Goal: Task Accomplishment & Management: Manage account settings

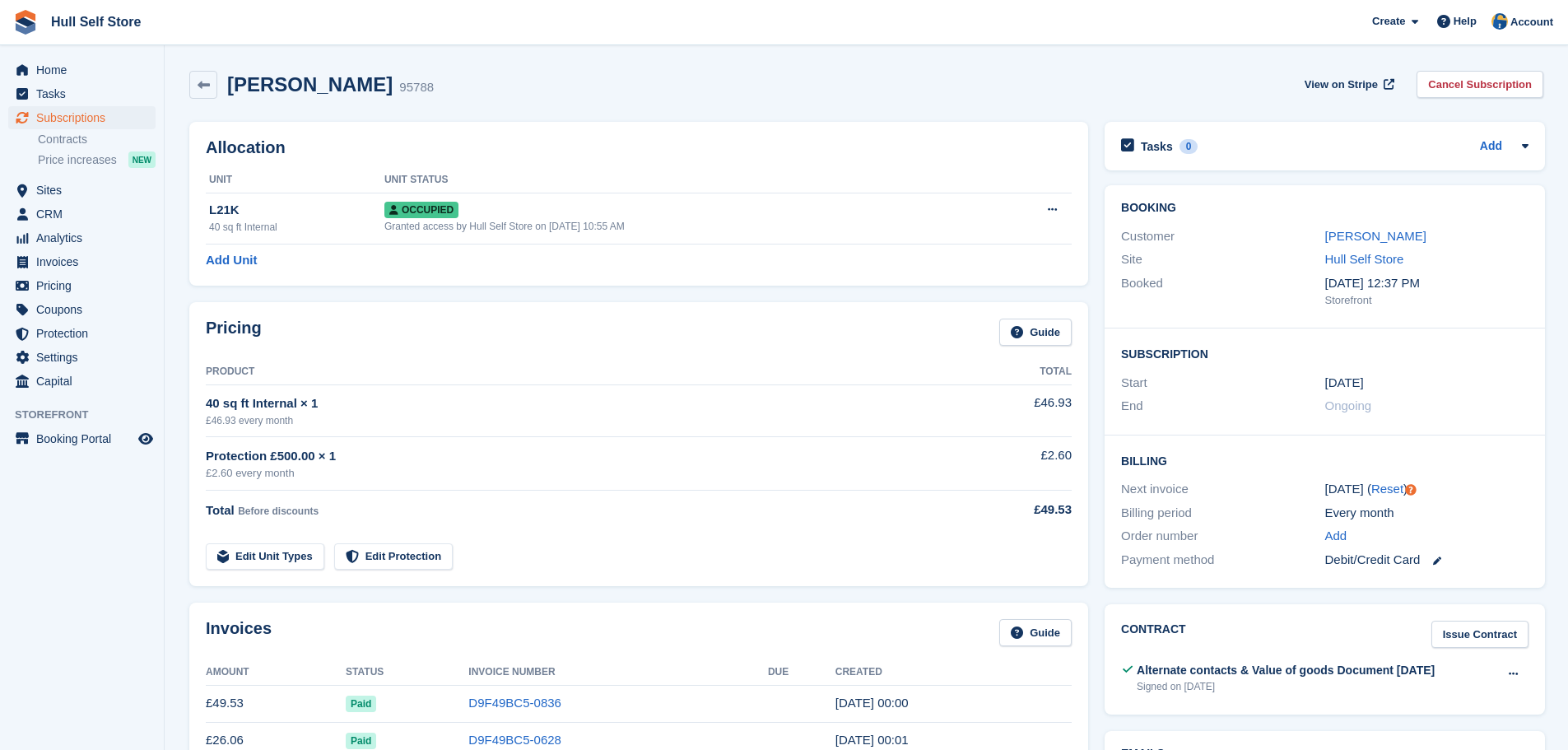
scroll to position [247, 0]
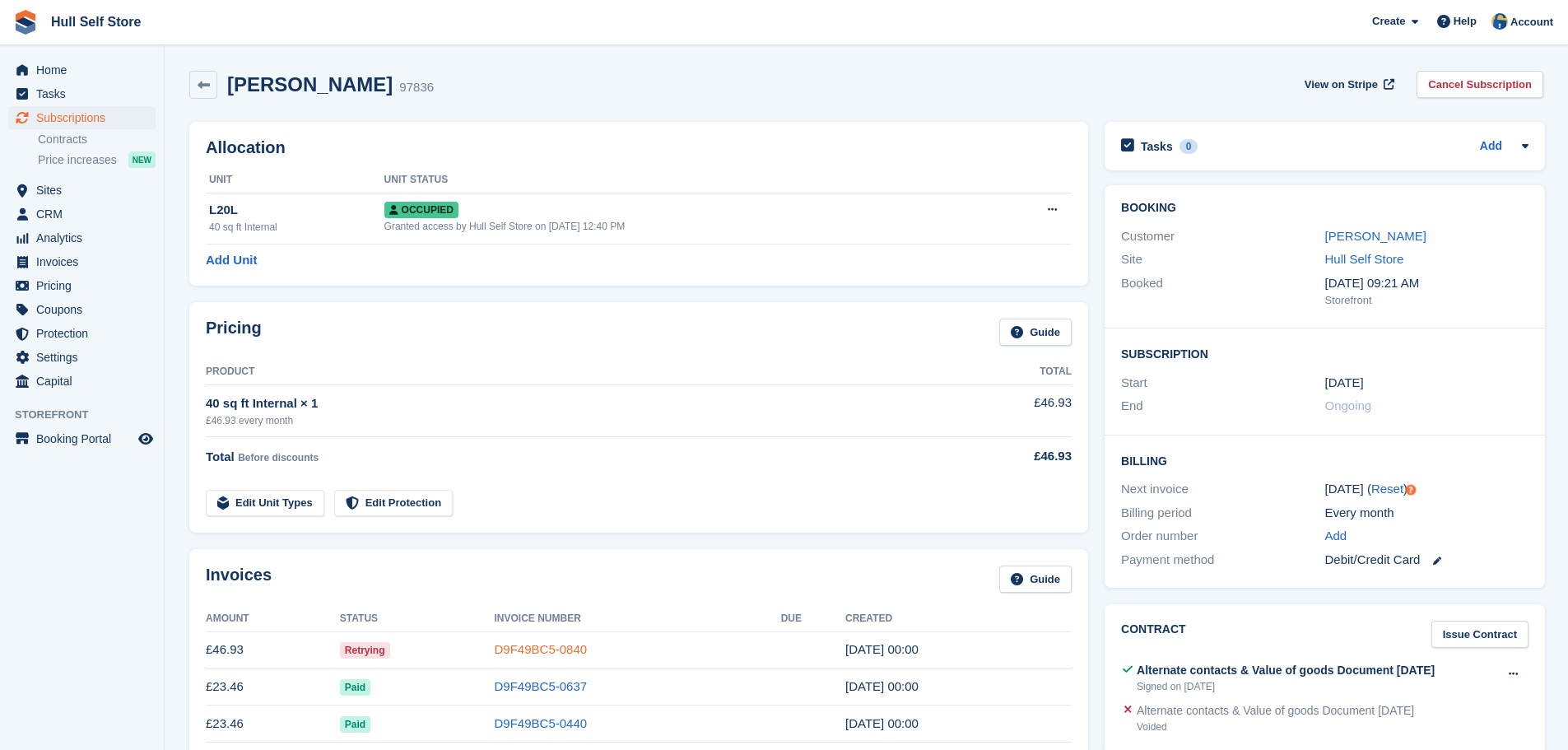
click at [577, 655] on link "D9F49BC5-0840" at bounding box center [540, 649] width 93 height 14
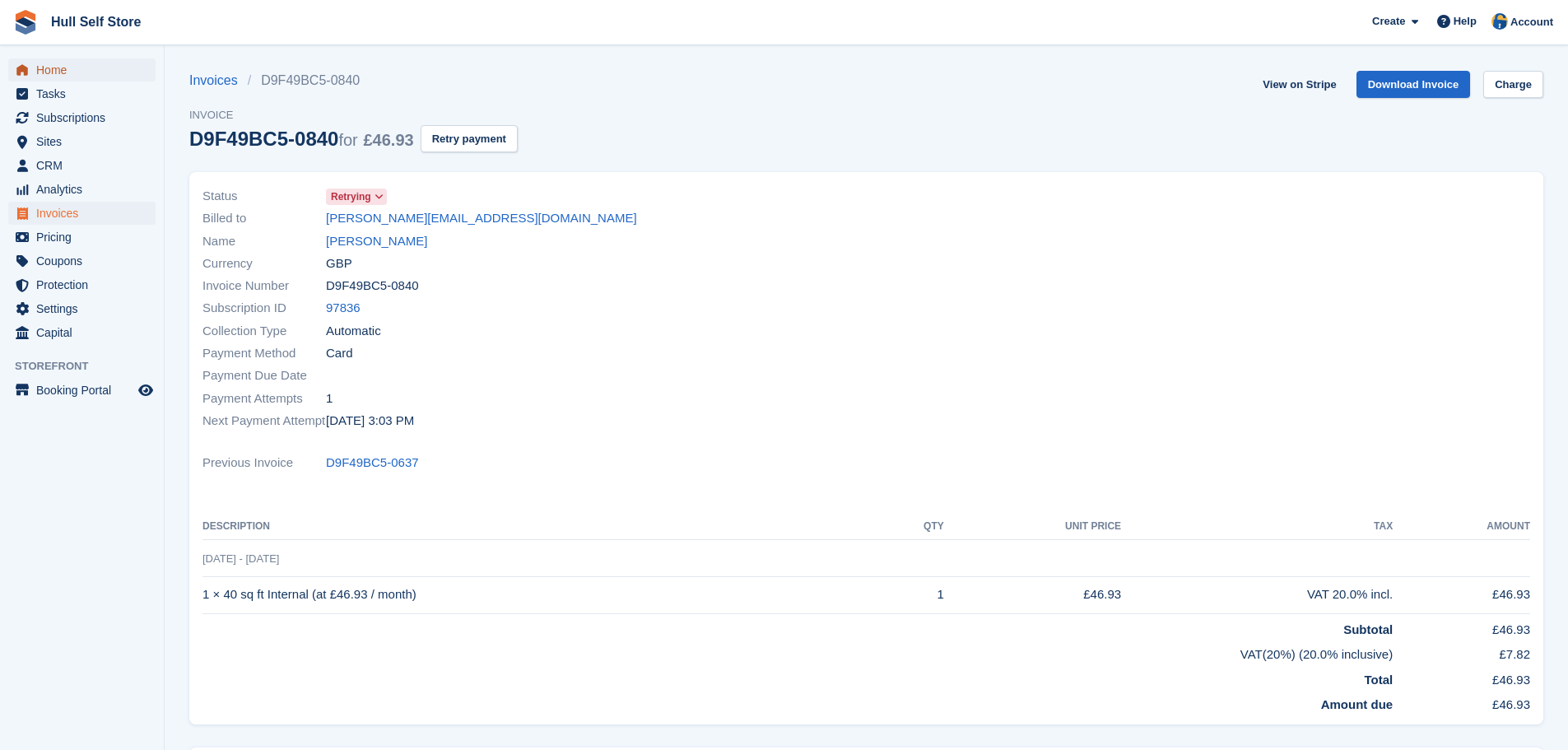
click at [56, 71] on span "Home" at bounding box center [85, 70] width 98 height 23
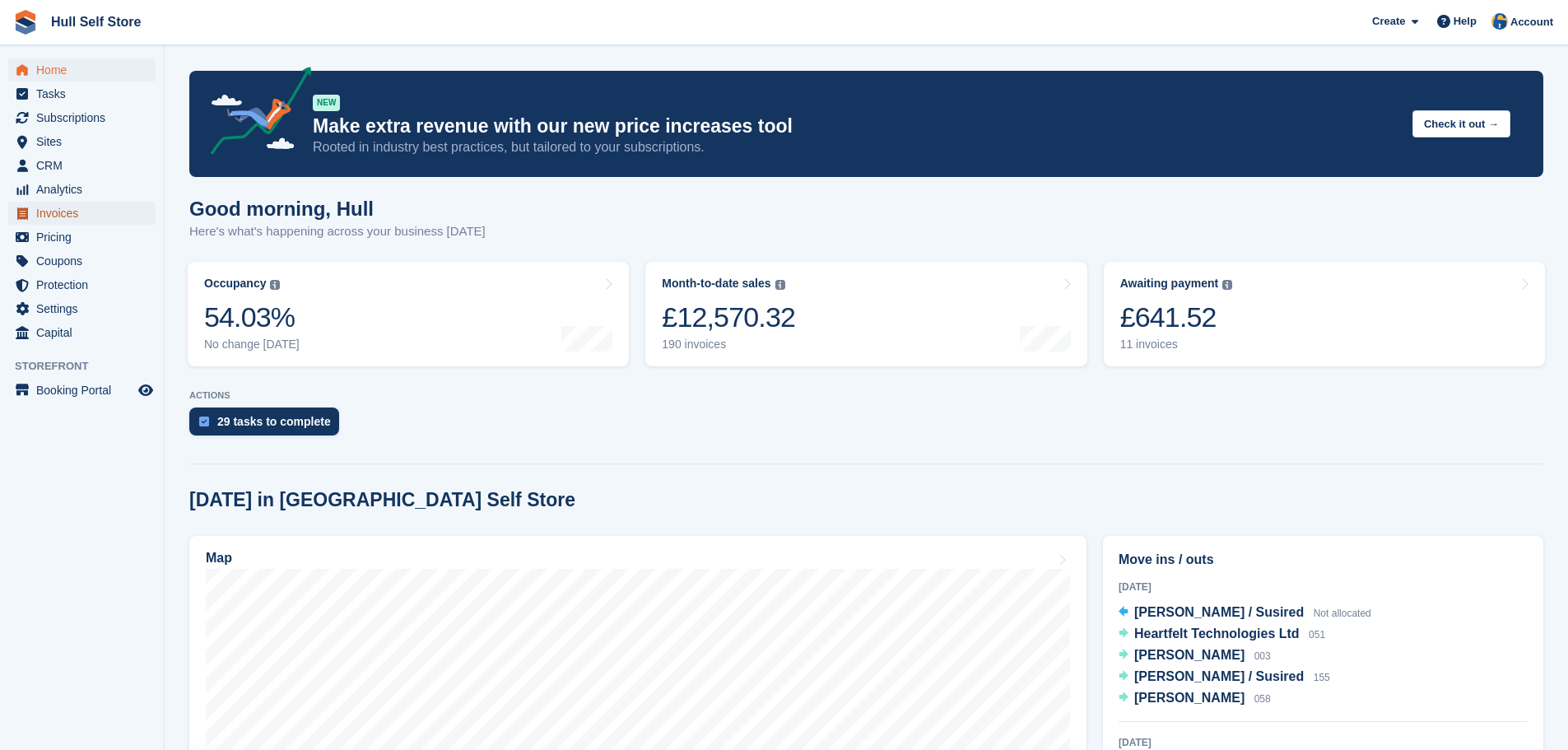
click at [48, 221] on span "Invoices" at bounding box center [85, 213] width 98 height 23
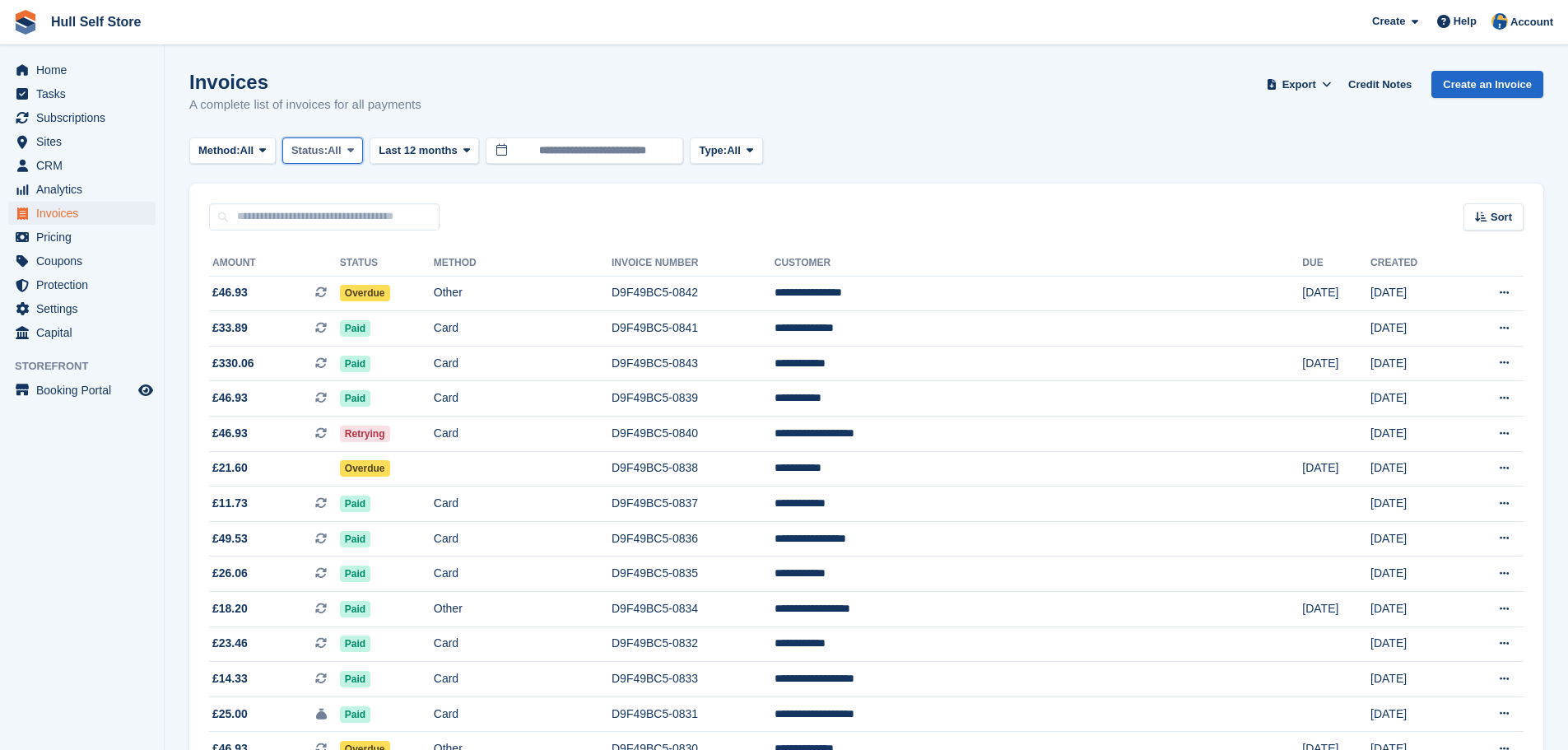
click at [363, 144] on button "Status: All" at bounding box center [323, 151] width 80 height 27
click at [344, 276] on link "Open" at bounding box center [361, 278] width 143 height 30
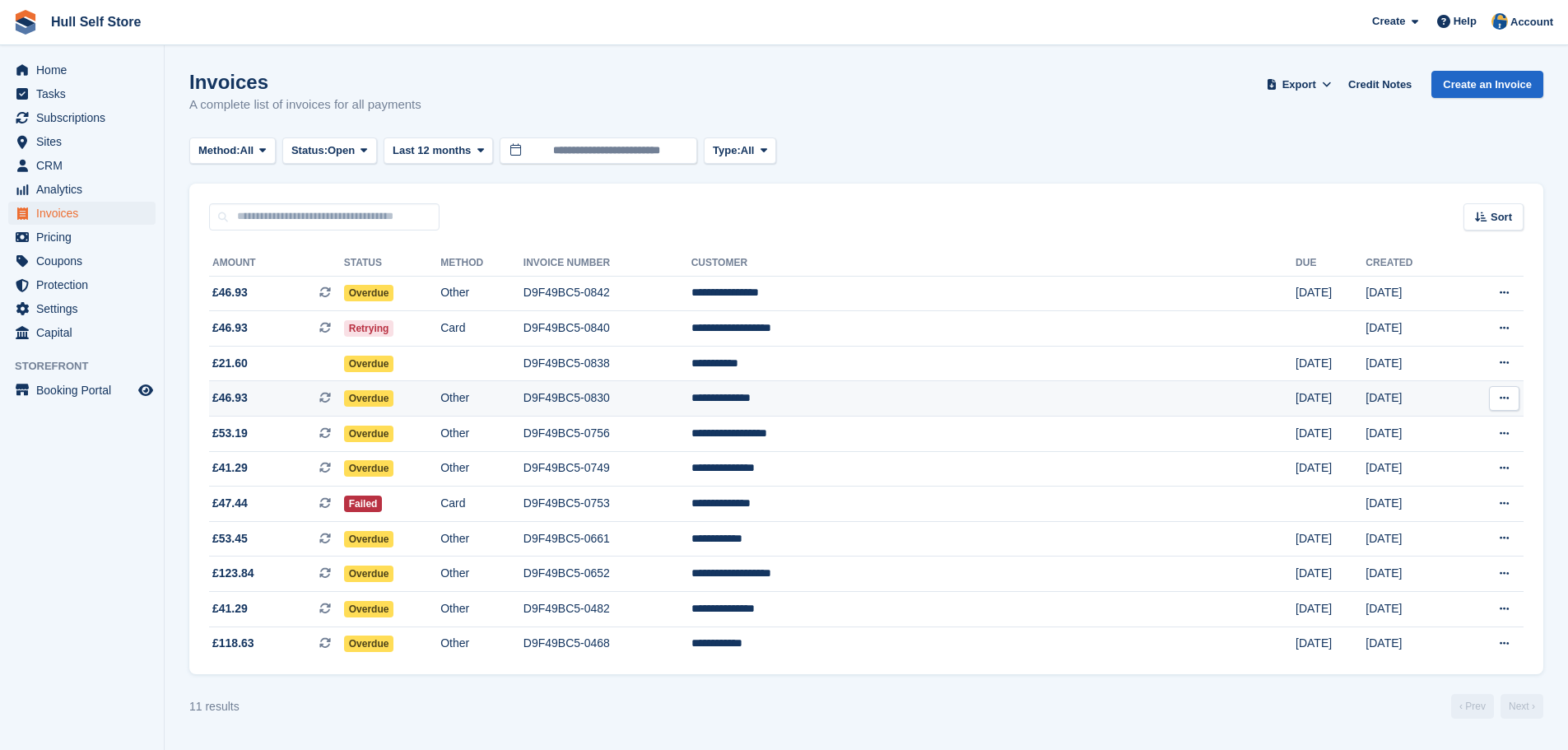
click at [440, 387] on td "Overdue" at bounding box center [392, 398] width 96 height 35
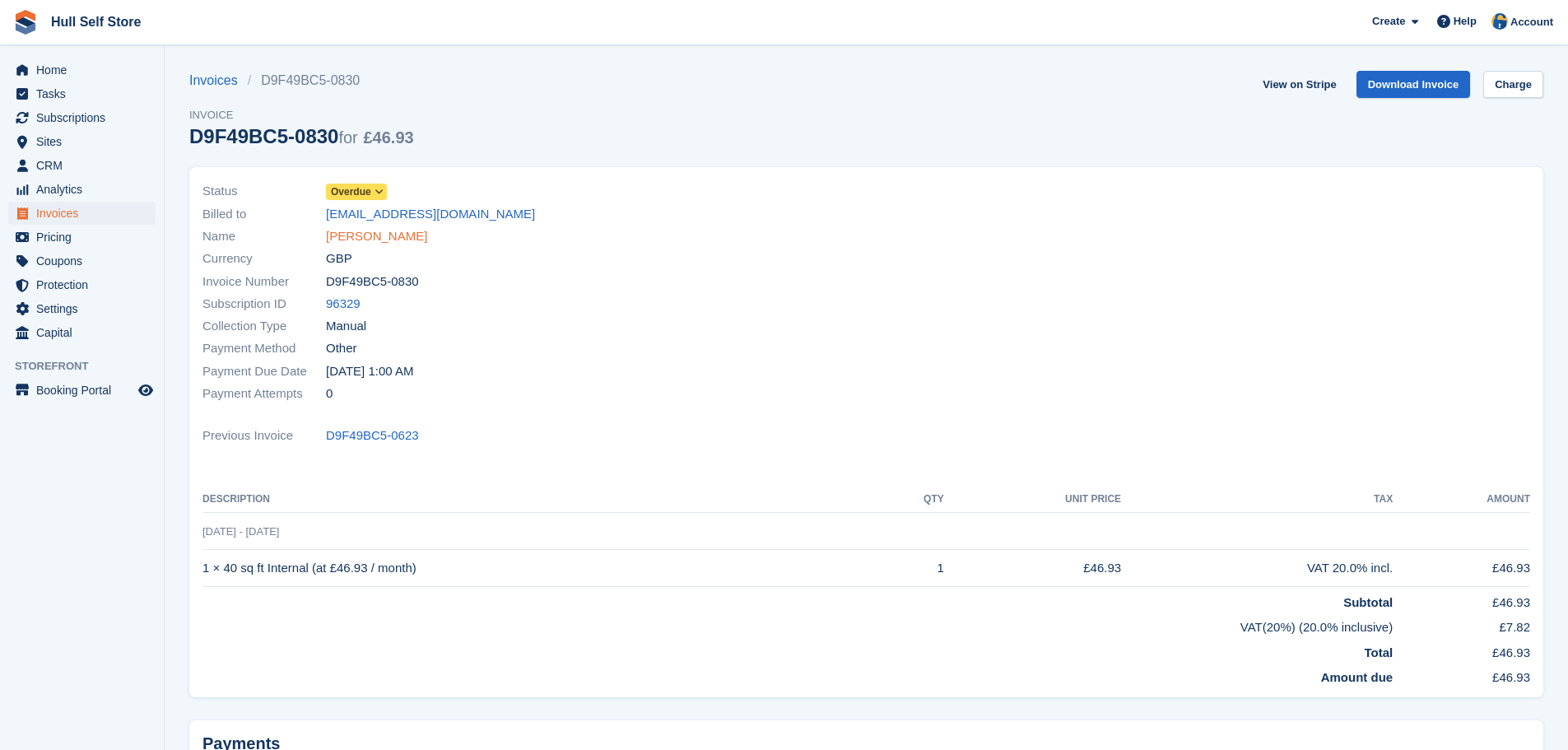
click at [396, 243] on link "Richard Bladen" at bounding box center [376, 237] width 101 height 19
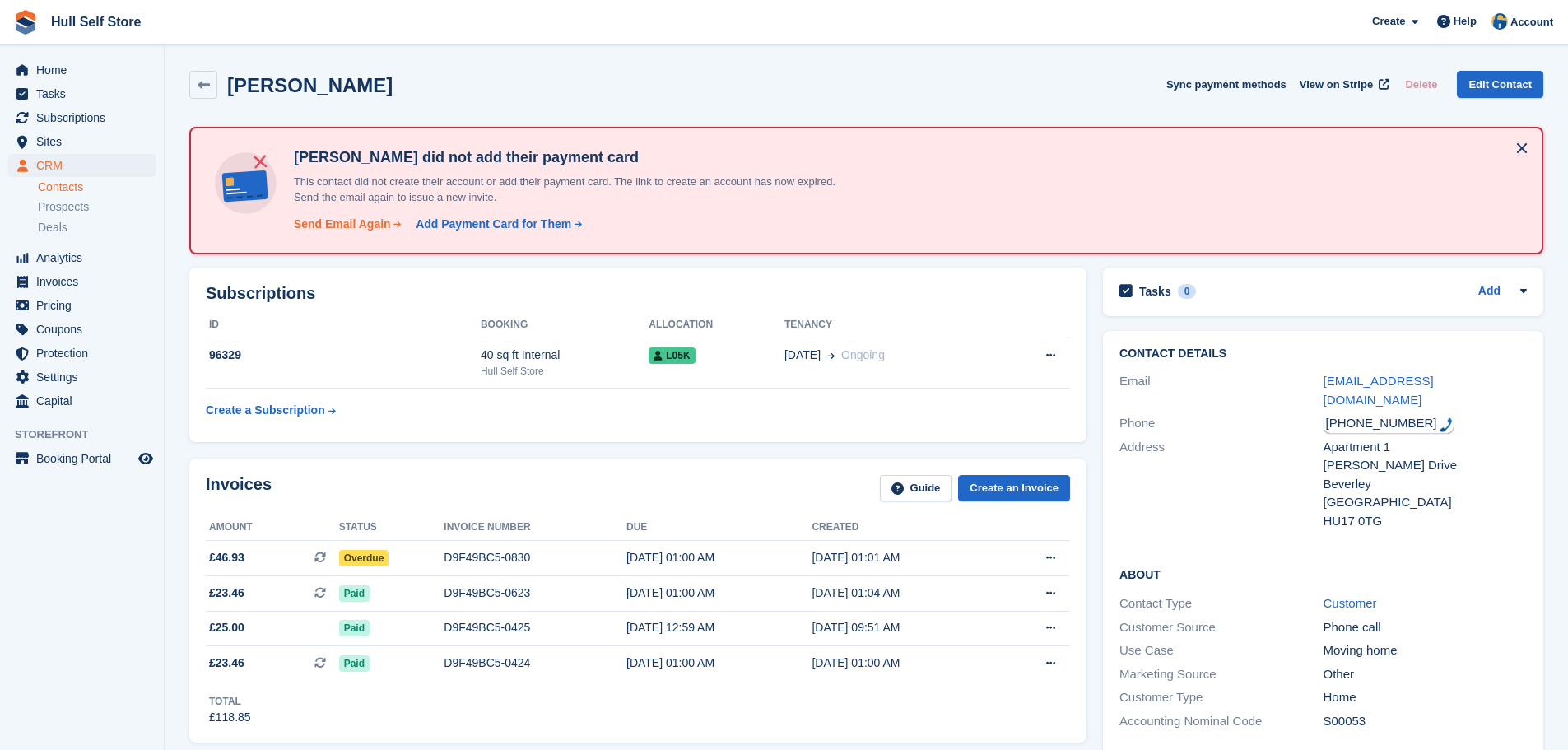
click at [379, 221] on div "Send Email Again" at bounding box center [343, 225] width 97 height 17
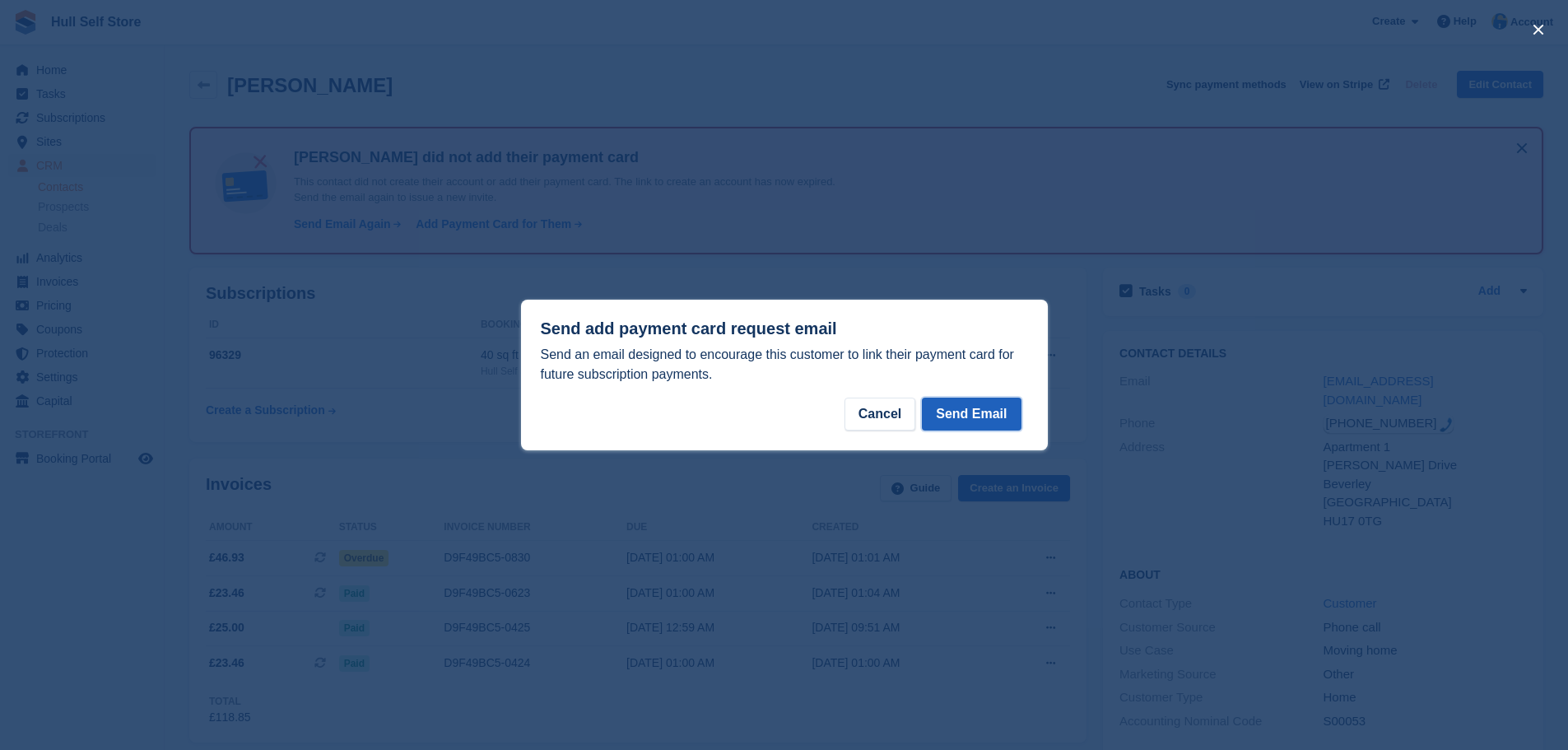
click at [959, 404] on button "Send Email" at bounding box center [971, 414] width 98 height 32
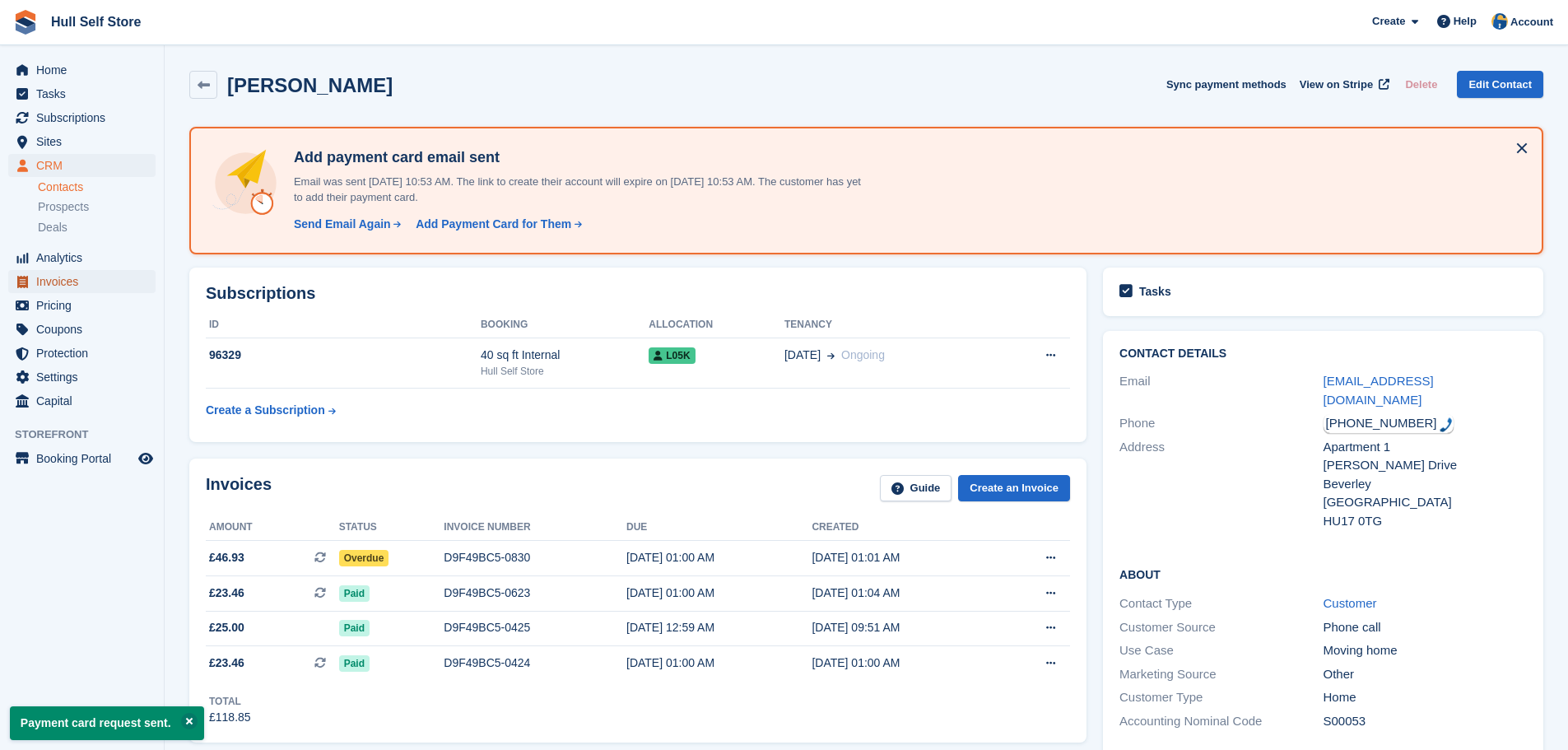
click at [69, 278] on span "Invoices" at bounding box center [85, 282] width 98 height 23
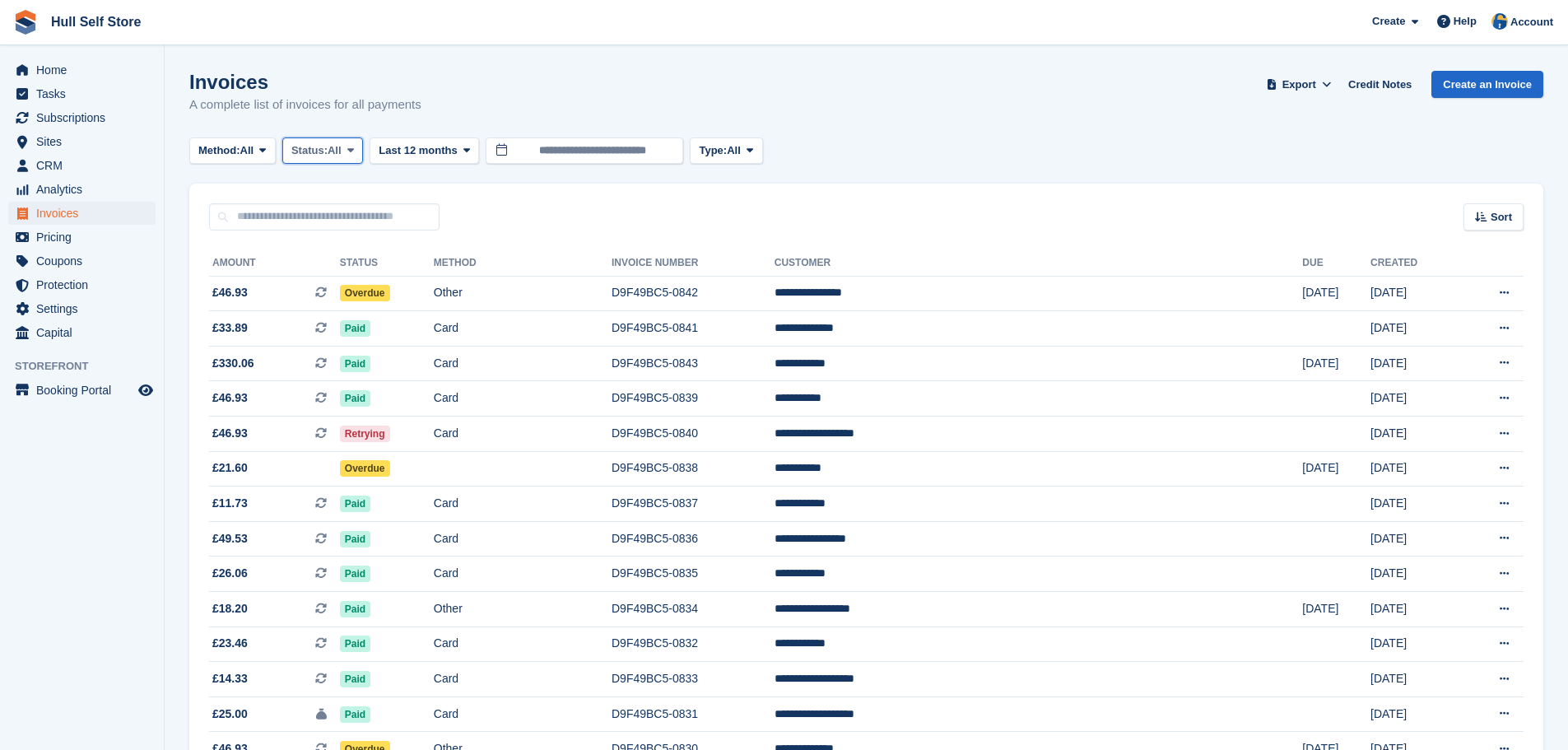
drag, startPoint x: 335, startPoint y: 161, endPoint x: 337, endPoint y: 170, distance: 9.2
click at [335, 160] on button "Status: All" at bounding box center [323, 151] width 80 height 27
click at [337, 276] on link "Open" at bounding box center [361, 278] width 143 height 30
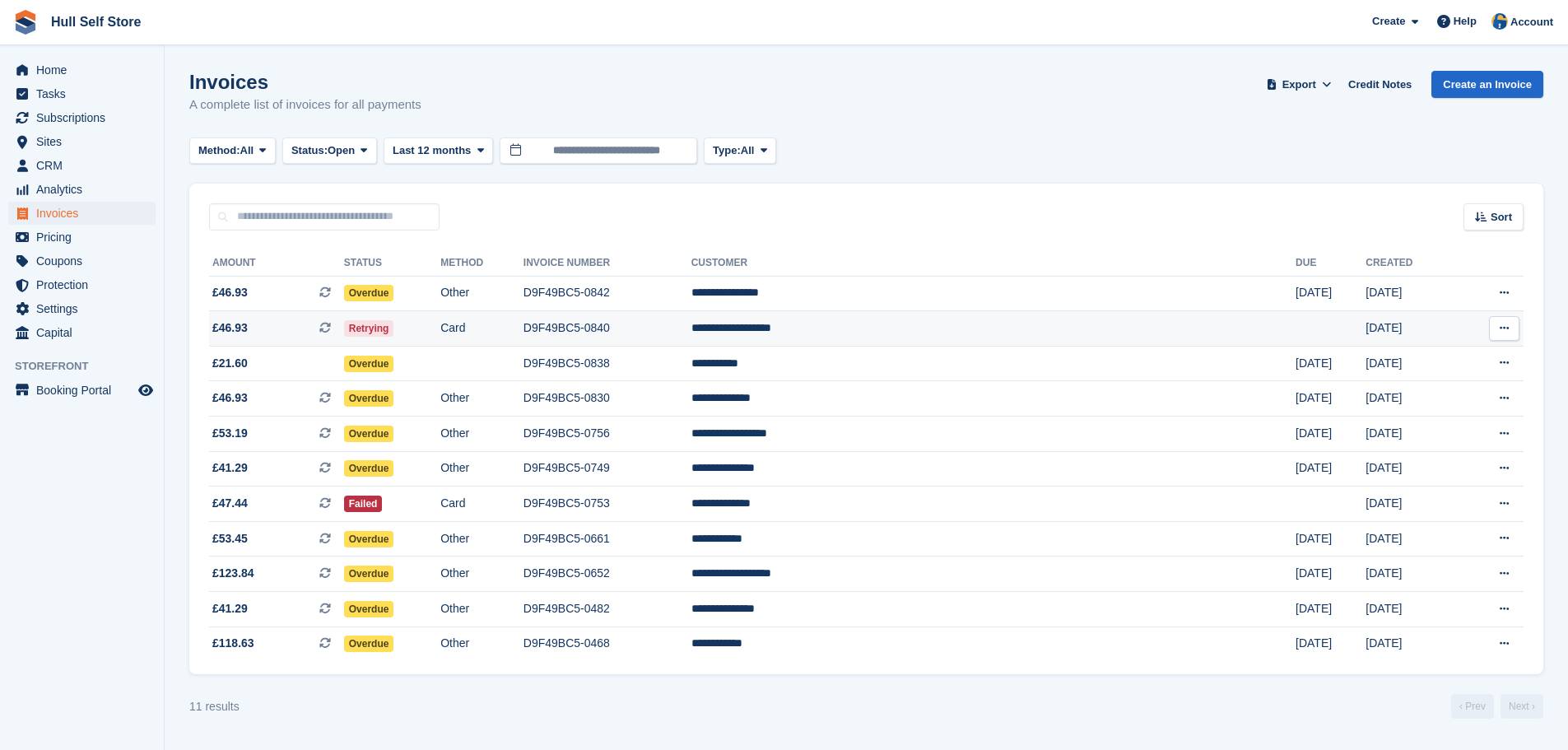
click at [440, 334] on td "Retrying" at bounding box center [392, 329] width 96 height 35
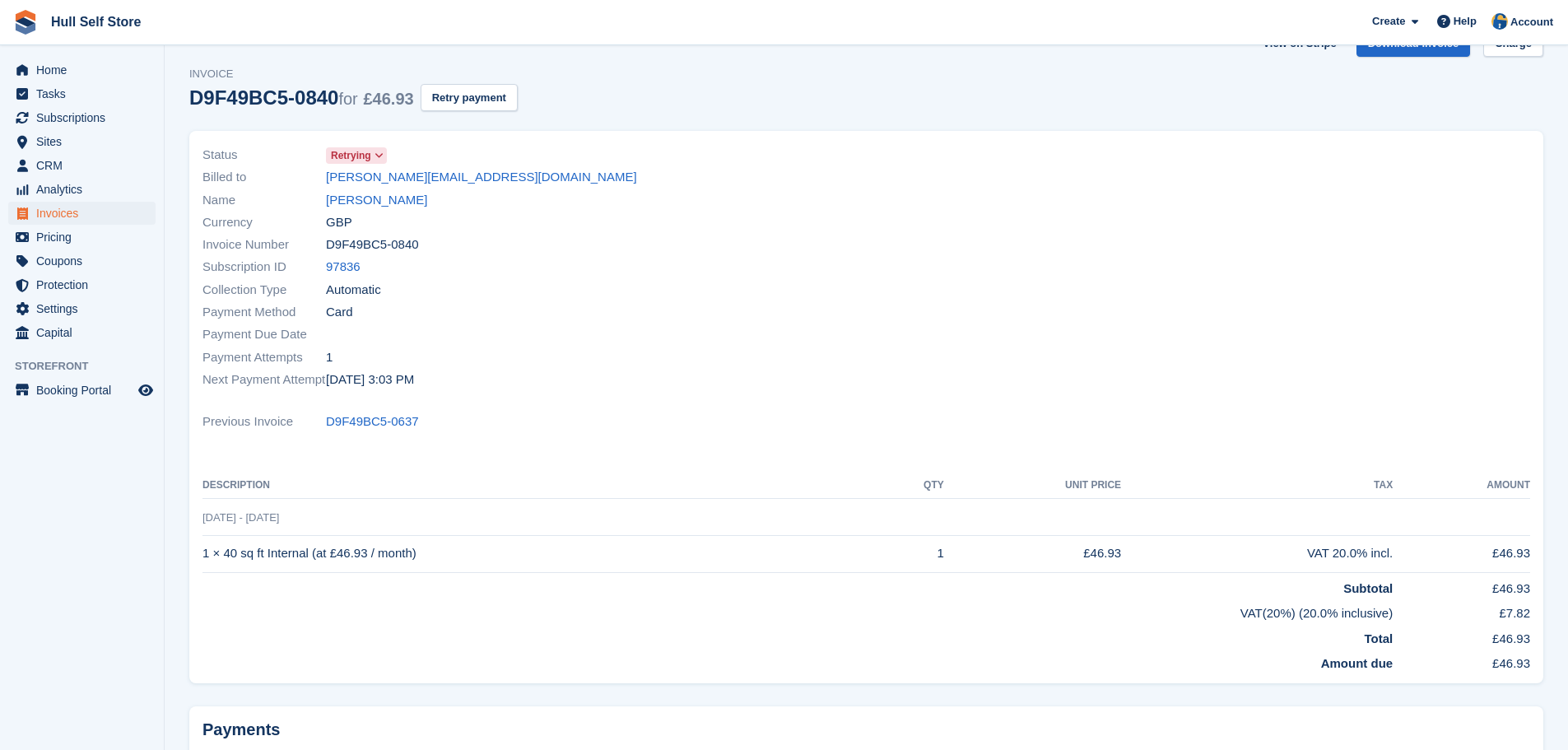
scroll to position [39, 0]
click at [373, 200] on link "[PERSON_NAME]" at bounding box center [376, 203] width 101 height 19
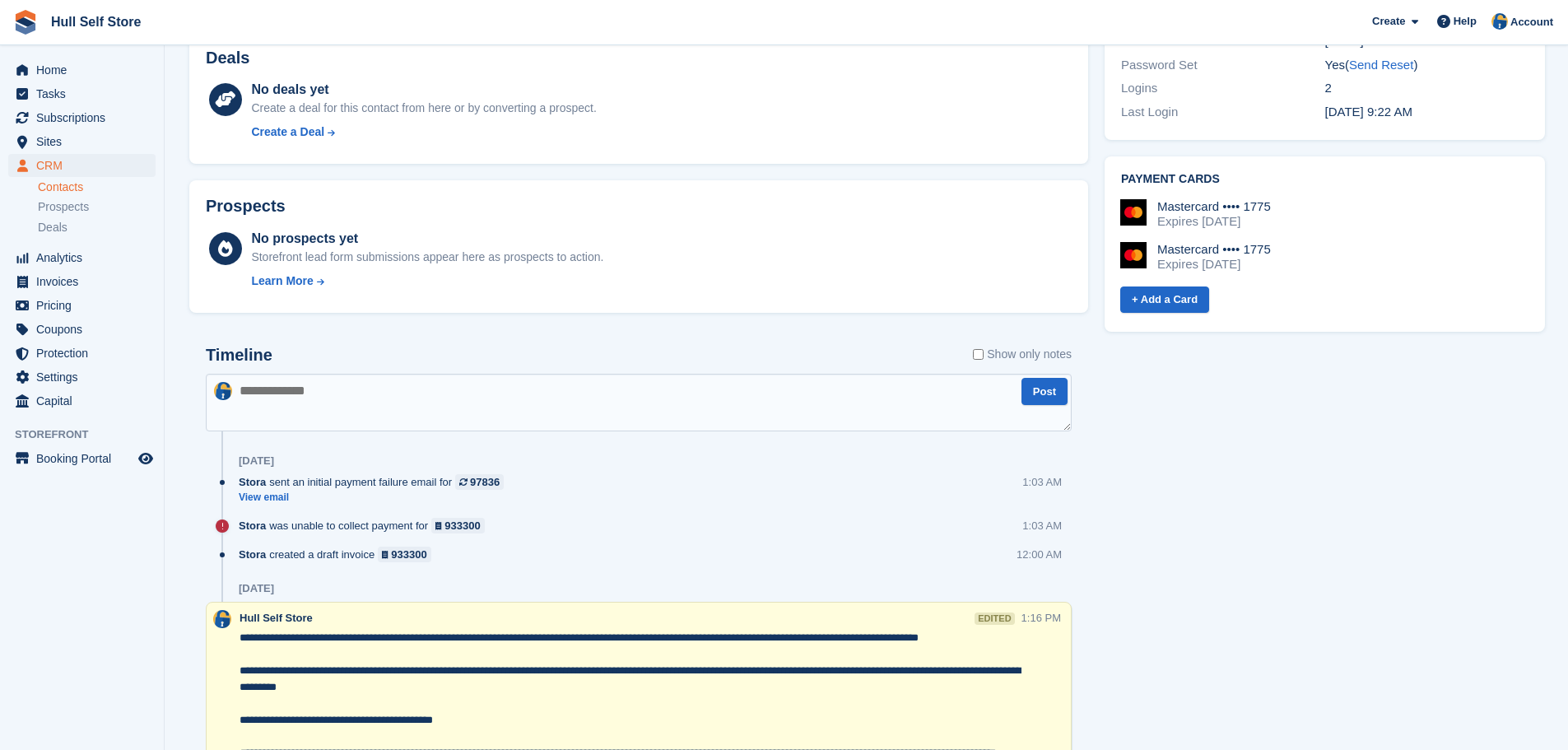
scroll to position [824, 0]
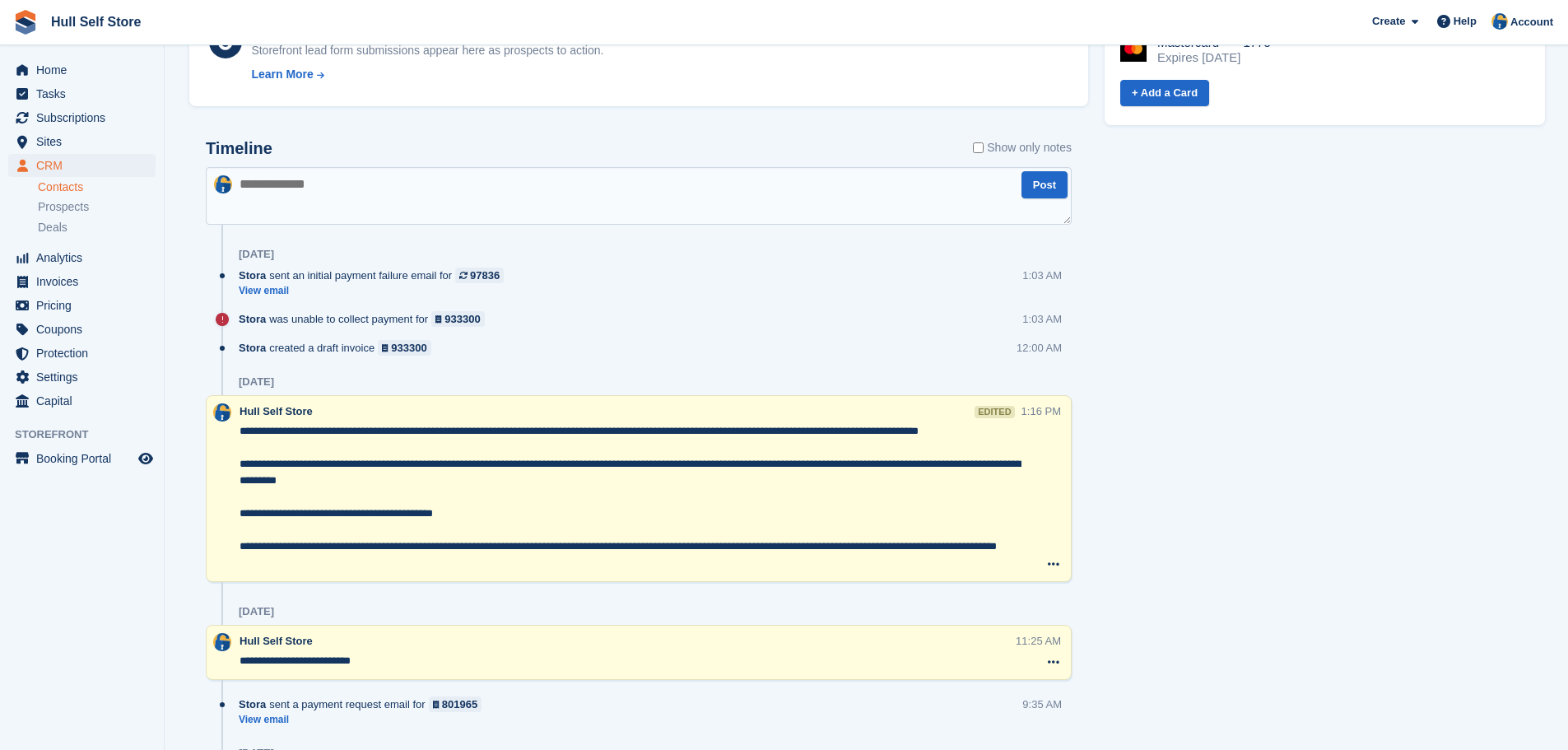
click at [680, 485] on textarea "**********" at bounding box center [630, 497] width 782 height 148
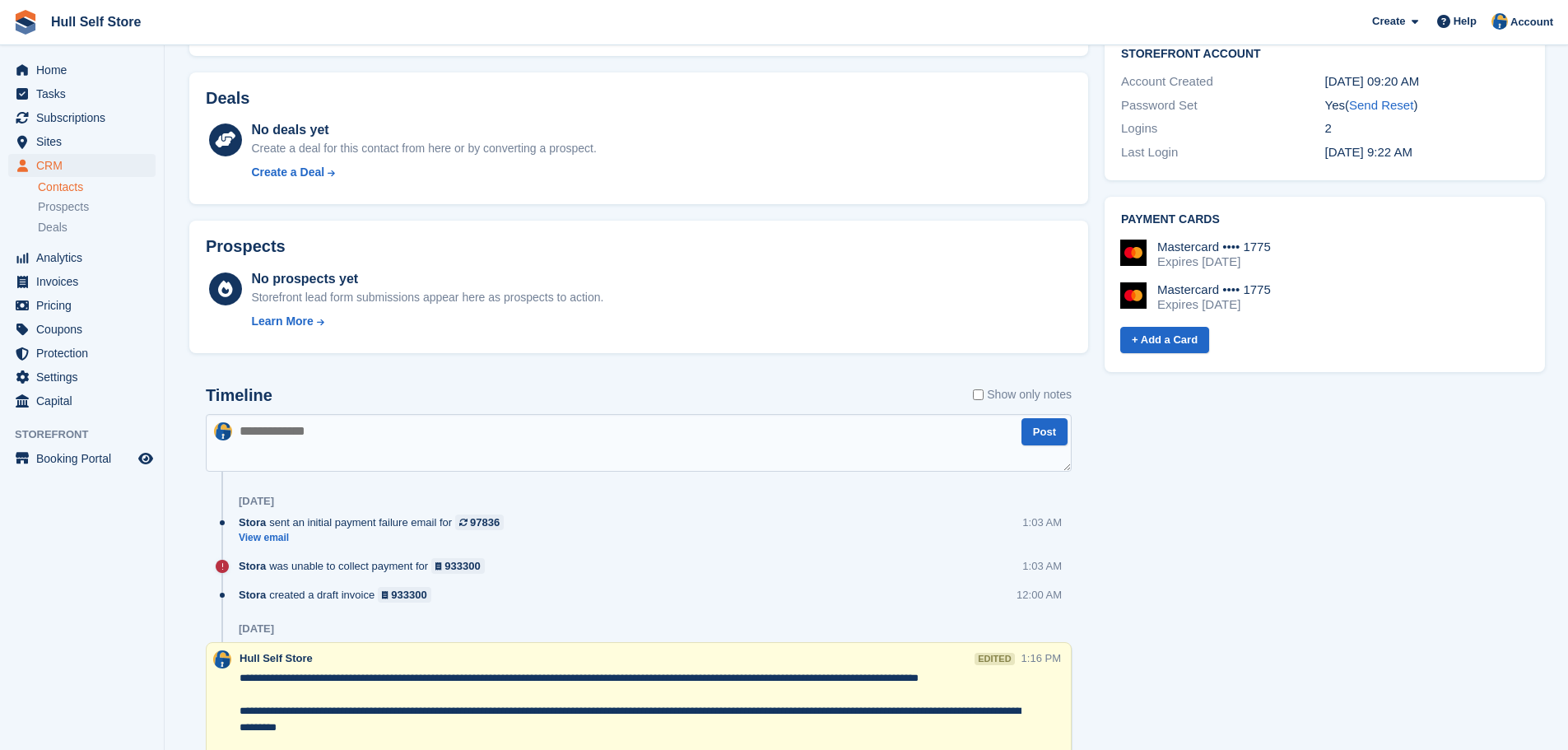
scroll to position [741, 0]
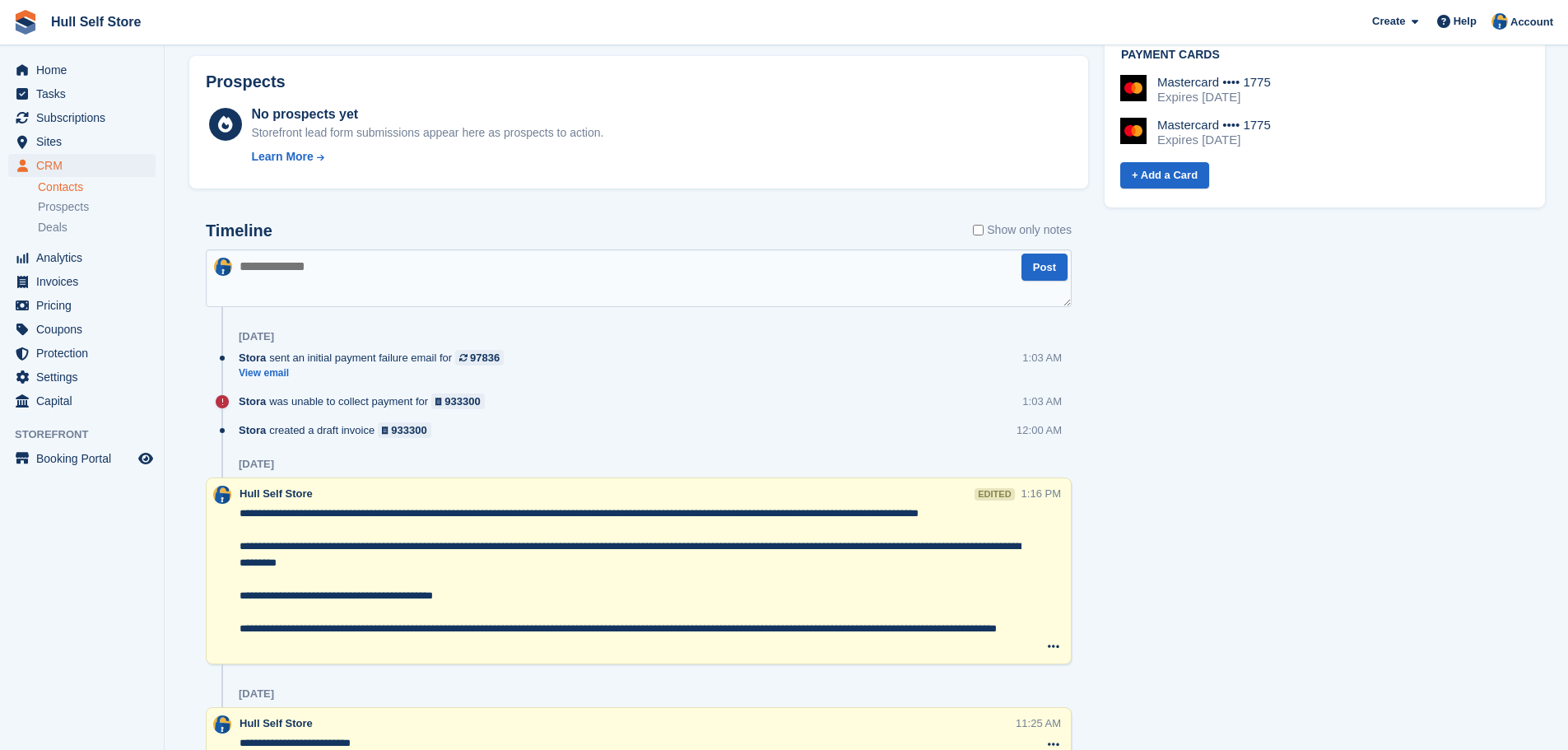
click at [430, 514] on textarea "**********" at bounding box center [630, 579] width 782 height 148
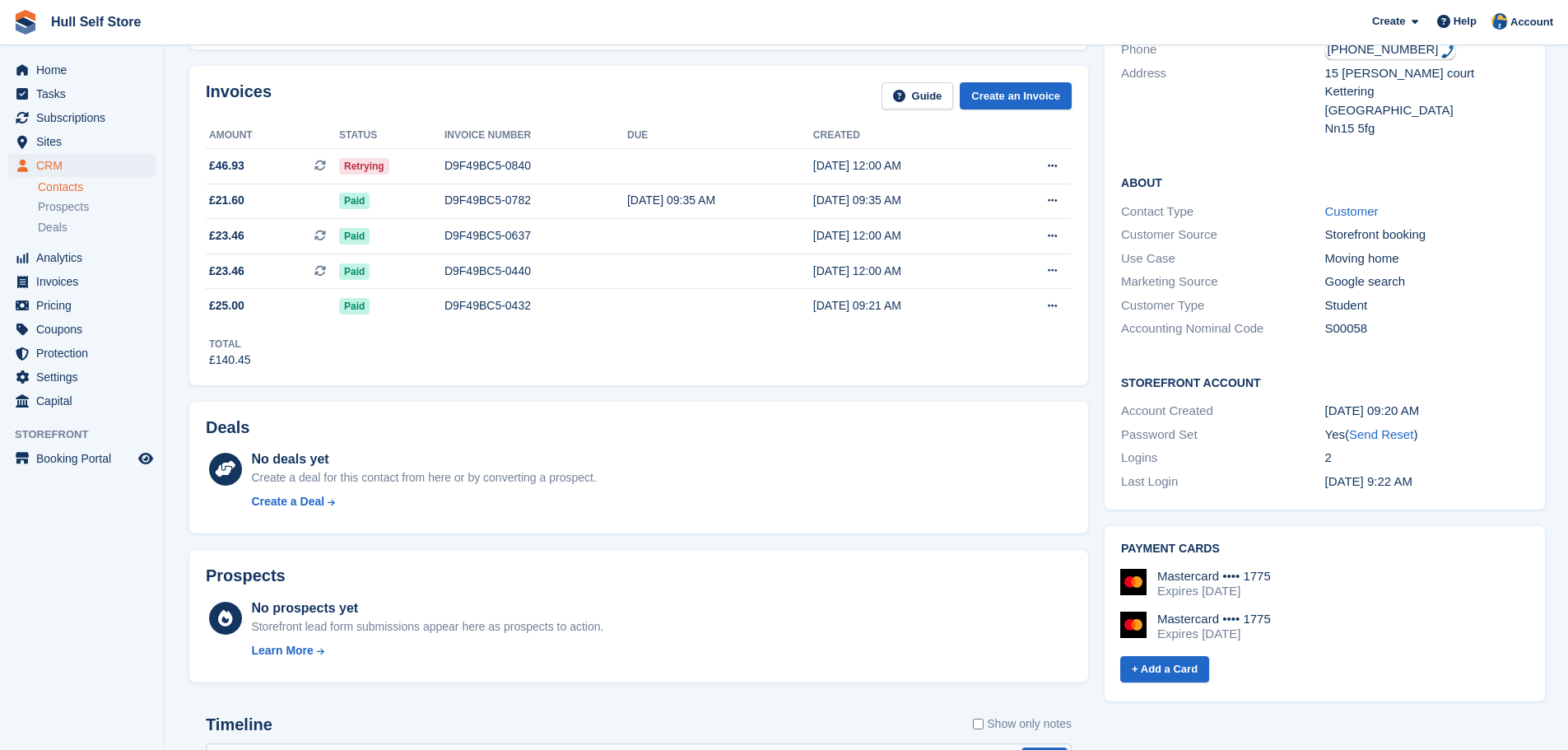
scroll to position [0, 0]
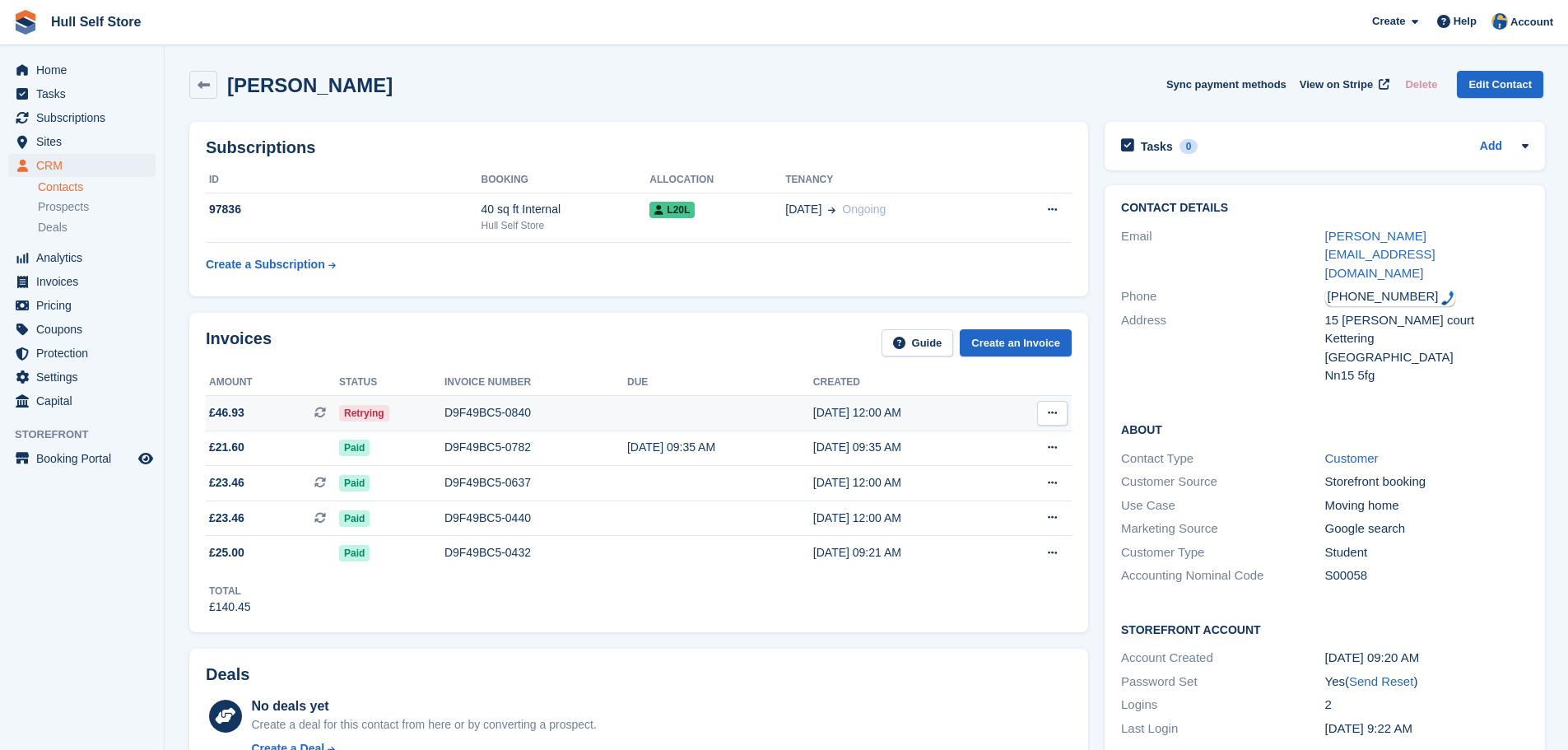
click at [564, 409] on div "D9F49BC5-0840" at bounding box center [536, 413] width 182 height 17
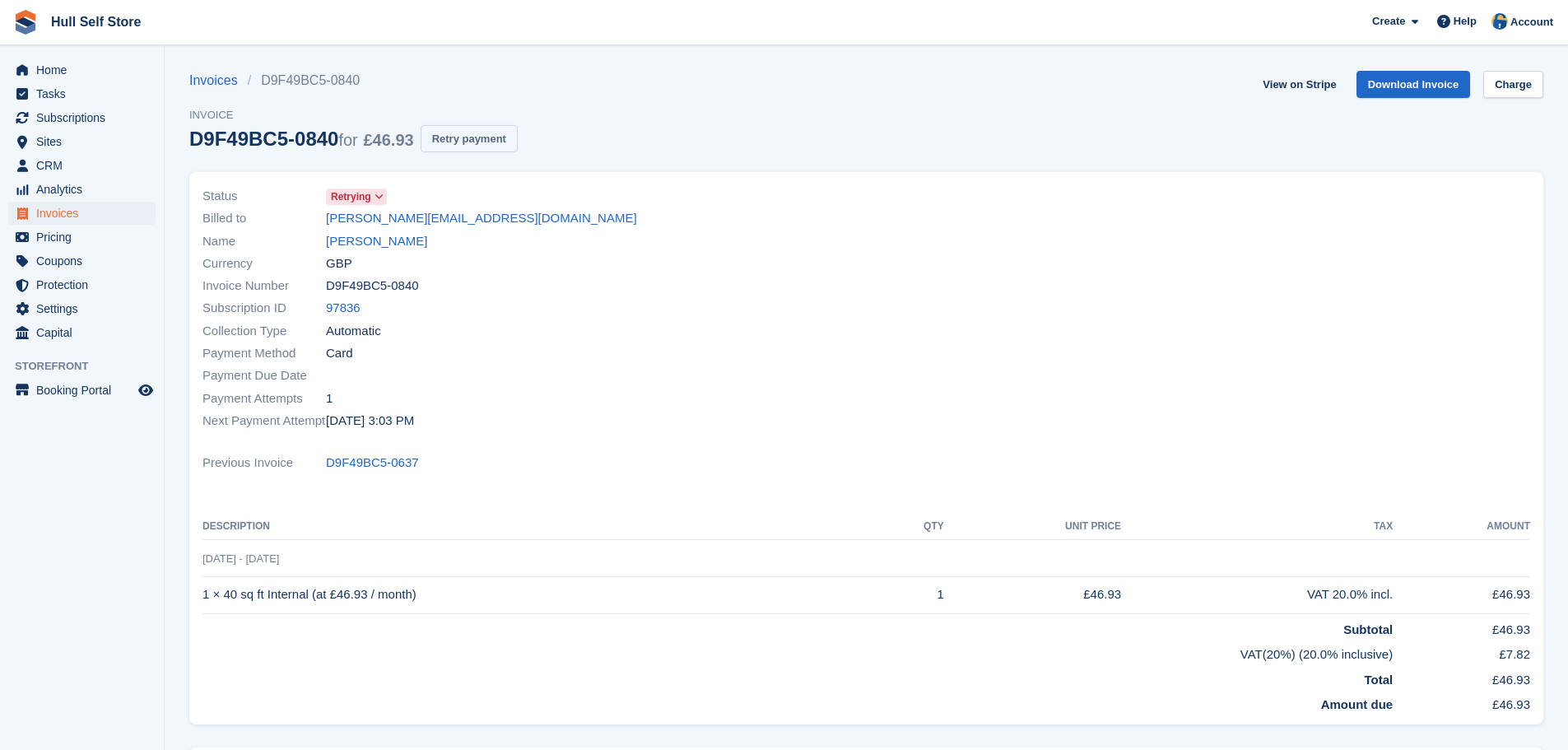
click at [470, 141] on button "Retry payment" at bounding box center [470, 139] width 97 height 27
click at [71, 220] on span "Invoices" at bounding box center [85, 213] width 98 height 23
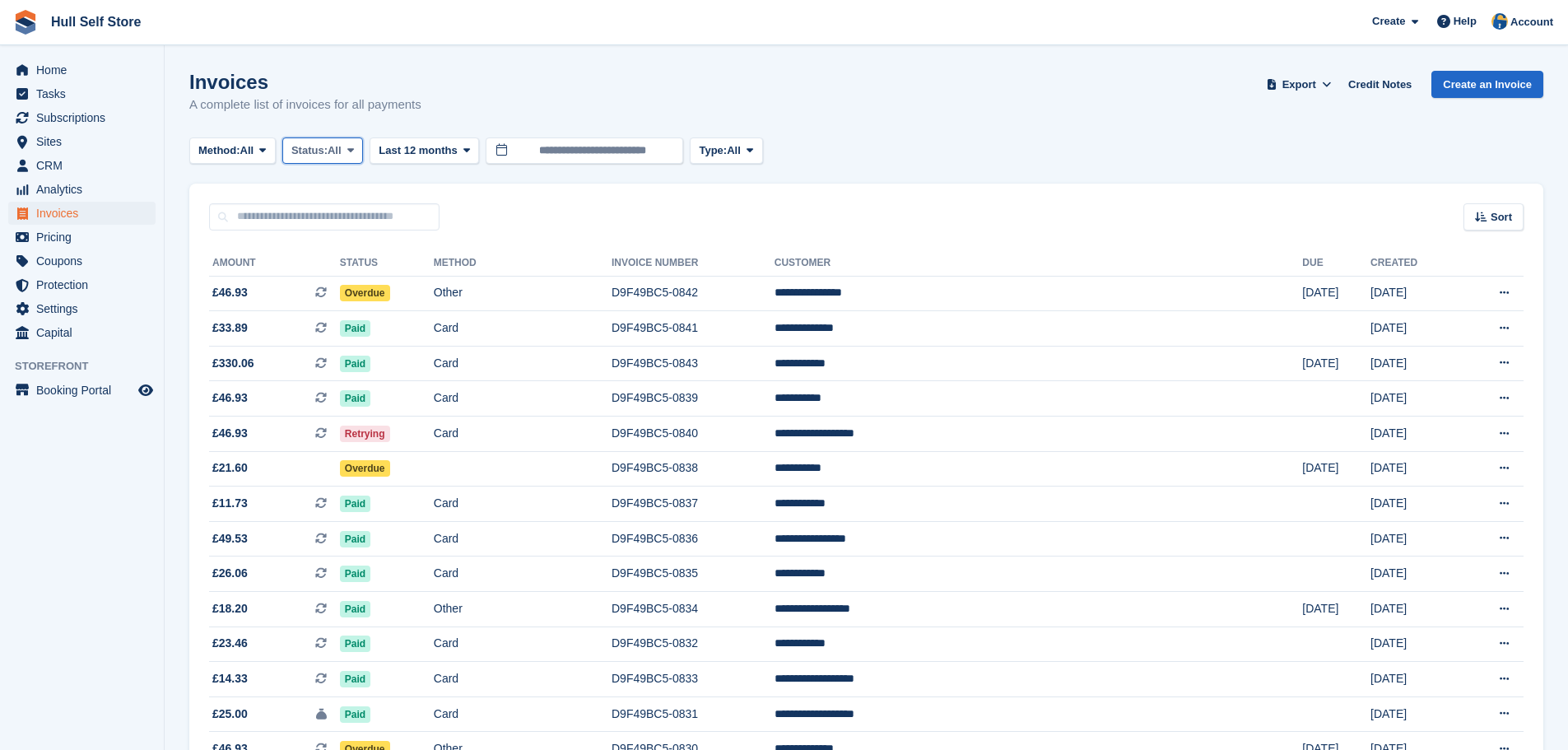
click at [339, 149] on span "All" at bounding box center [334, 150] width 14 height 16
click at [326, 276] on link "Open" at bounding box center [361, 278] width 143 height 30
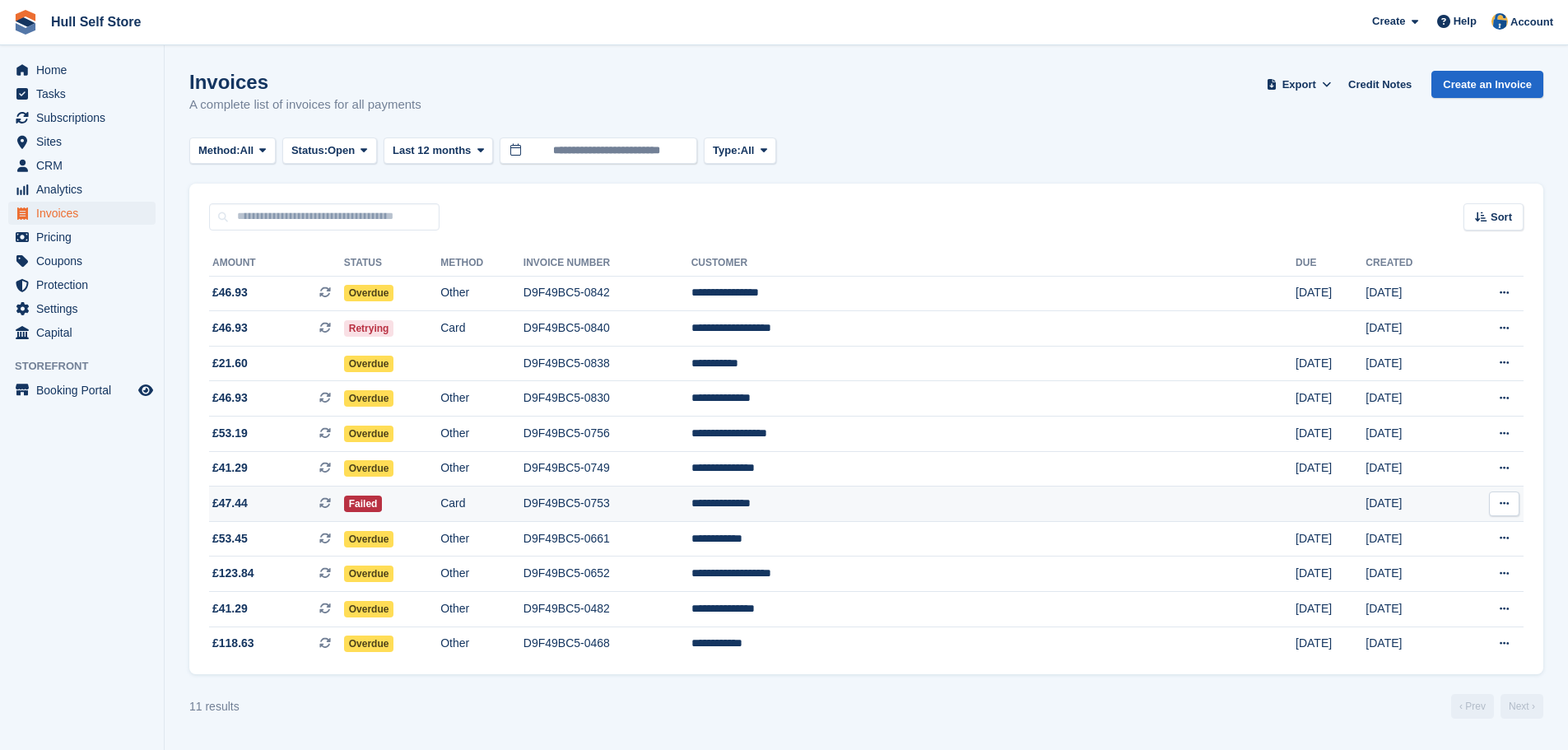
click at [681, 512] on td "D9F49BC5-0753" at bounding box center [607, 504] width 168 height 35
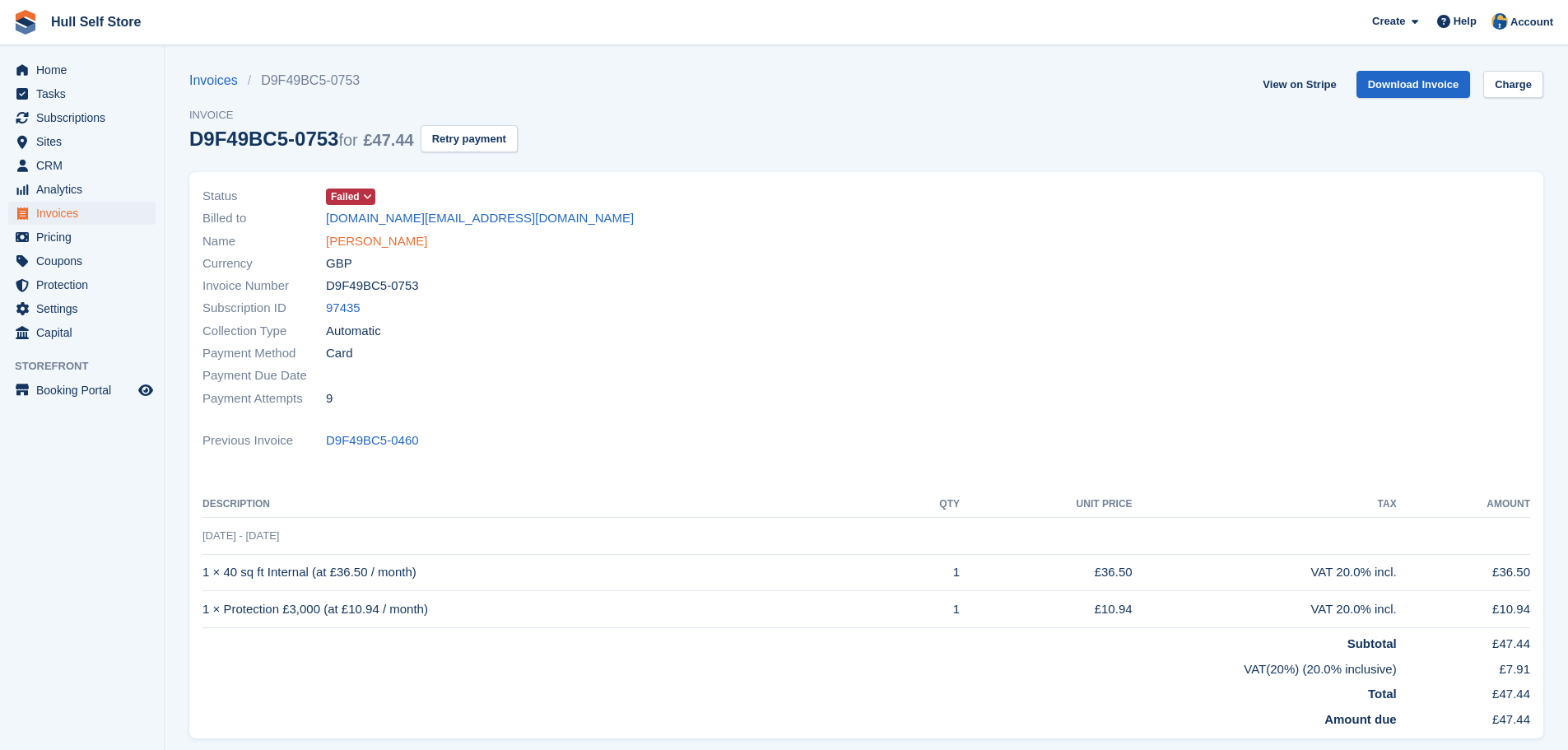
click at [380, 246] on link "[PERSON_NAME]" at bounding box center [376, 242] width 101 height 19
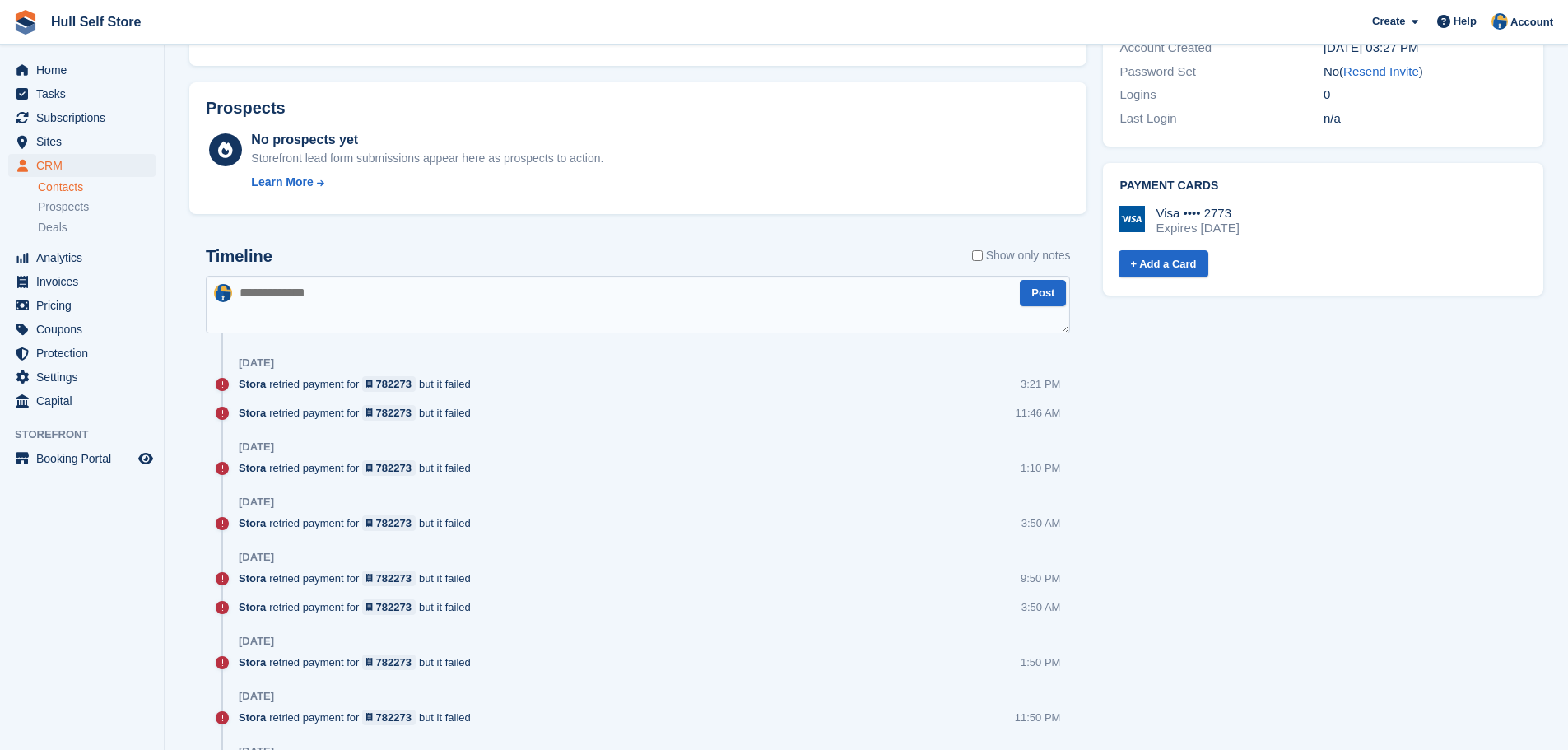
scroll to position [741, 0]
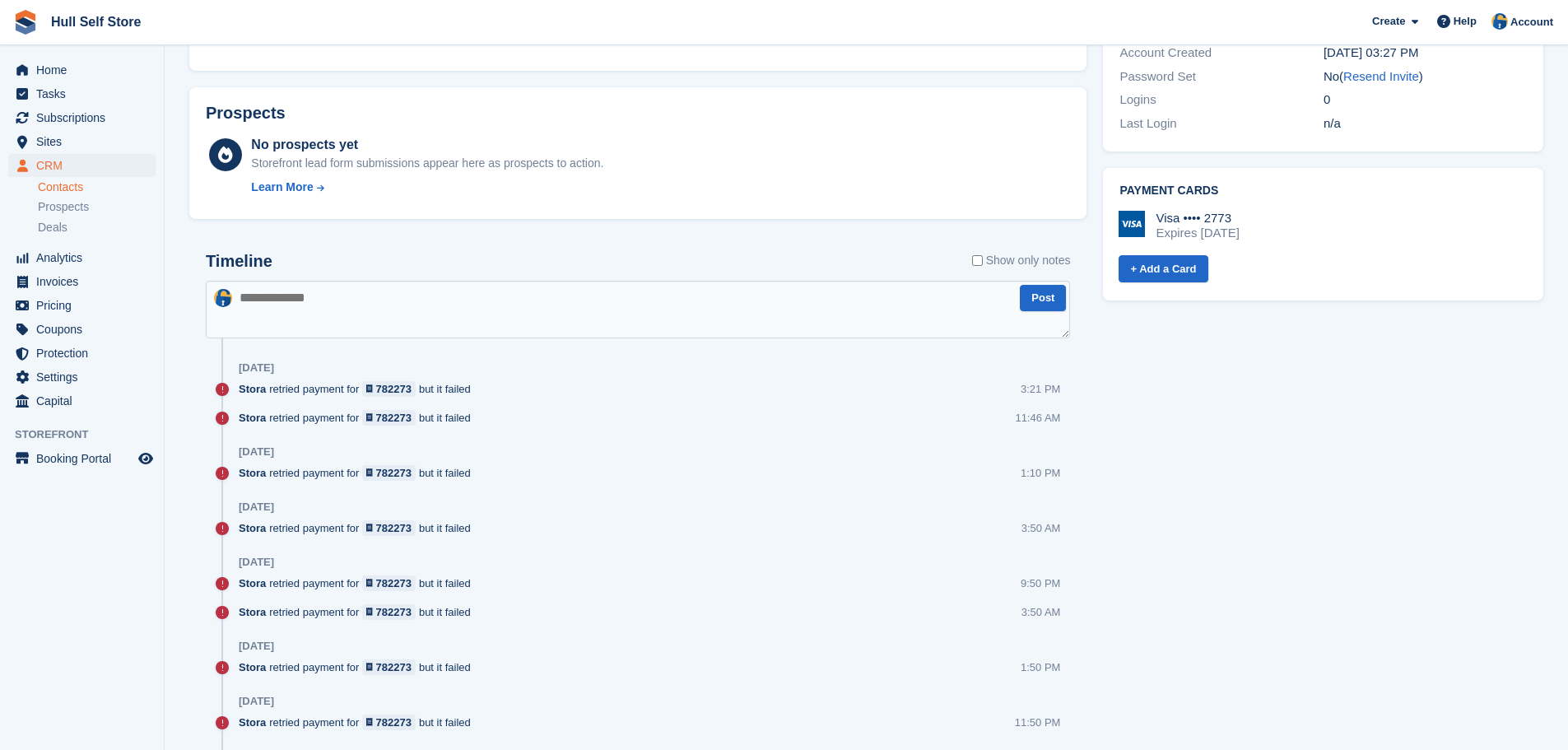
click at [285, 294] on textarea at bounding box center [638, 310] width 864 height 57
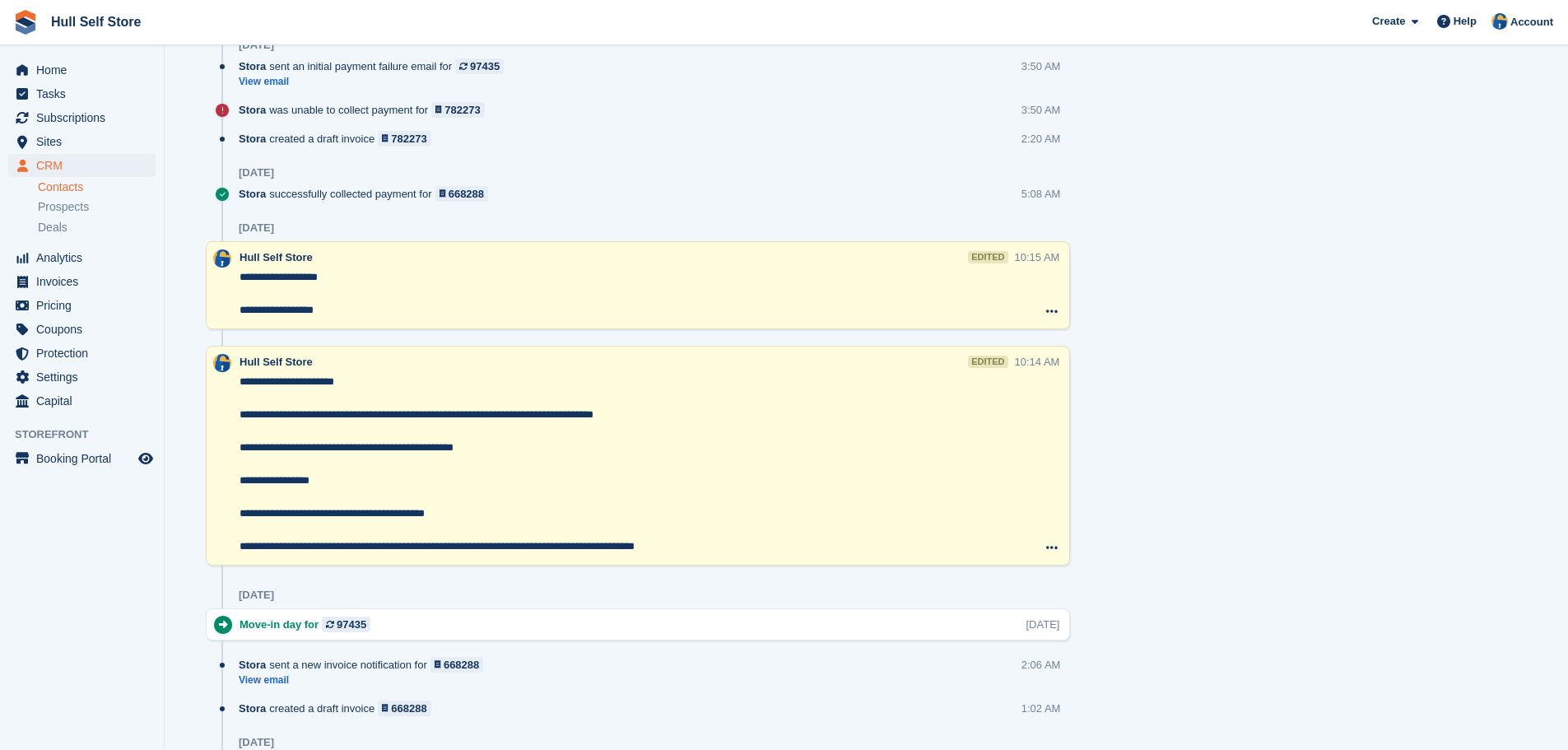
scroll to position [984, 0]
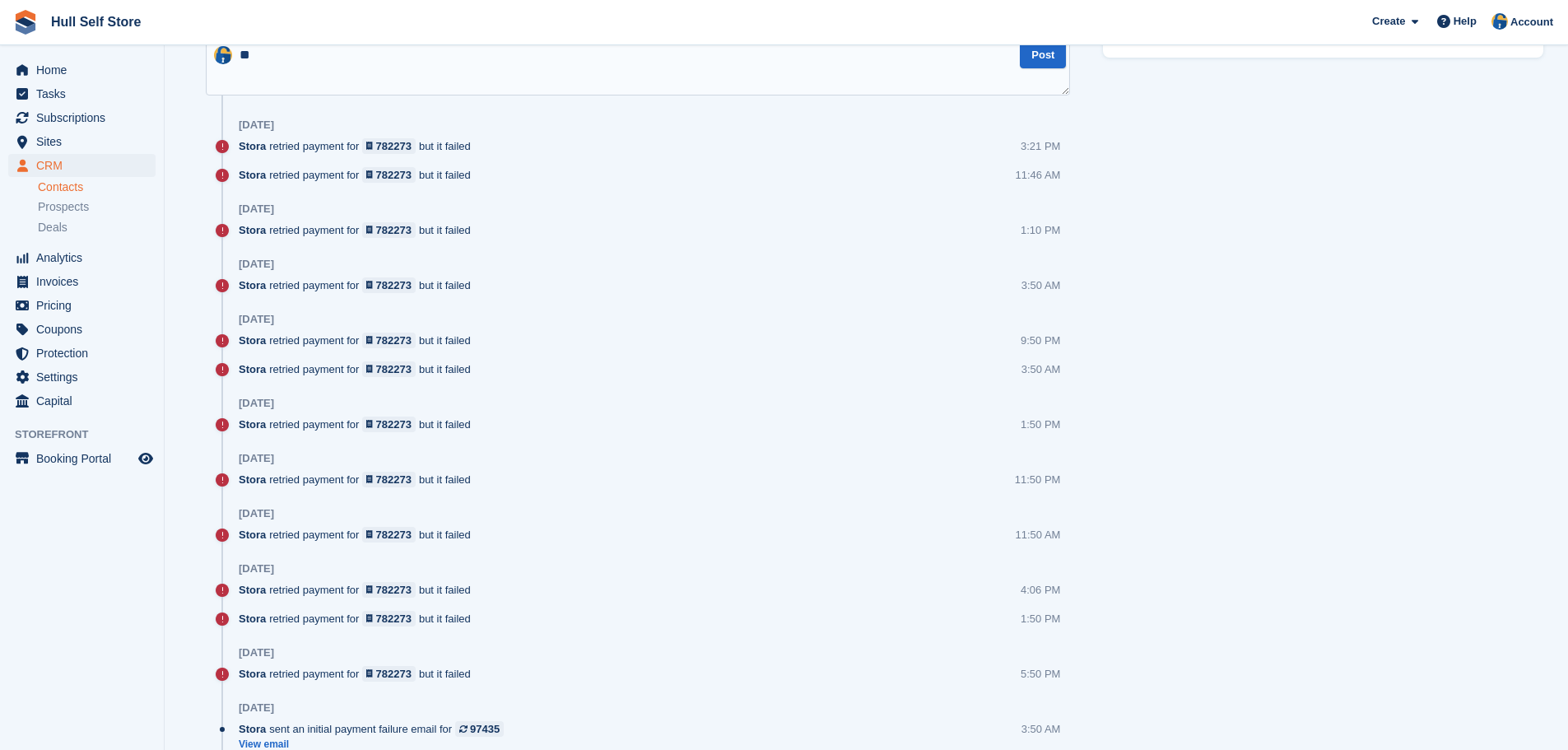
type textarea "*"
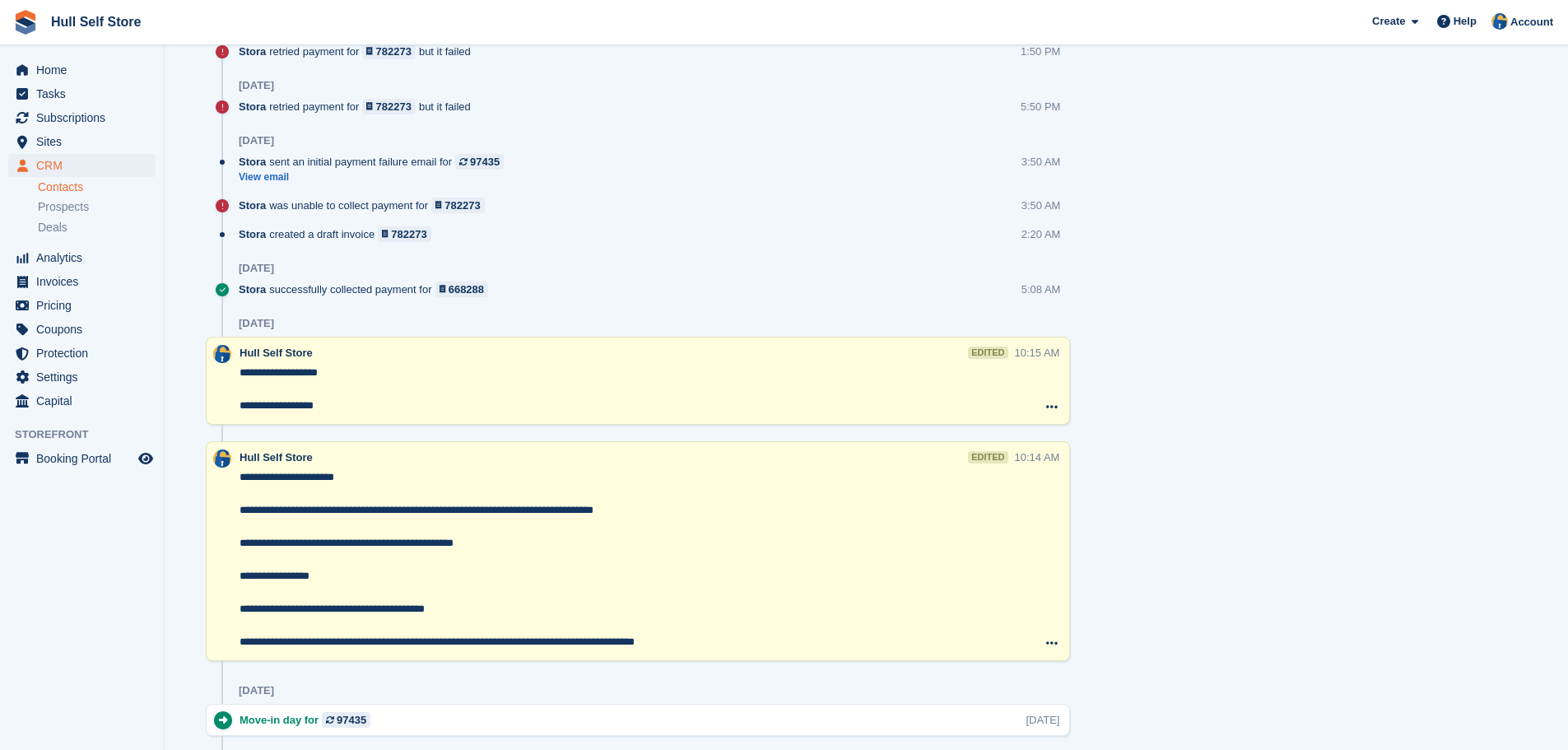
scroll to position [1808, 0]
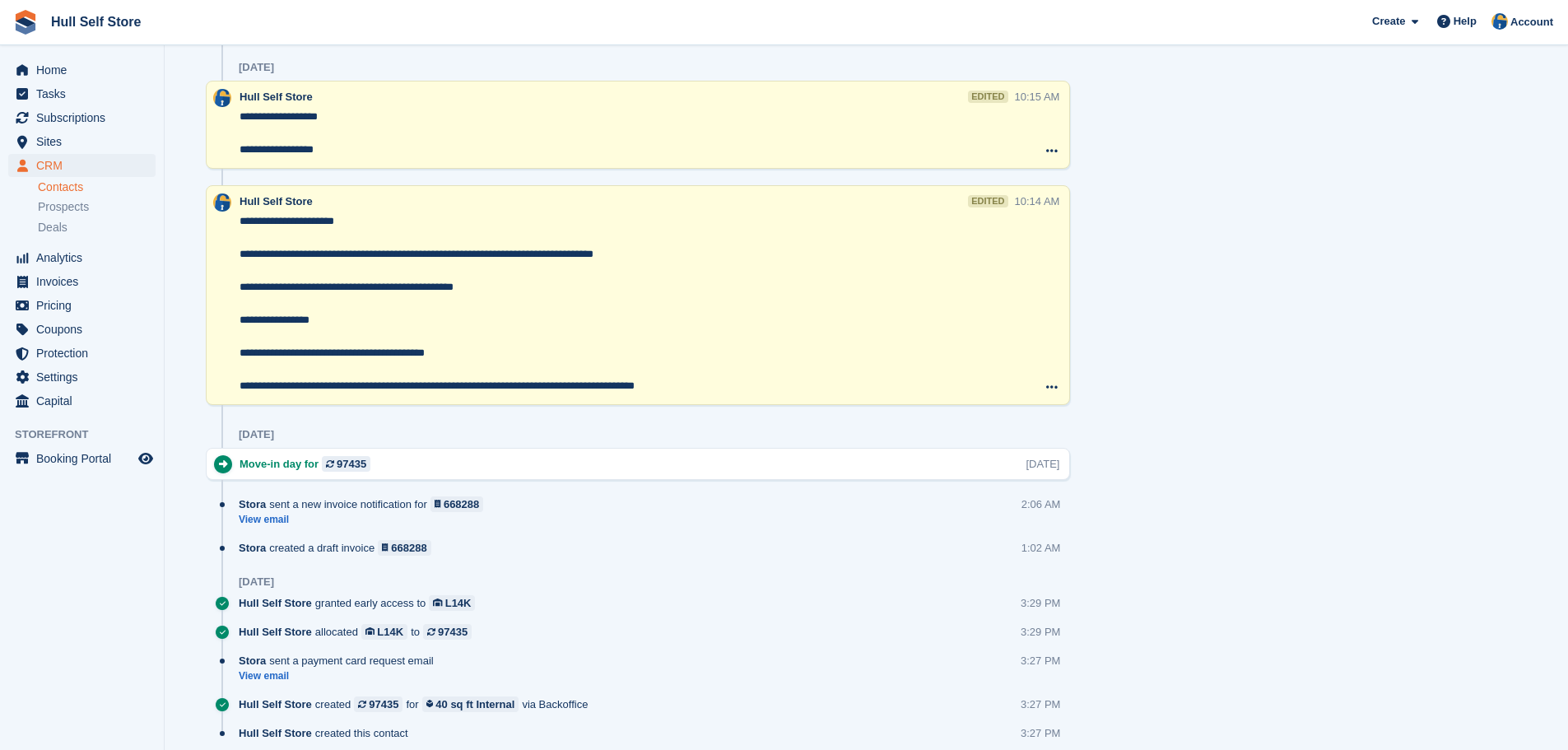
click at [240, 249] on textarea "**********" at bounding box center [627, 304] width 775 height 182
click at [369, 219] on textarea "**********" at bounding box center [627, 304] width 775 height 182
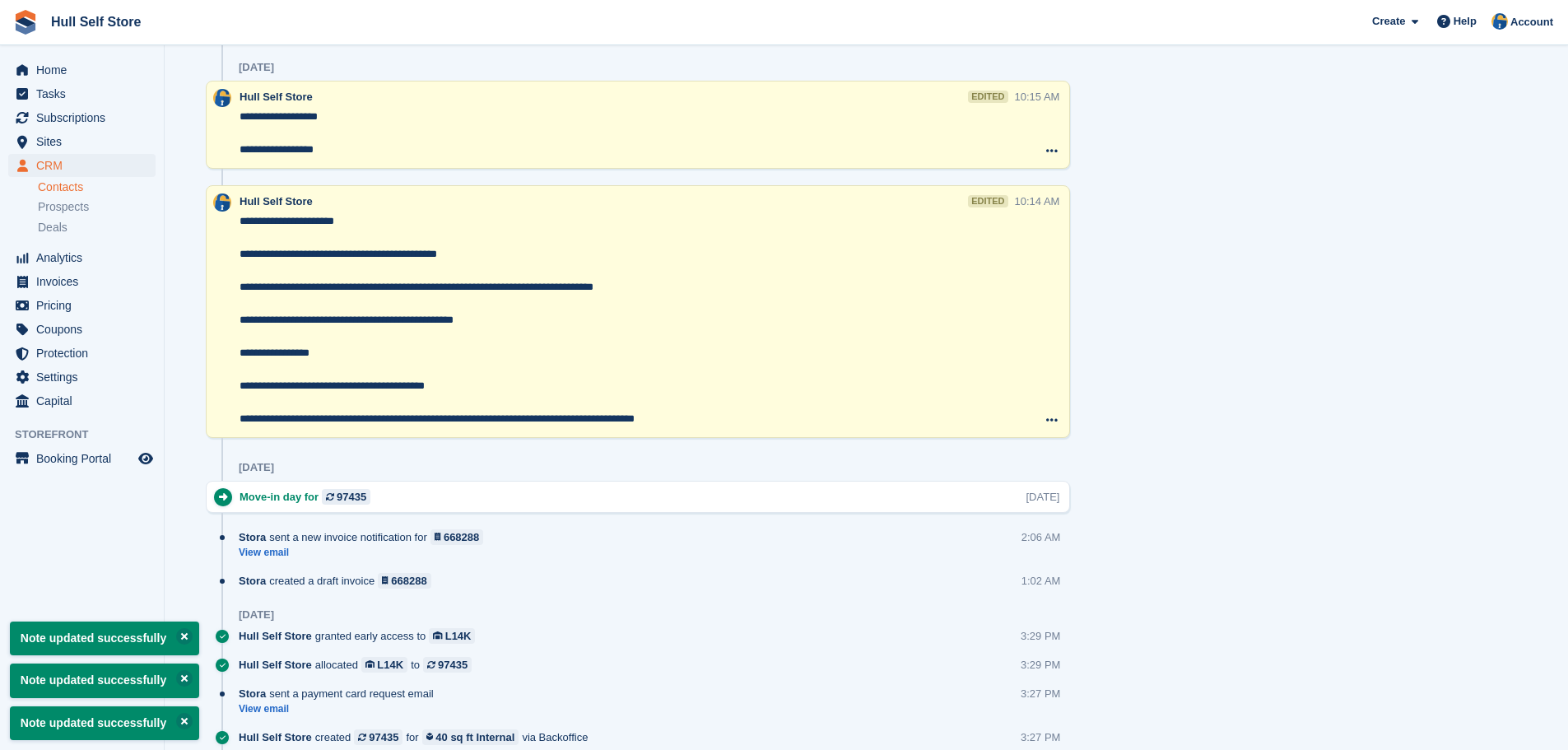
type textarea "**********"
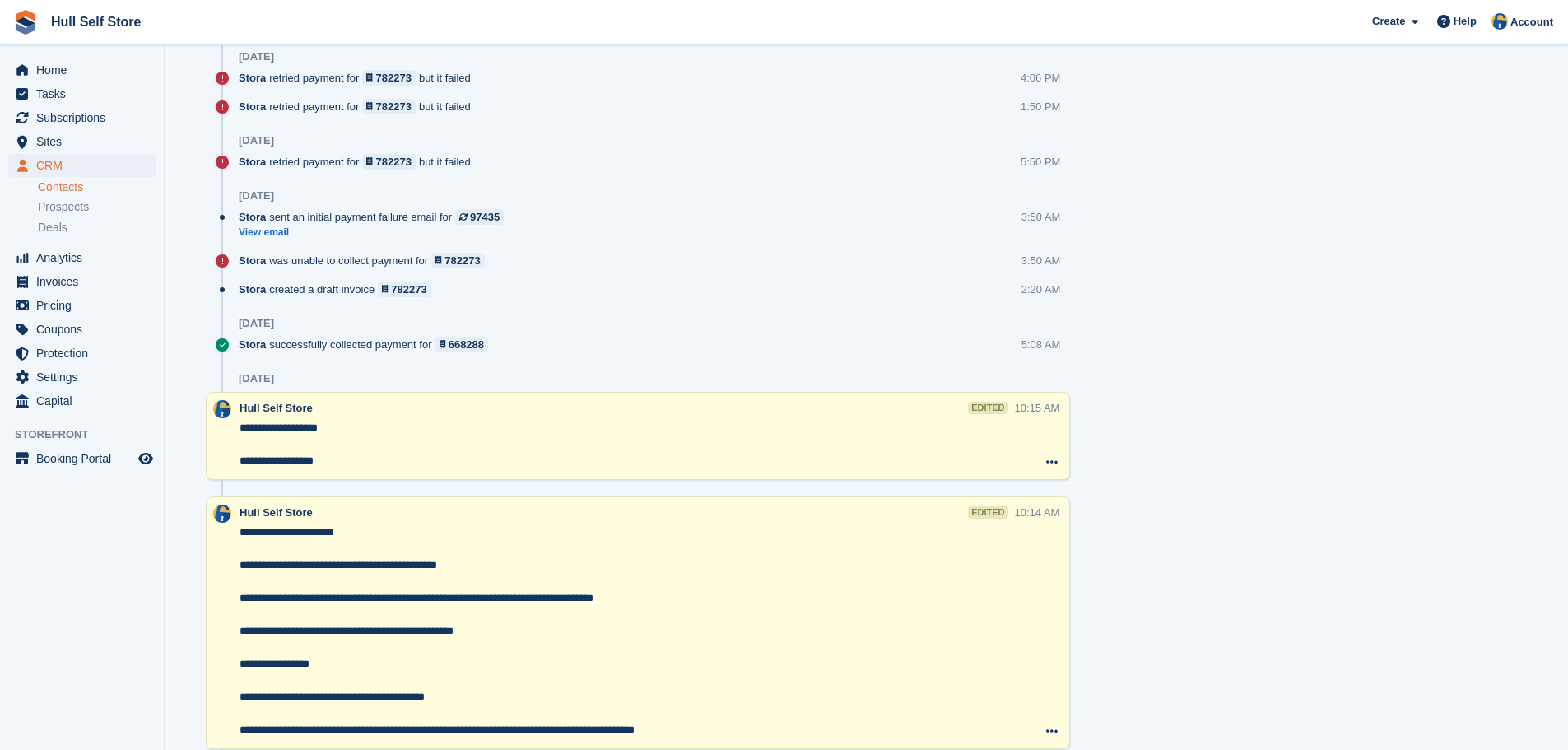
scroll to position [1647, 0]
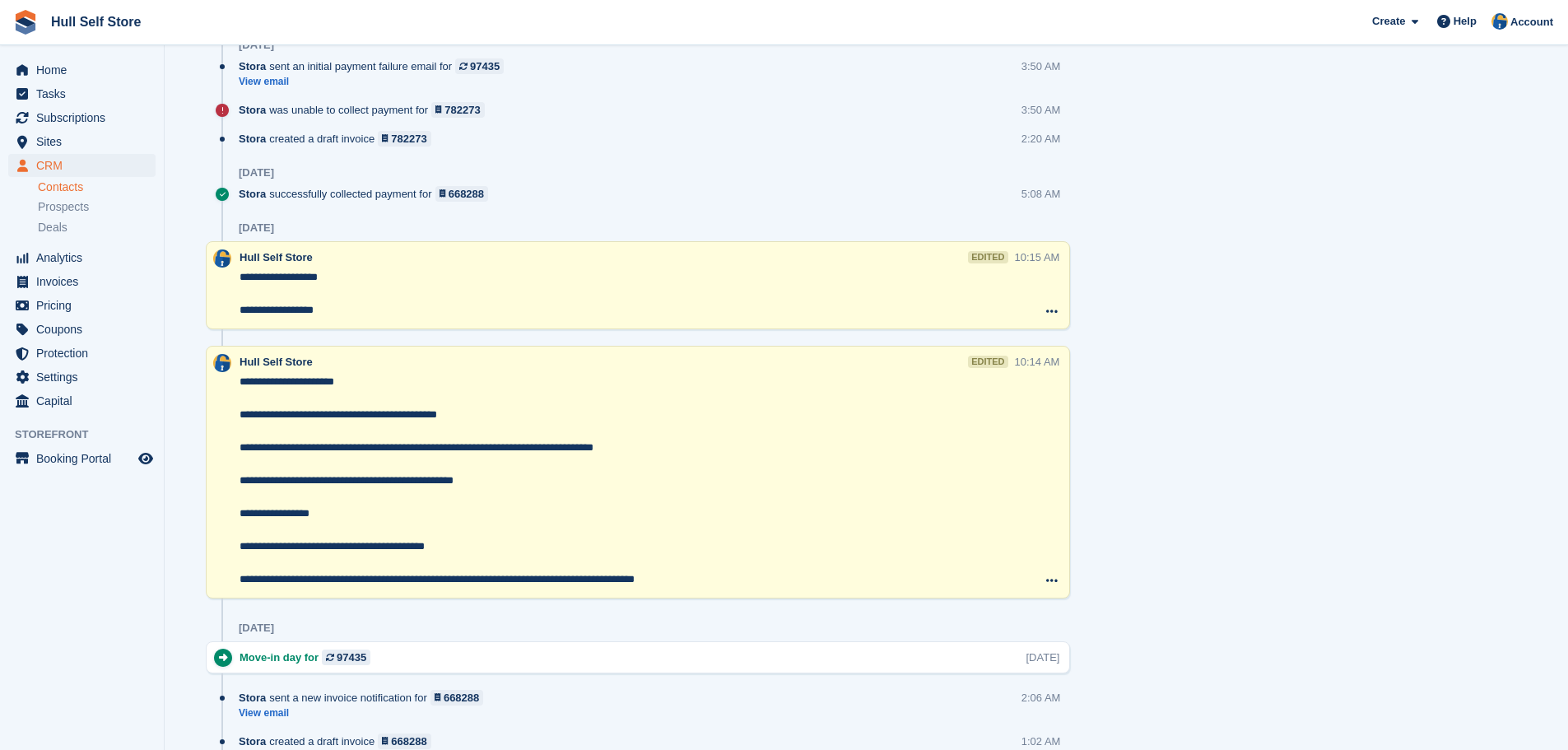
click at [498, 416] on textarea "**********" at bounding box center [627, 481] width 775 height 214
drag, startPoint x: 1226, startPoint y: 431, endPoint x: 1194, endPoint y: 430, distance: 32.0
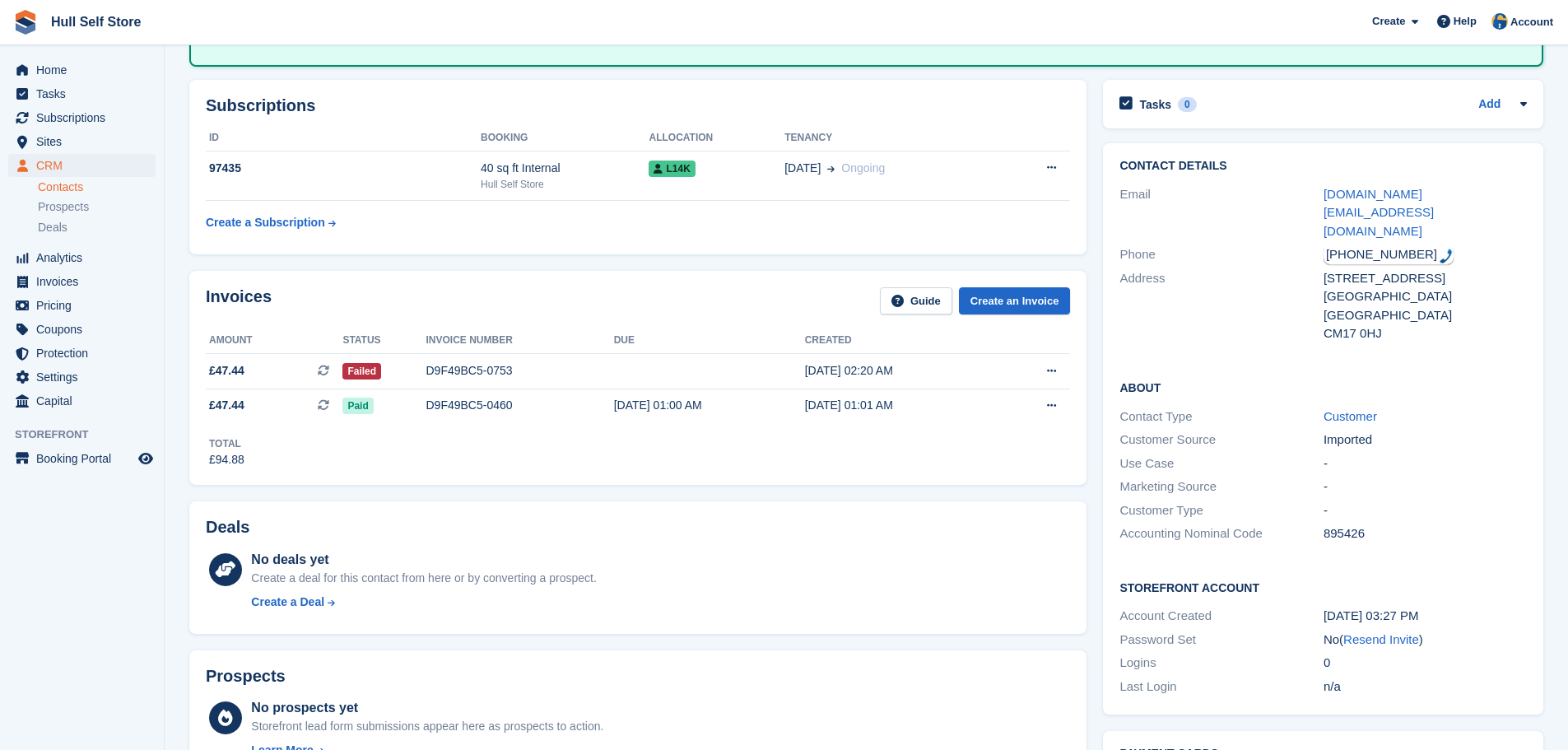
scroll to position [412, 0]
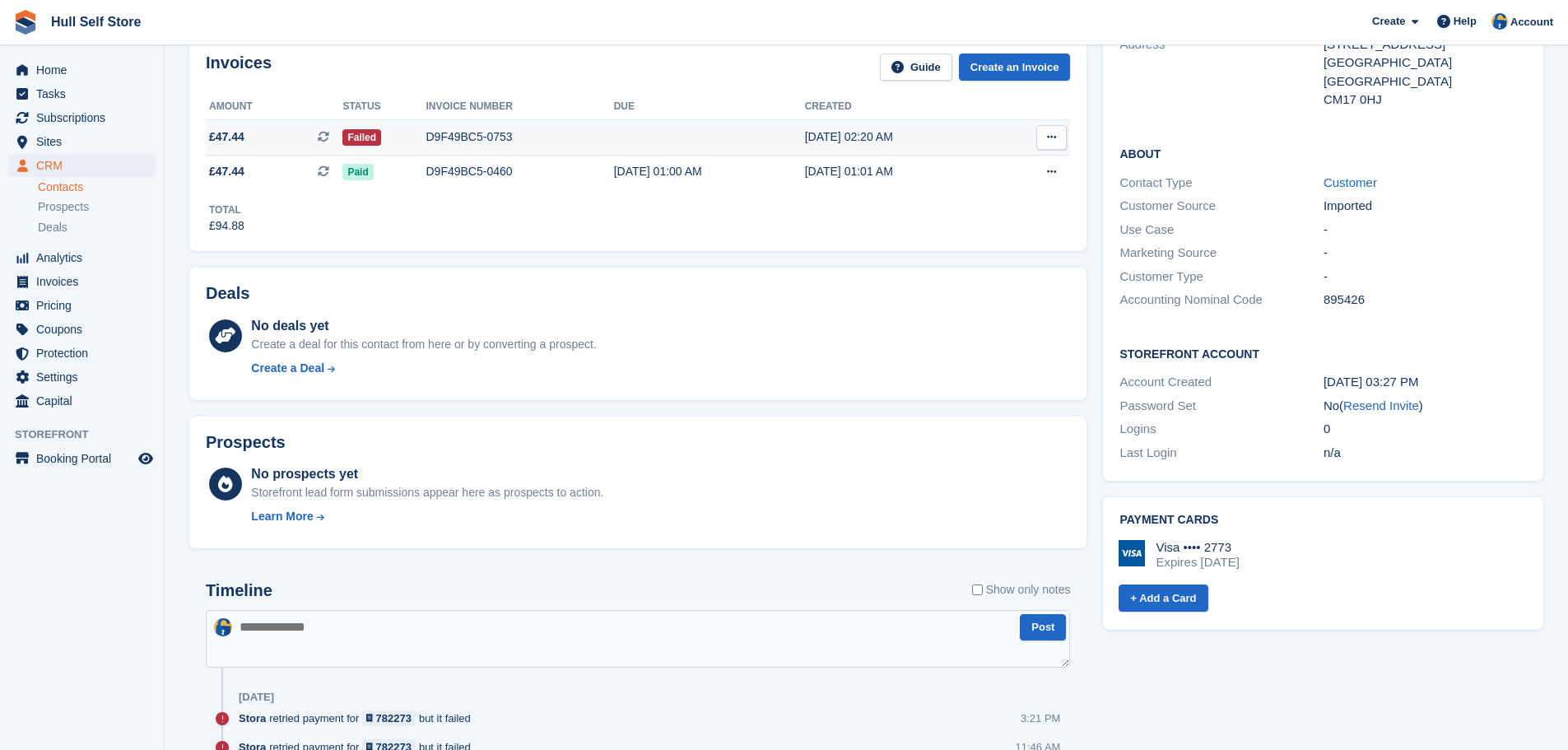
click at [451, 142] on div "D9F49BC5-0753" at bounding box center [520, 137] width 188 height 17
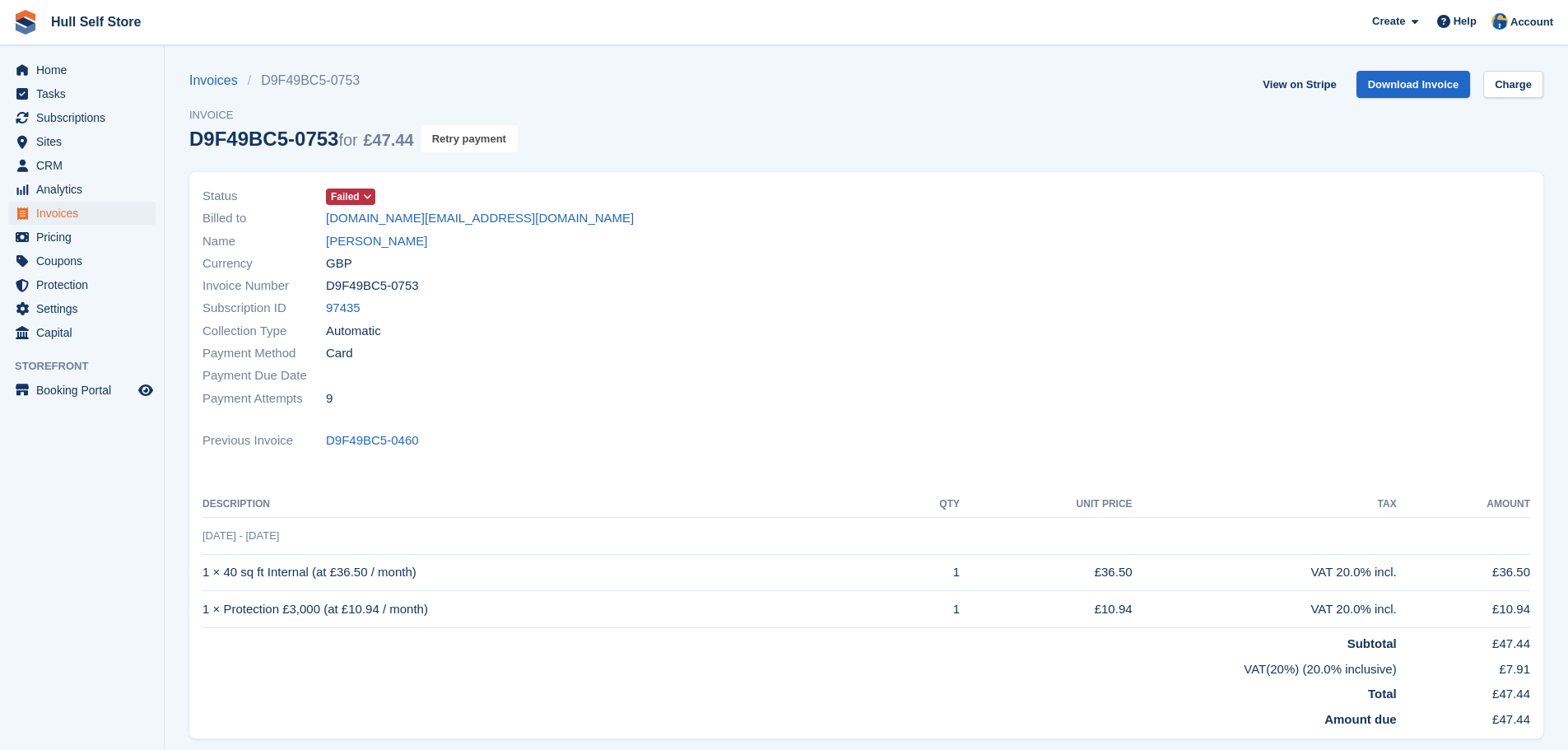
drag, startPoint x: 456, startPoint y: 136, endPoint x: 845, endPoint y: 57, distance: 396.9
click at [456, 136] on button "Retry payment" at bounding box center [470, 139] width 97 height 27
click at [40, 218] on span "Invoices" at bounding box center [85, 213] width 98 height 23
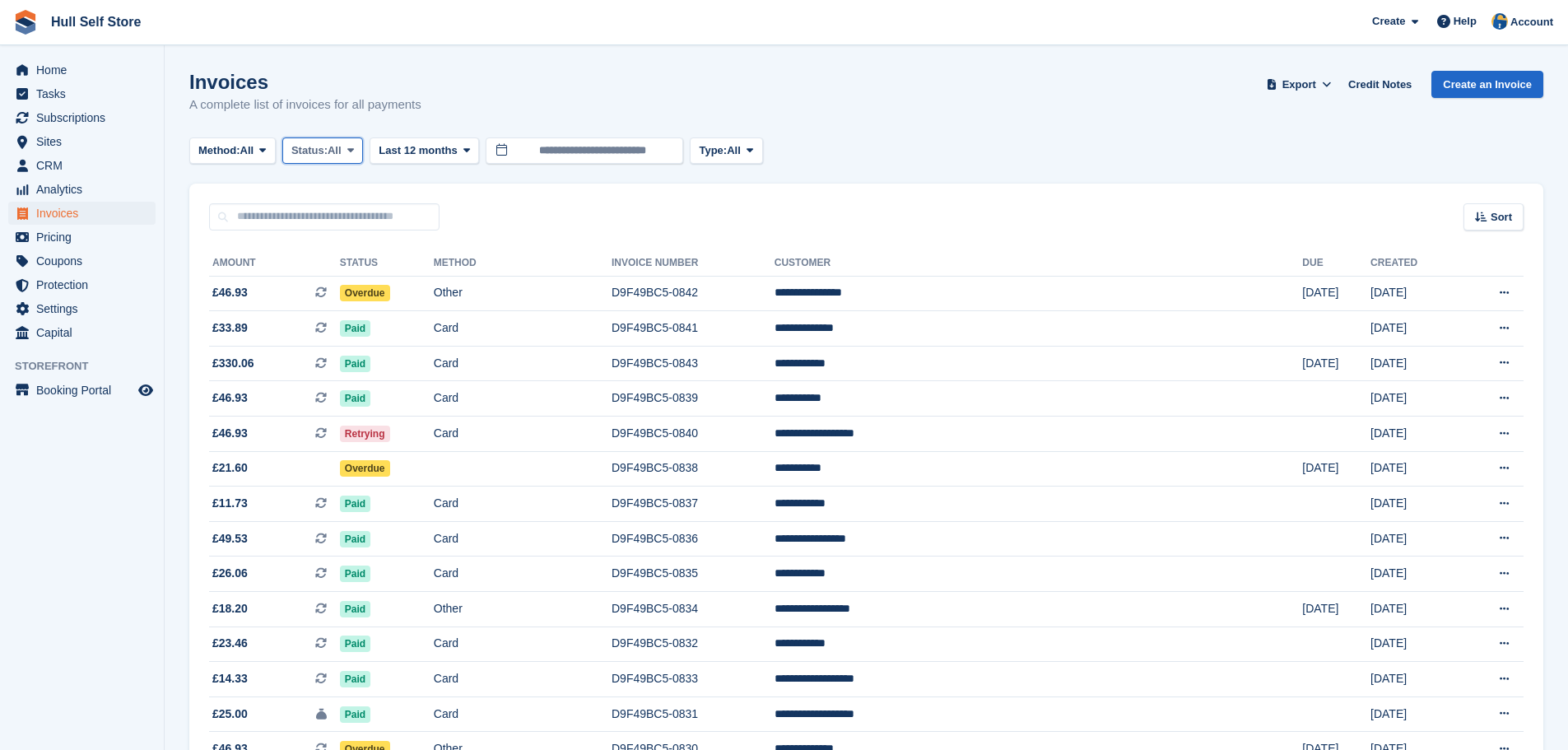
click at [354, 150] on icon at bounding box center [350, 150] width 7 height 11
click at [324, 276] on link "Open" at bounding box center [361, 278] width 143 height 30
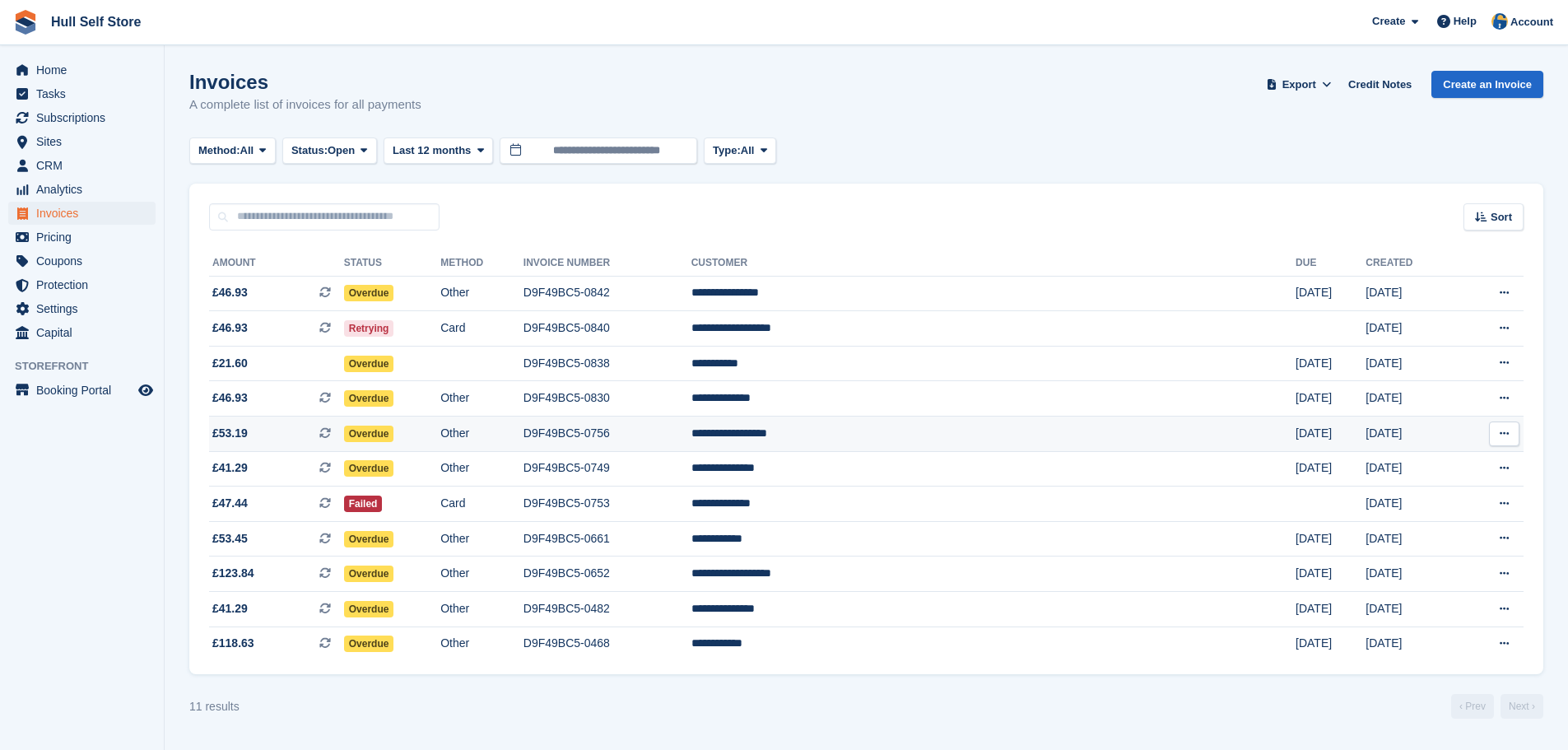
click at [523, 439] on td "Other" at bounding box center [481, 434] width 83 height 35
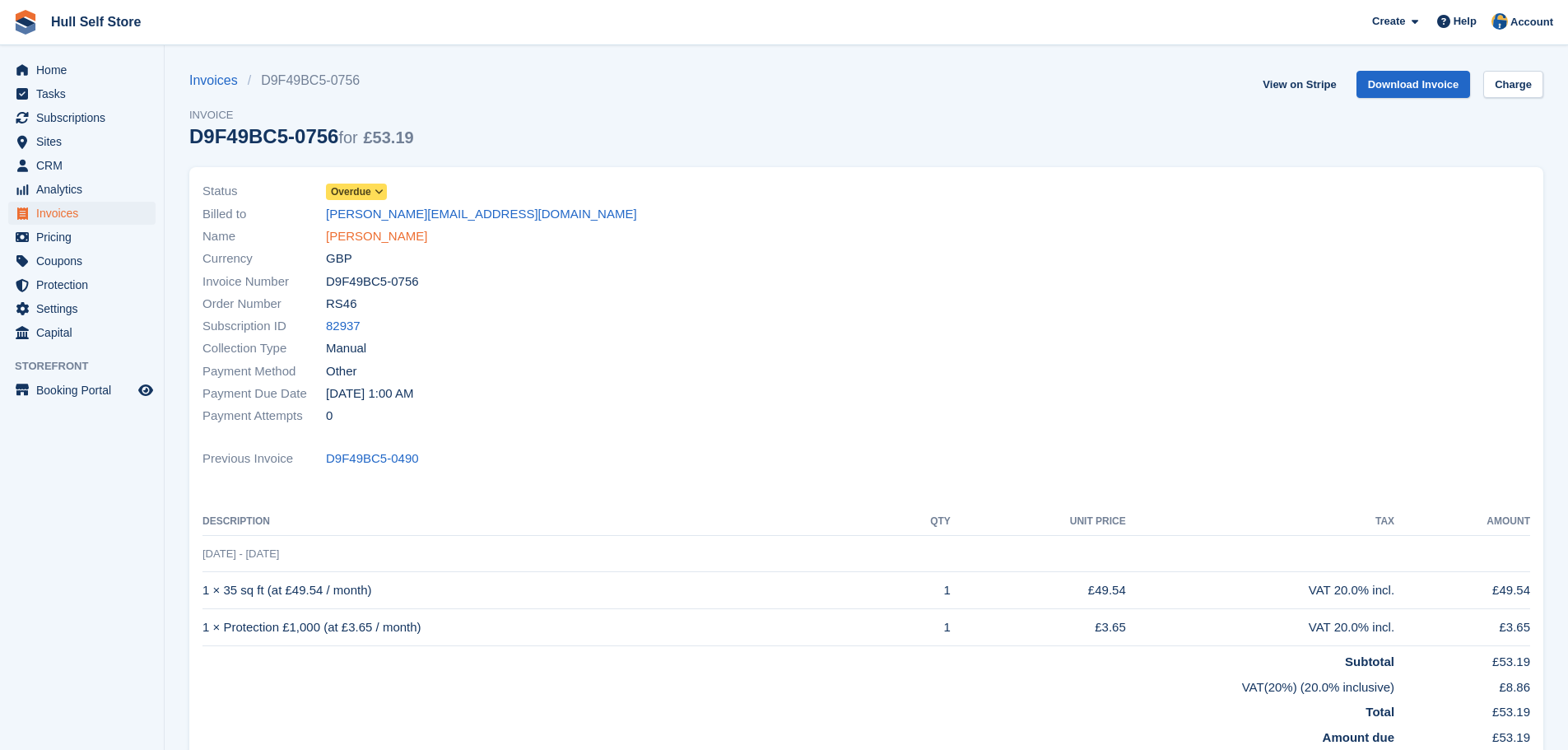
click at [408, 232] on link "[PERSON_NAME]" at bounding box center [376, 237] width 101 height 19
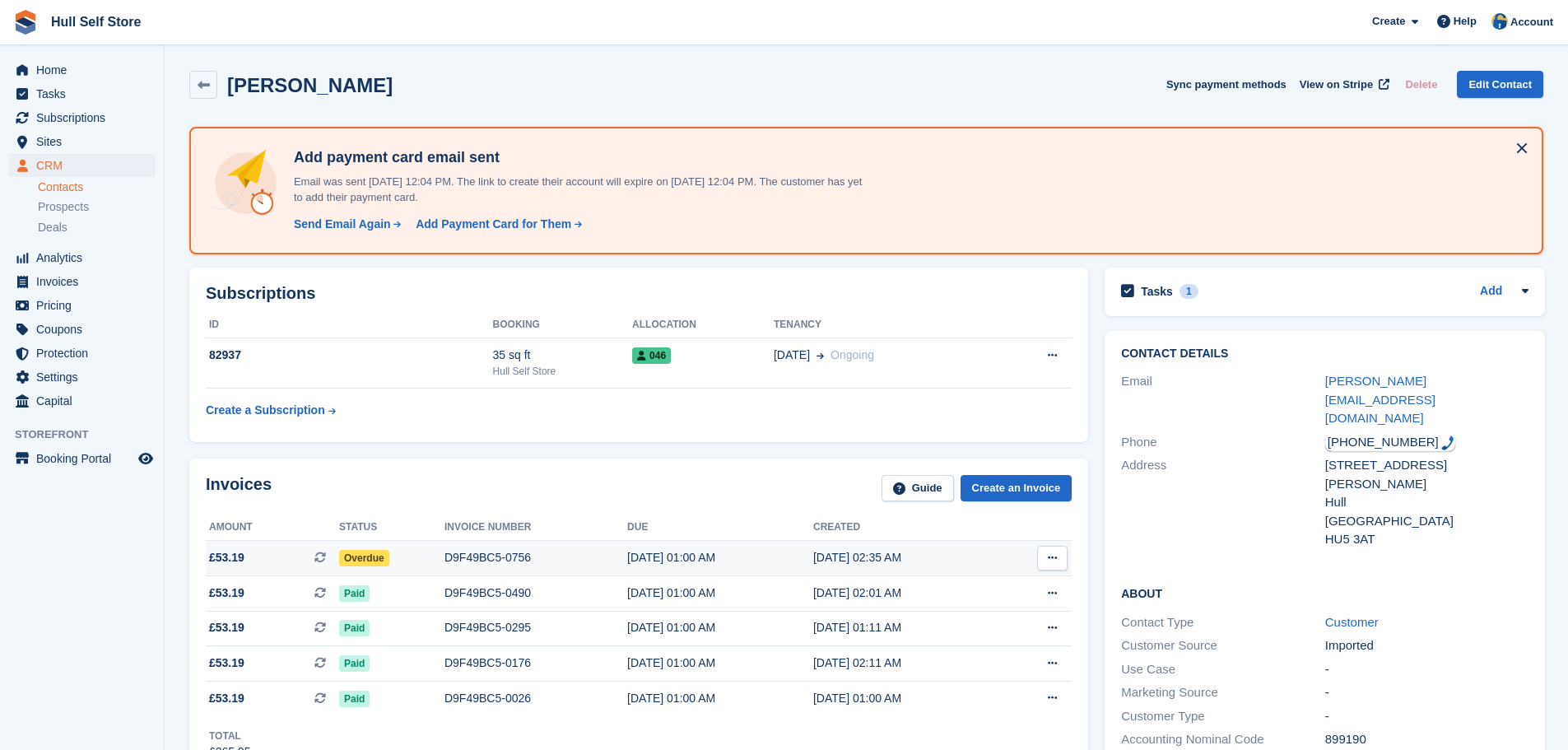
click at [415, 547] on td "Overdue" at bounding box center [392, 558] width 105 height 35
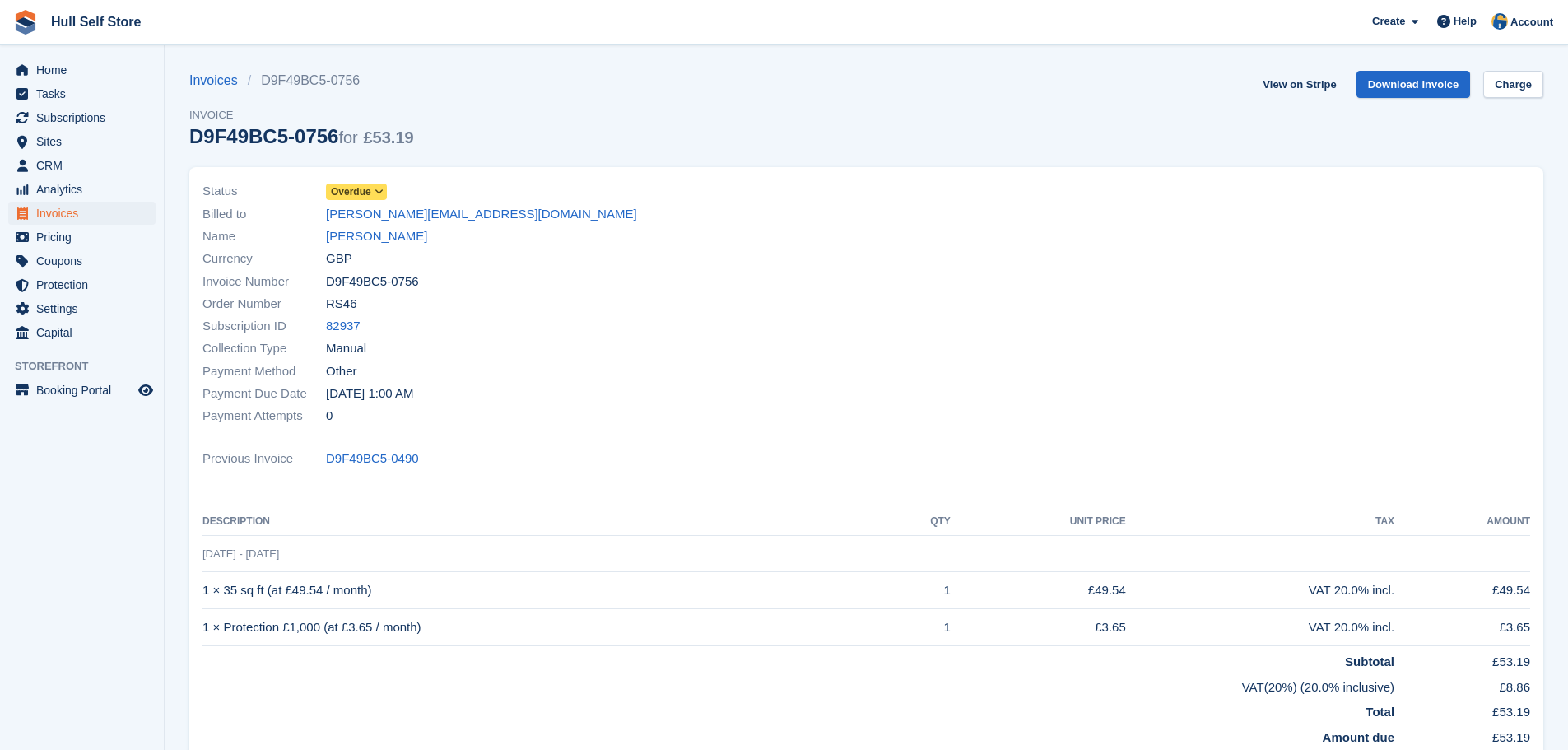
click at [379, 190] on icon at bounding box center [378, 192] width 9 height 10
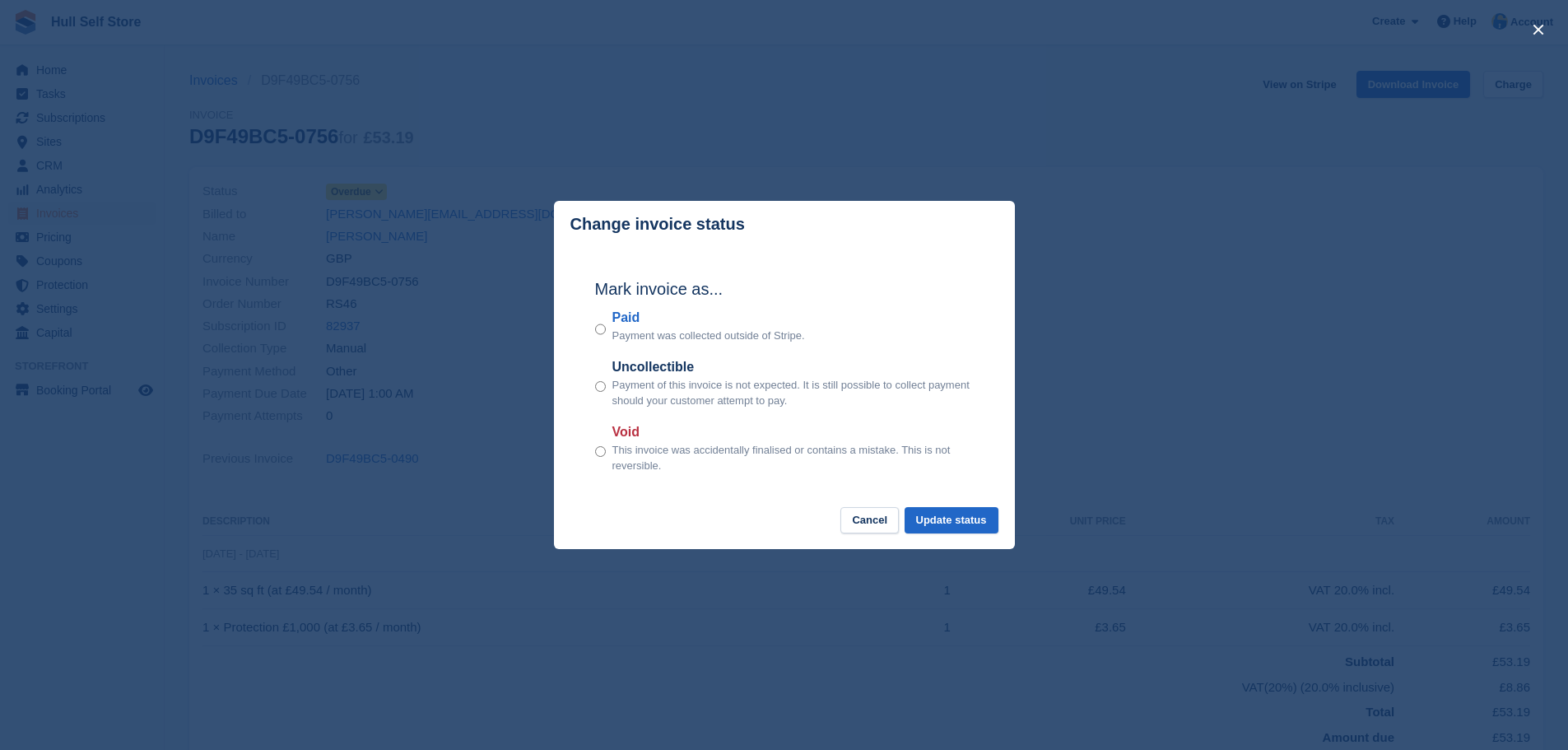
click at [606, 336] on div "Paid Payment was collected outside of Stripe." at bounding box center [784, 326] width 379 height 36
click at [939, 515] on button "Update status" at bounding box center [951, 521] width 94 height 27
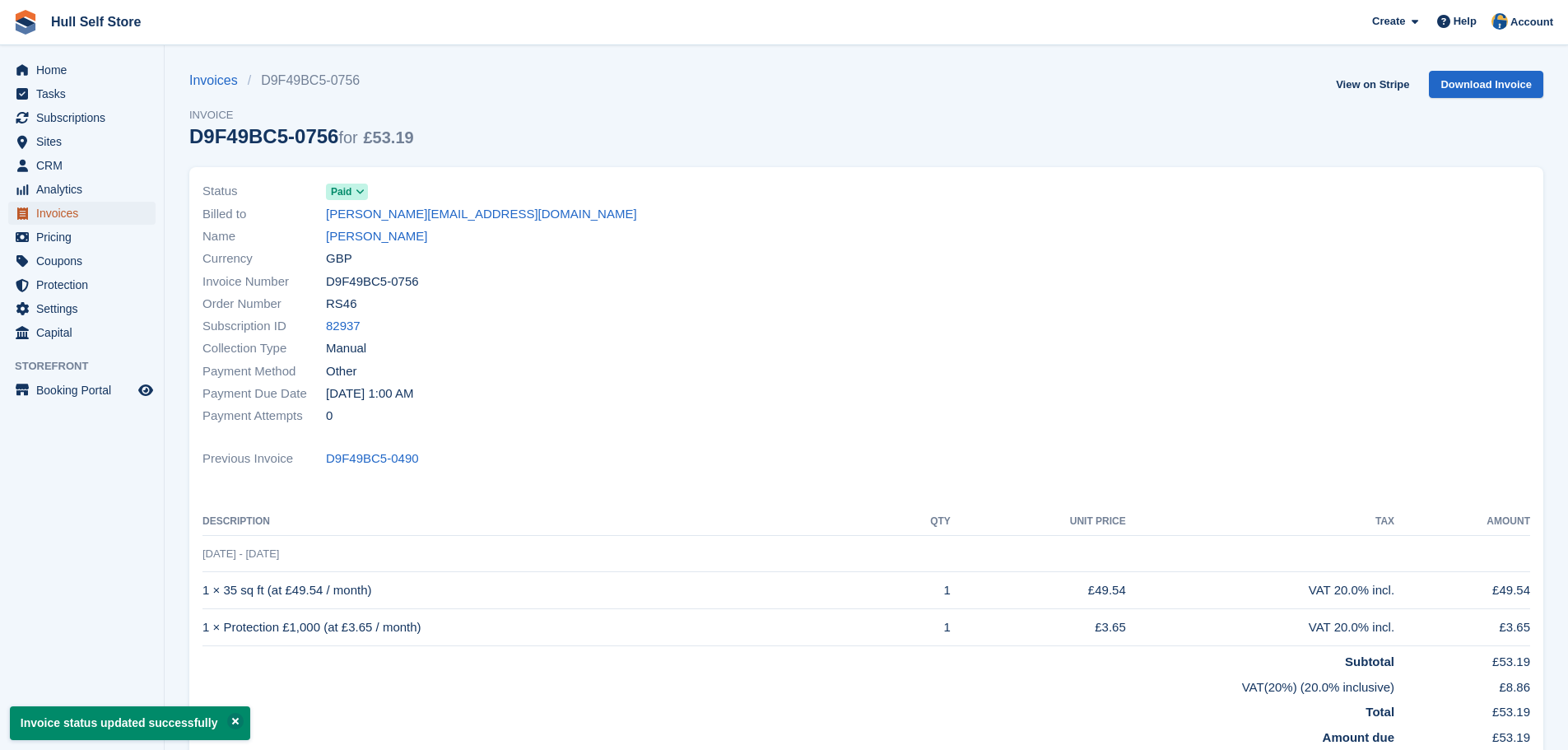
click at [82, 218] on span "Invoices" at bounding box center [85, 213] width 98 height 23
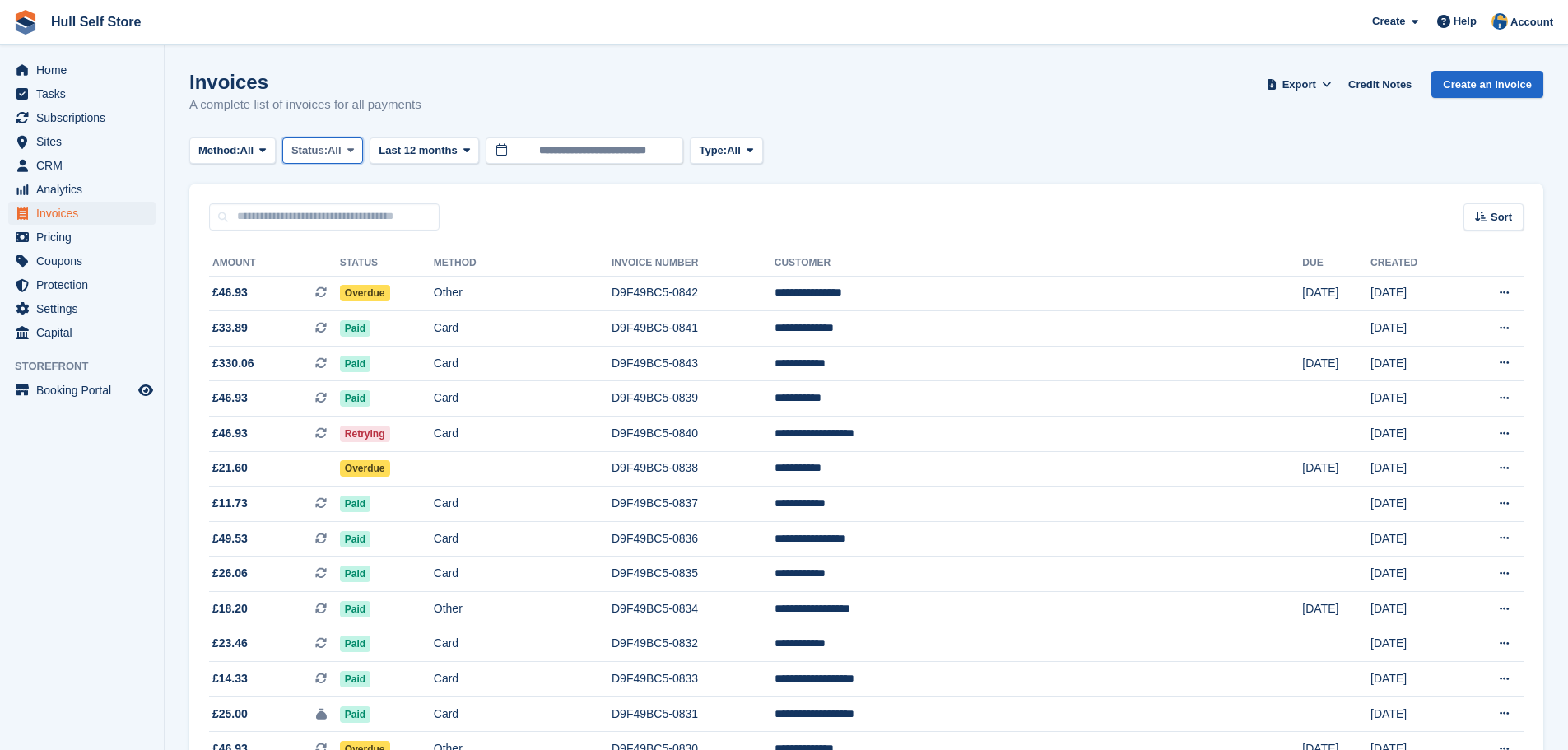
click at [328, 152] on span "Status:" at bounding box center [309, 150] width 36 height 16
click at [313, 269] on link "Open" at bounding box center [361, 278] width 143 height 30
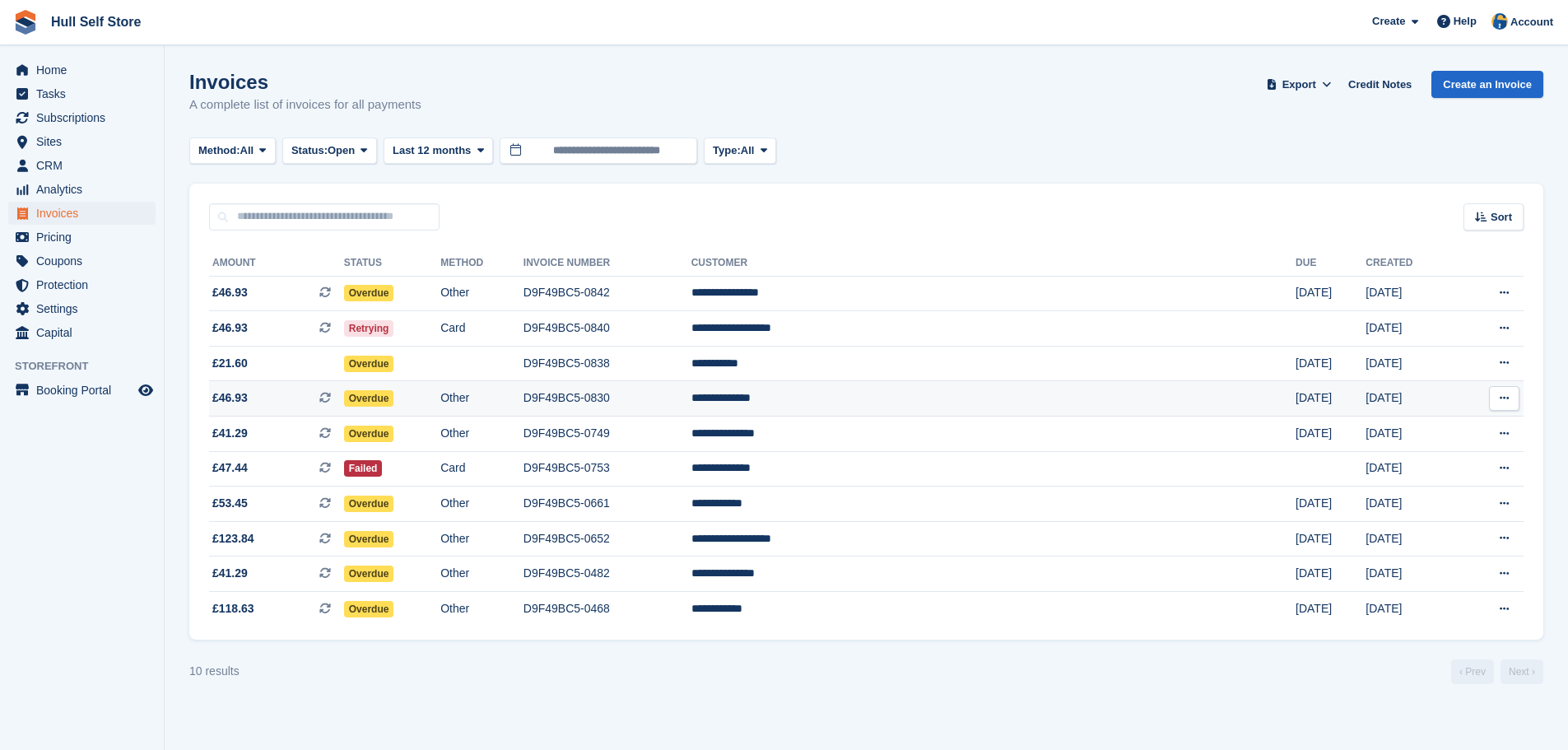
click at [440, 403] on td "Overdue" at bounding box center [392, 398] width 96 height 35
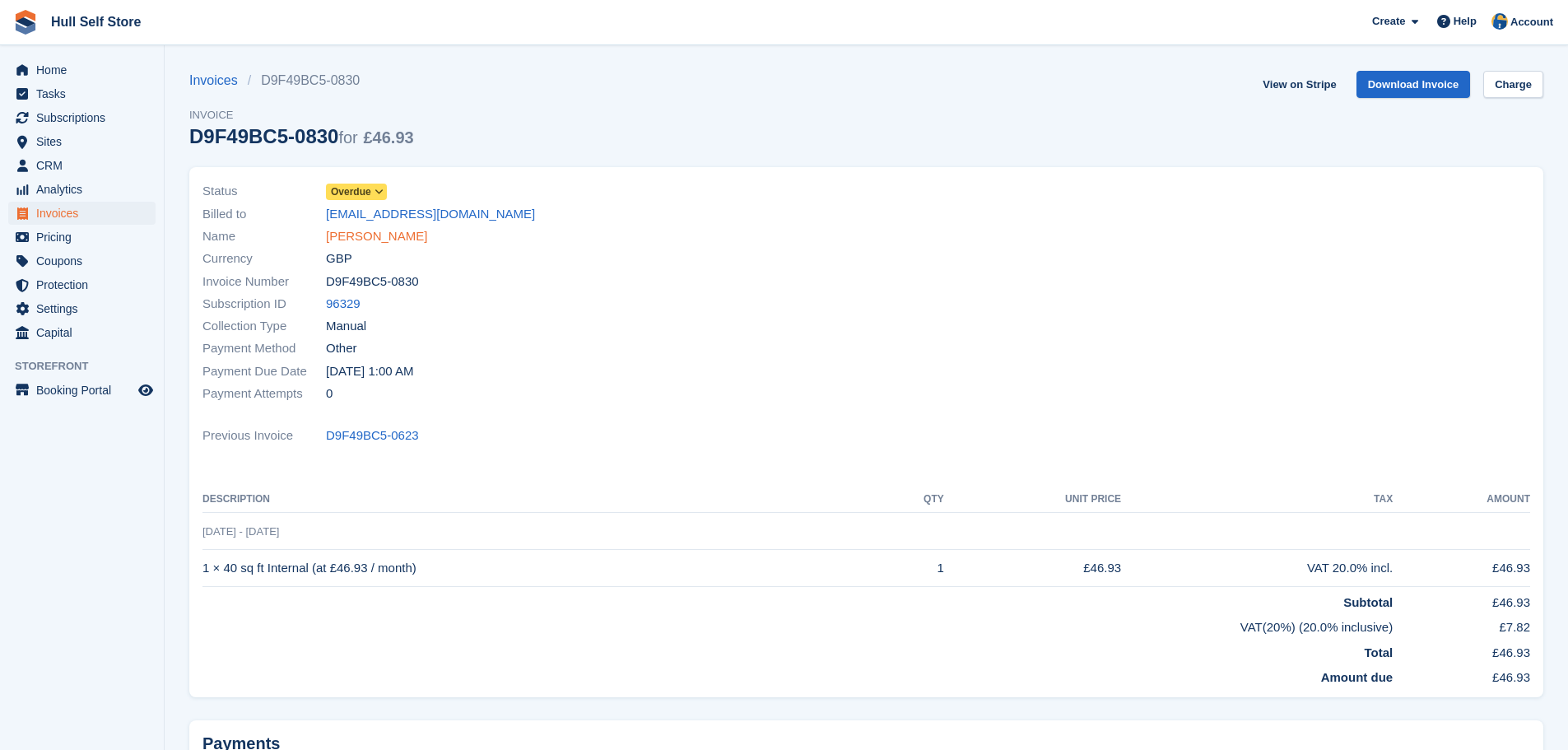
click at [344, 243] on link "[PERSON_NAME]" at bounding box center [376, 237] width 101 height 19
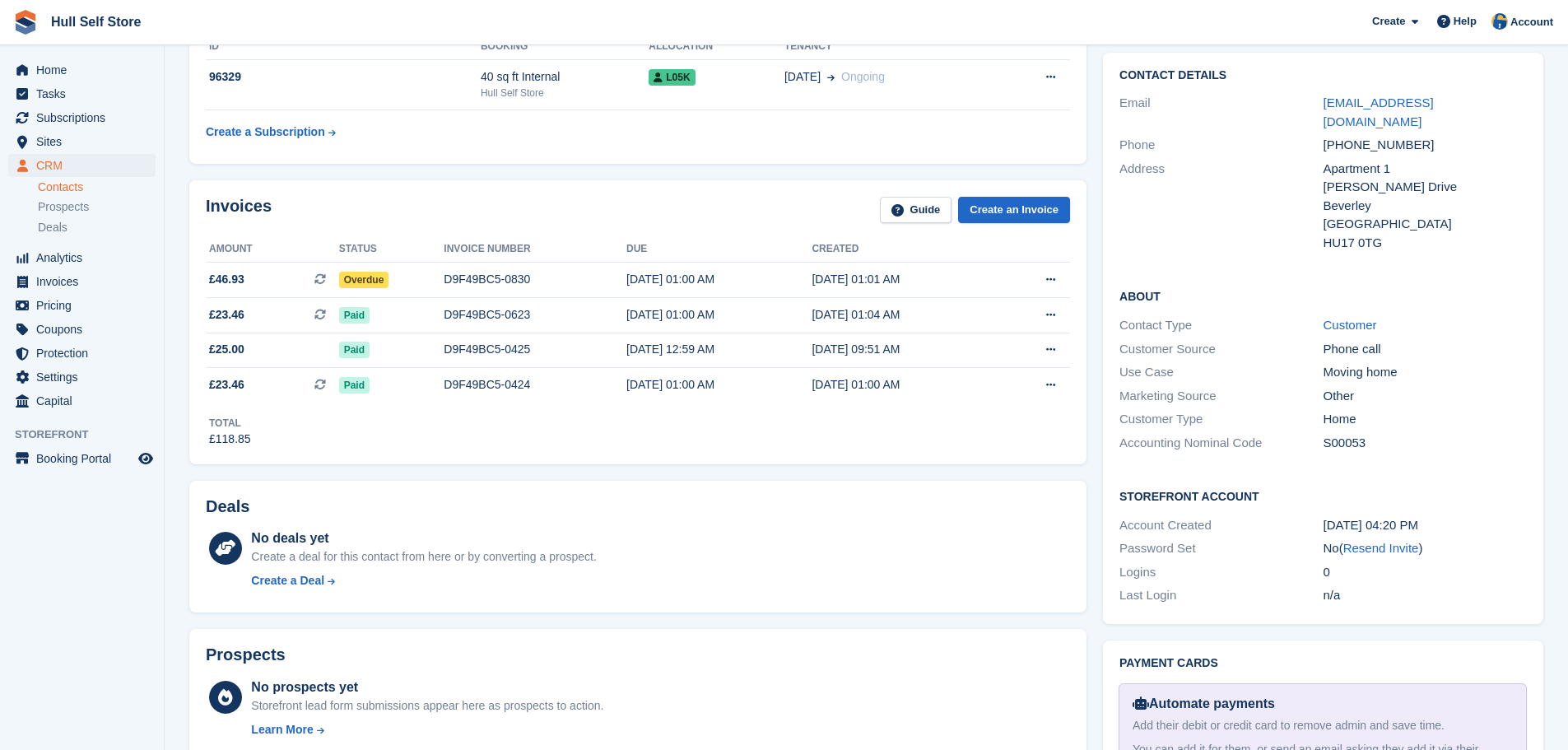
scroll to position [164, 0]
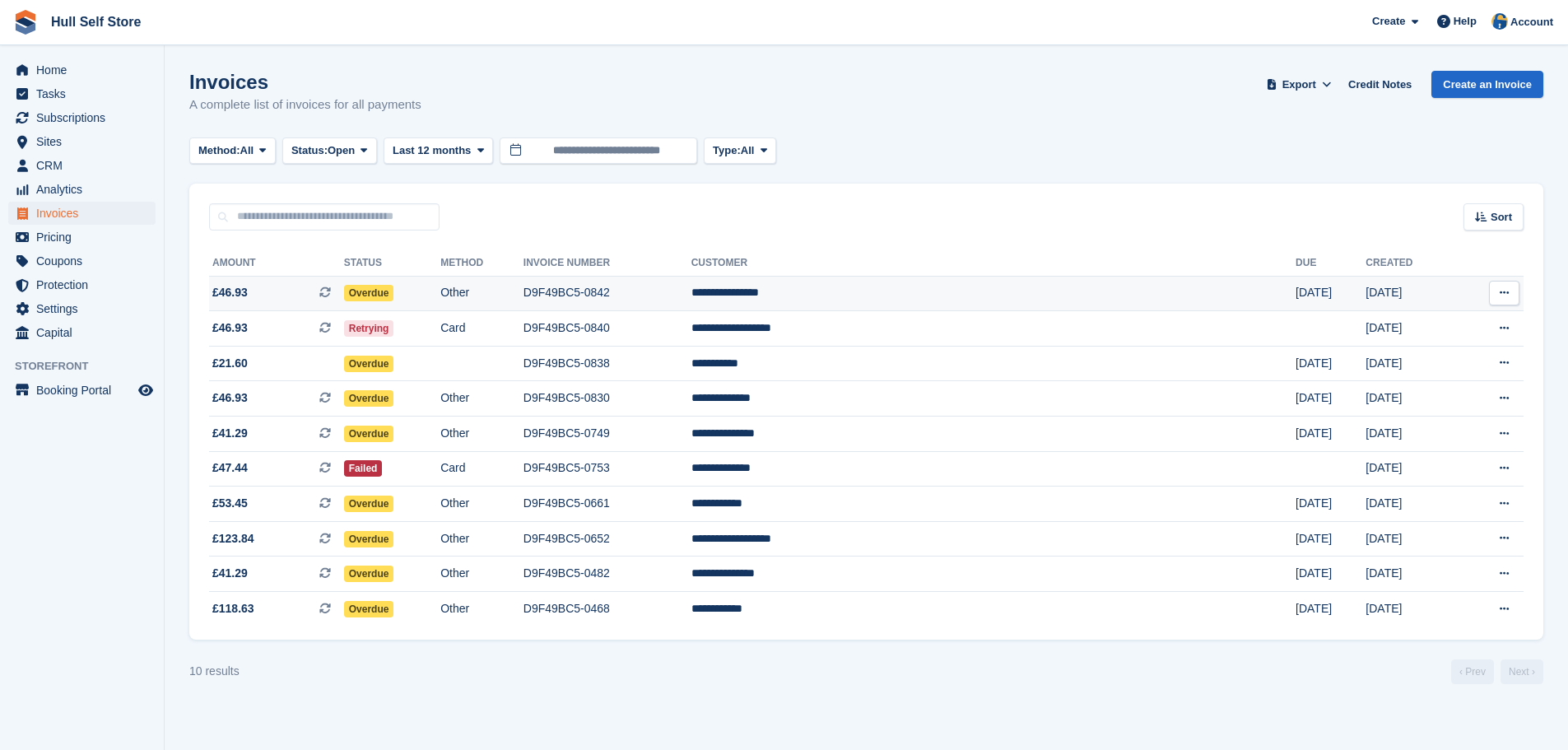
click at [440, 290] on td "Overdue" at bounding box center [392, 293] width 96 height 35
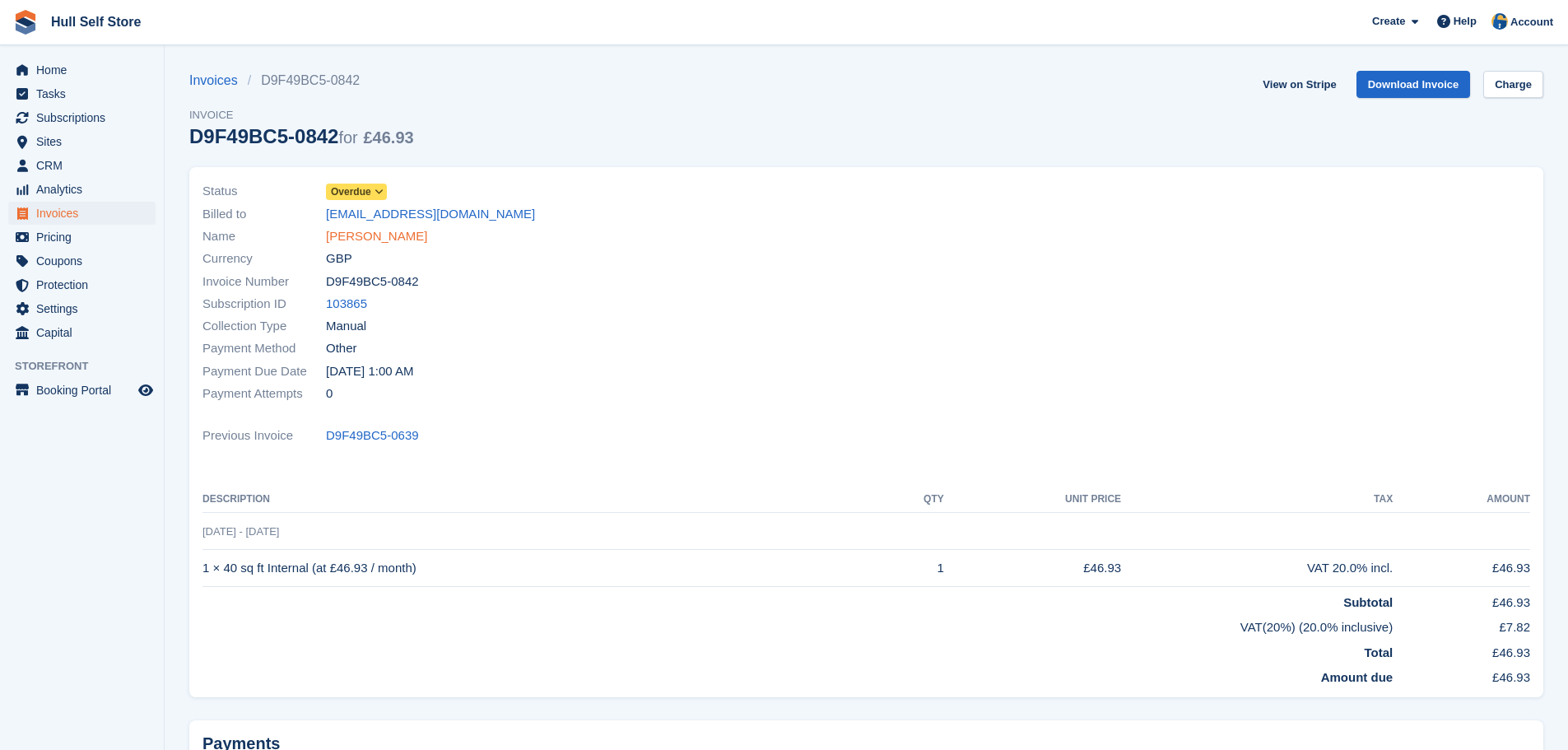
click at [399, 235] on link "[PERSON_NAME]" at bounding box center [376, 237] width 101 height 19
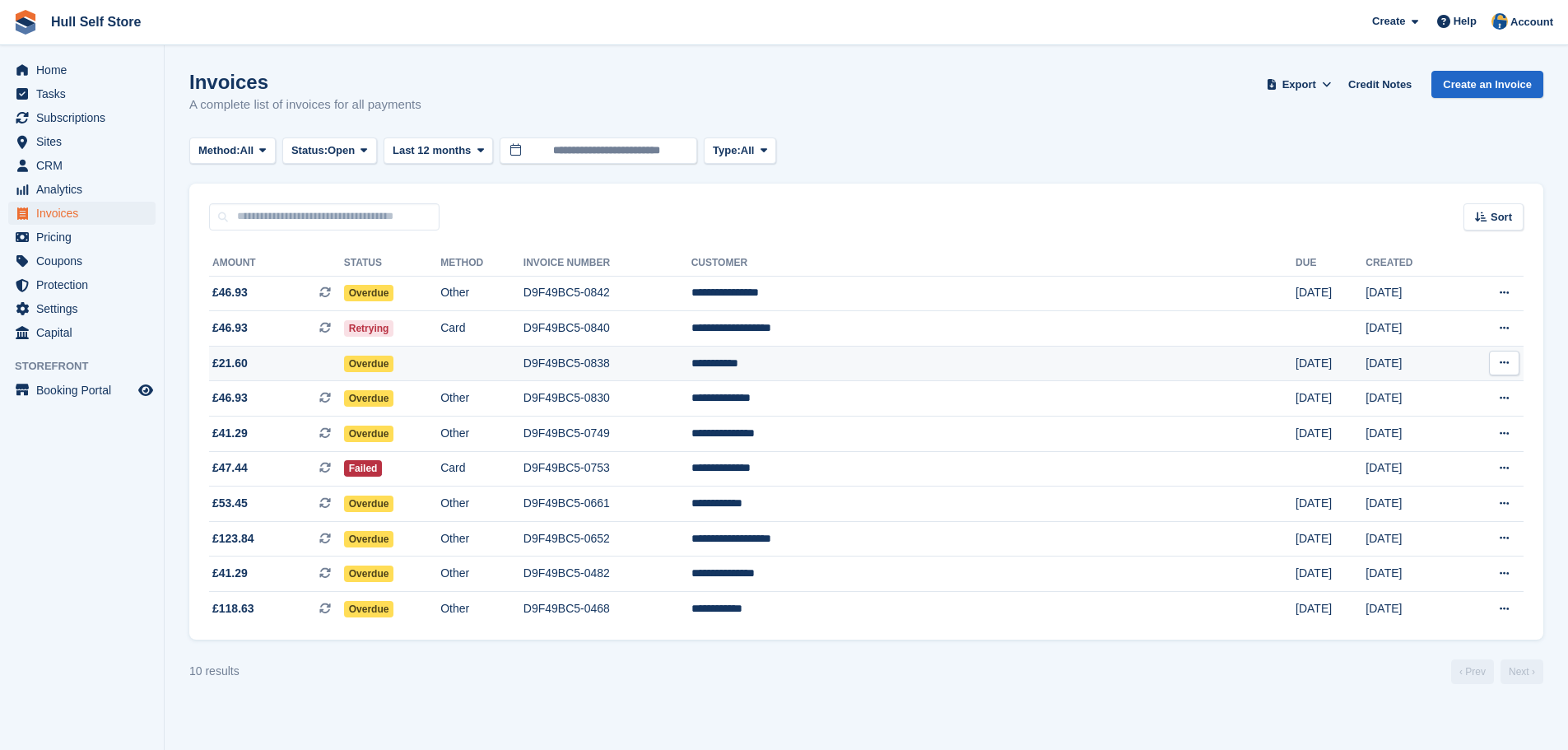
click at [440, 357] on td "Overdue" at bounding box center [392, 363] width 96 height 35
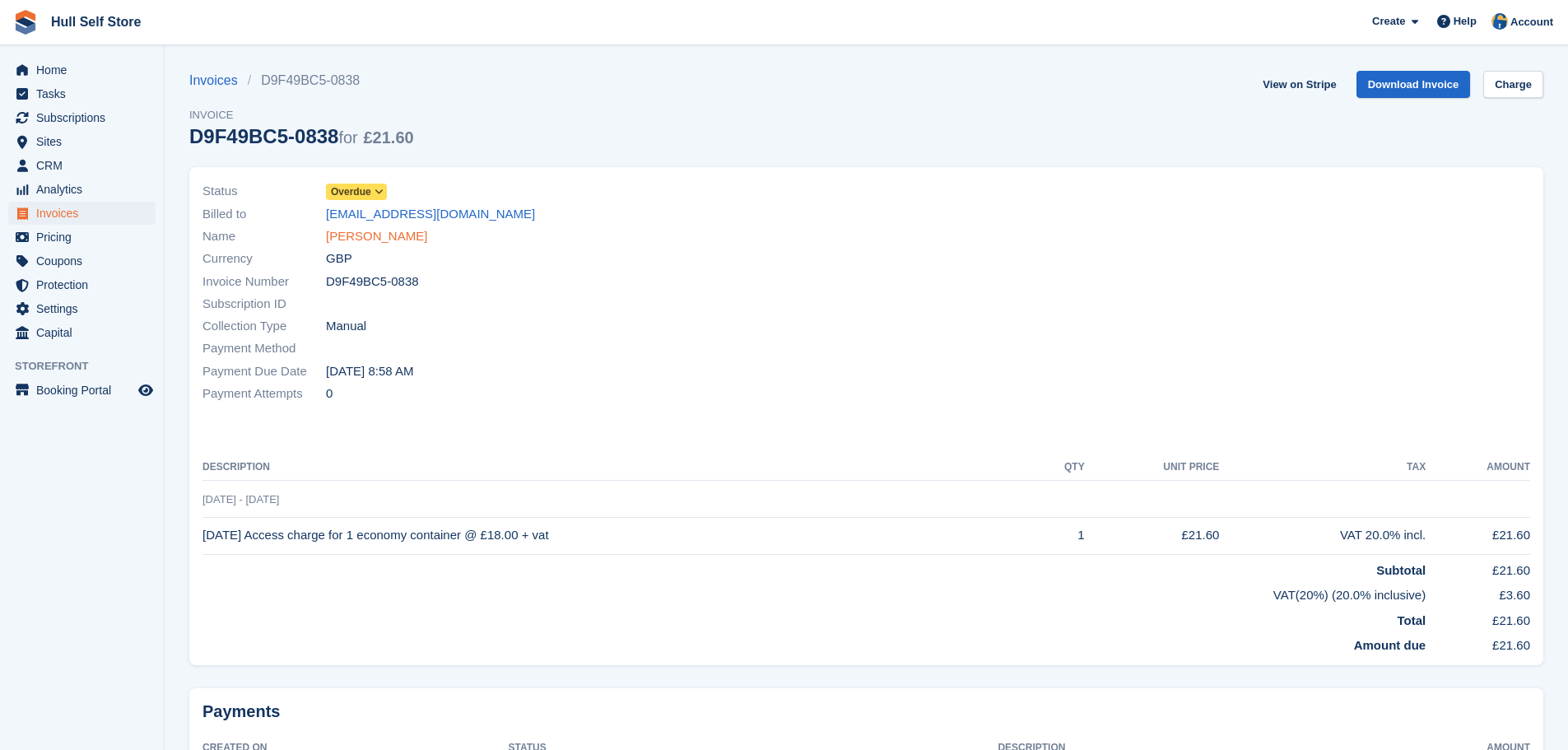
click at [357, 234] on link "[PERSON_NAME]" at bounding box center [376, 237] width 101 height 19
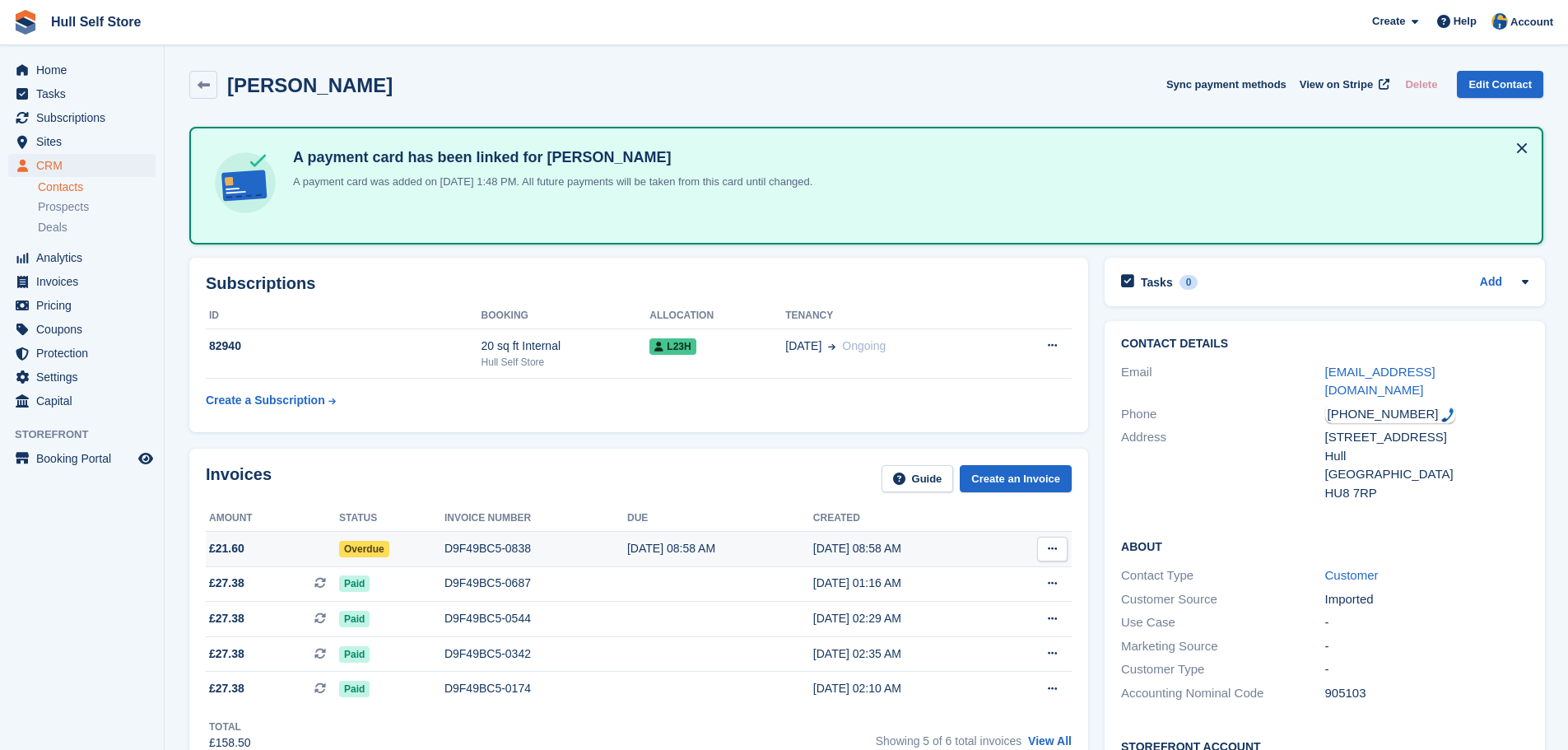
click at [448, 544] on div "D9F49BC5-0838" at bounding box center [536, 549] width 182 height 17
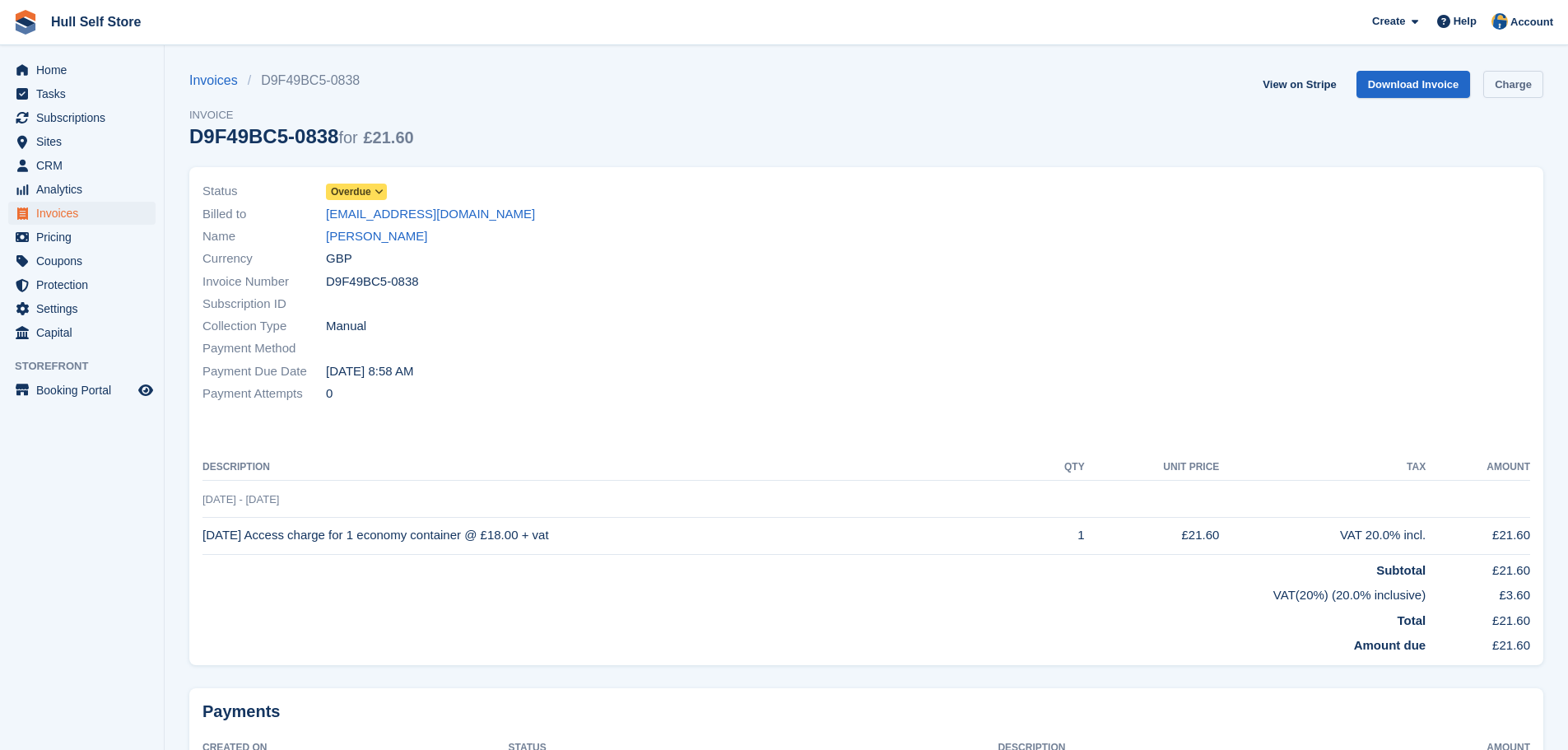
click at [1520, 91] on link "Charge" at bounding box center [1514, 84] width 60 height 27
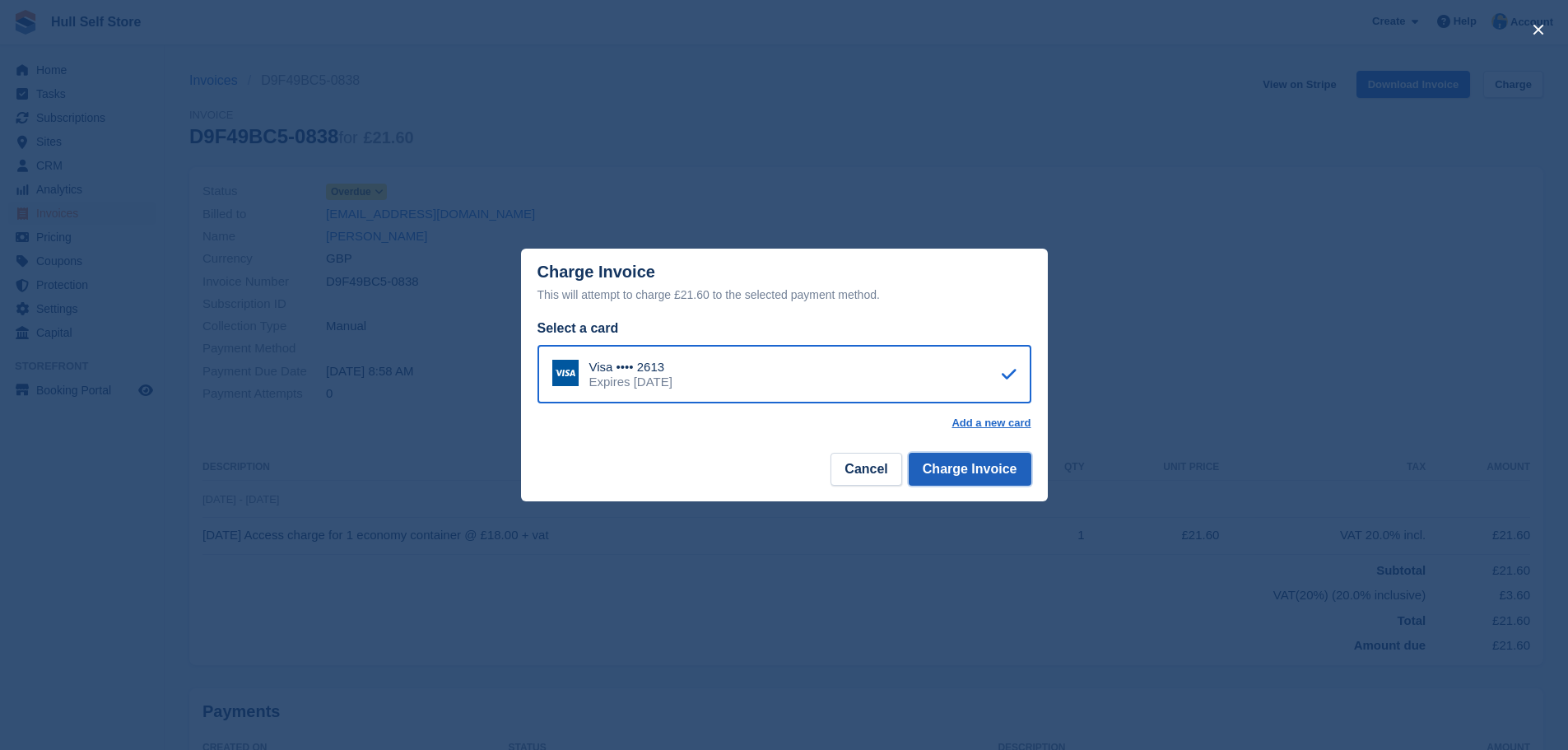
click at [945, 479] on button "Charge Invoice" at bounding box center [970, 469] width 122 height 32
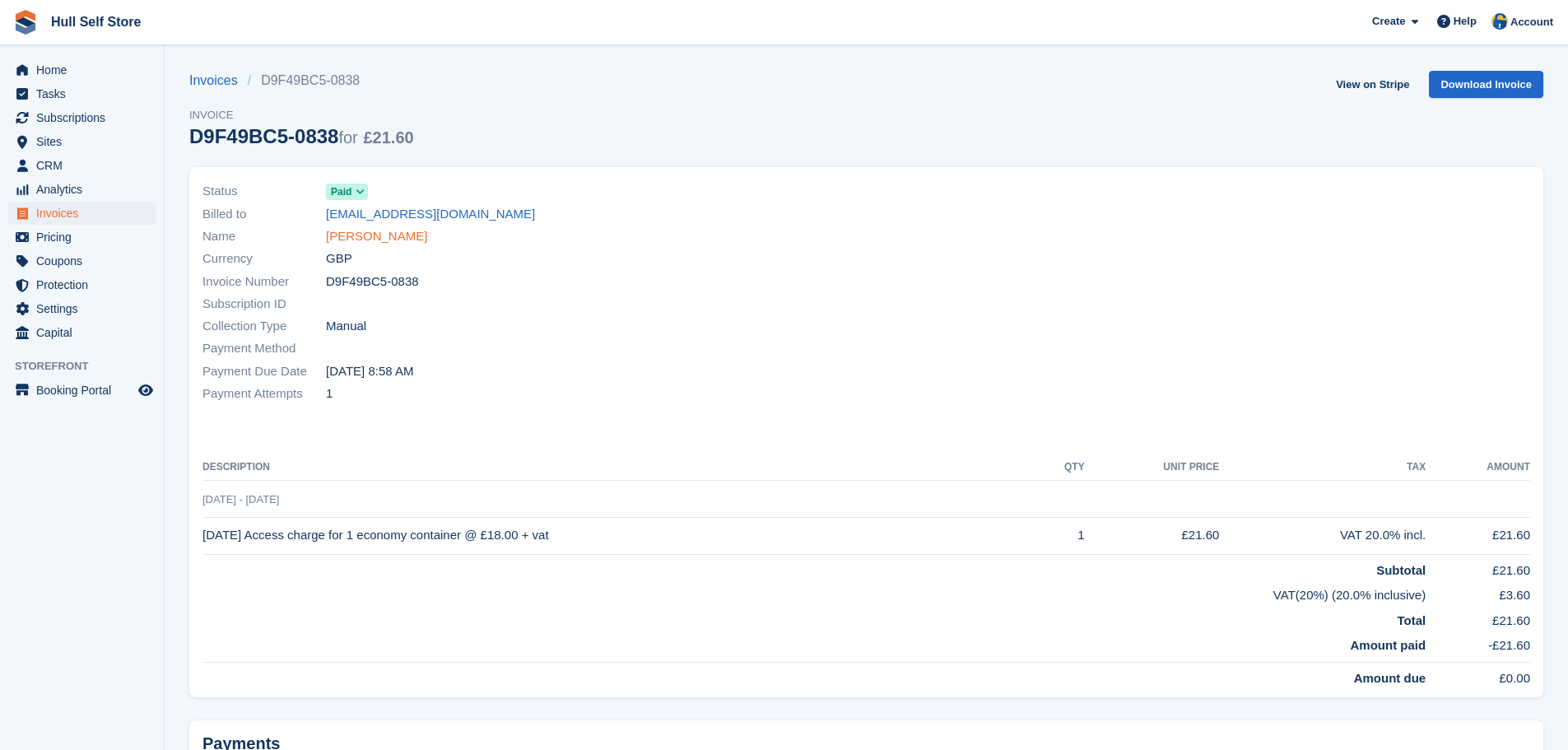
click at [372, 244] on link "[PERSON_NAME]" at bounding box center [376, 237] width 101 height 19
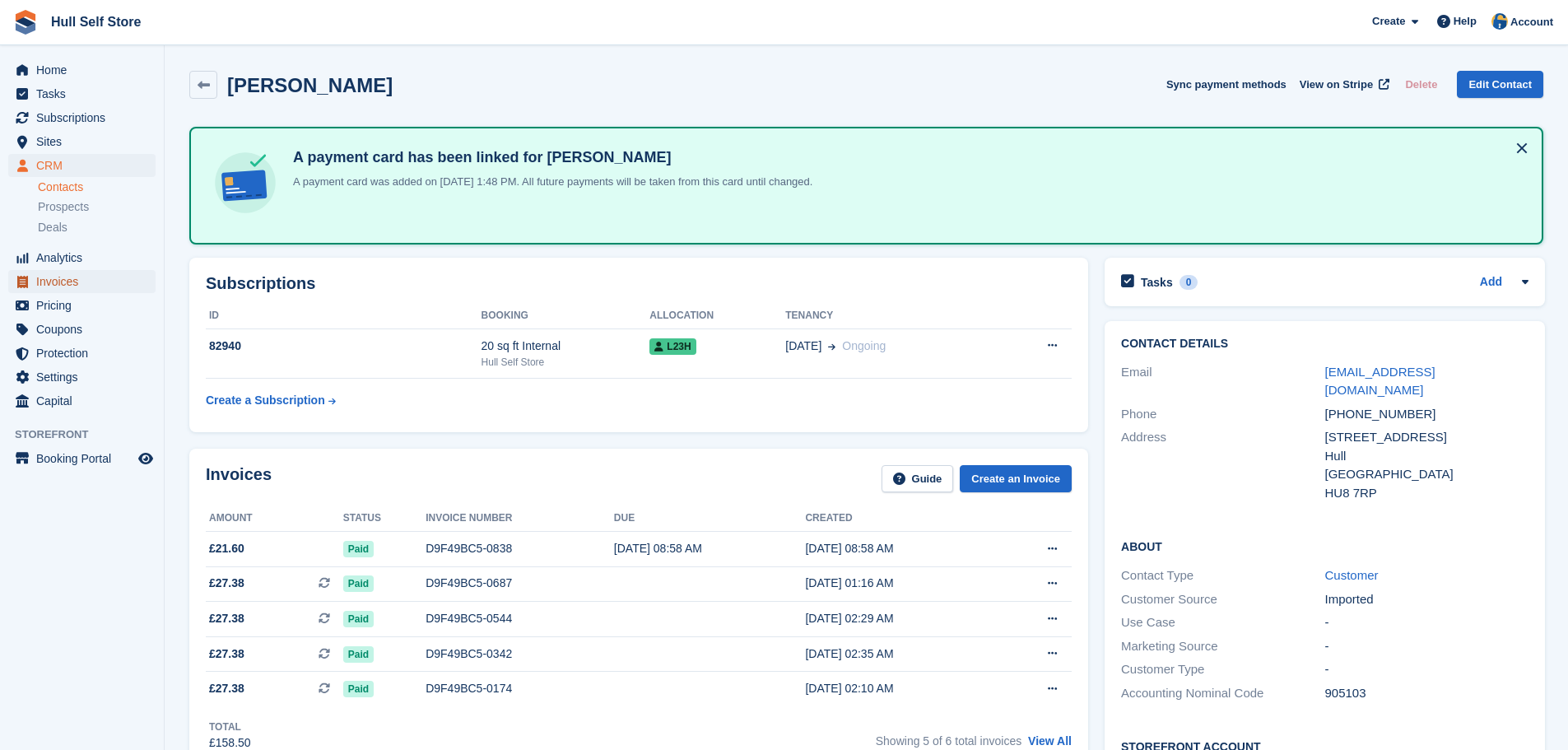
click at [63, 281] on span "Invoices" at bounding box center [85, 282] width 98 height 23
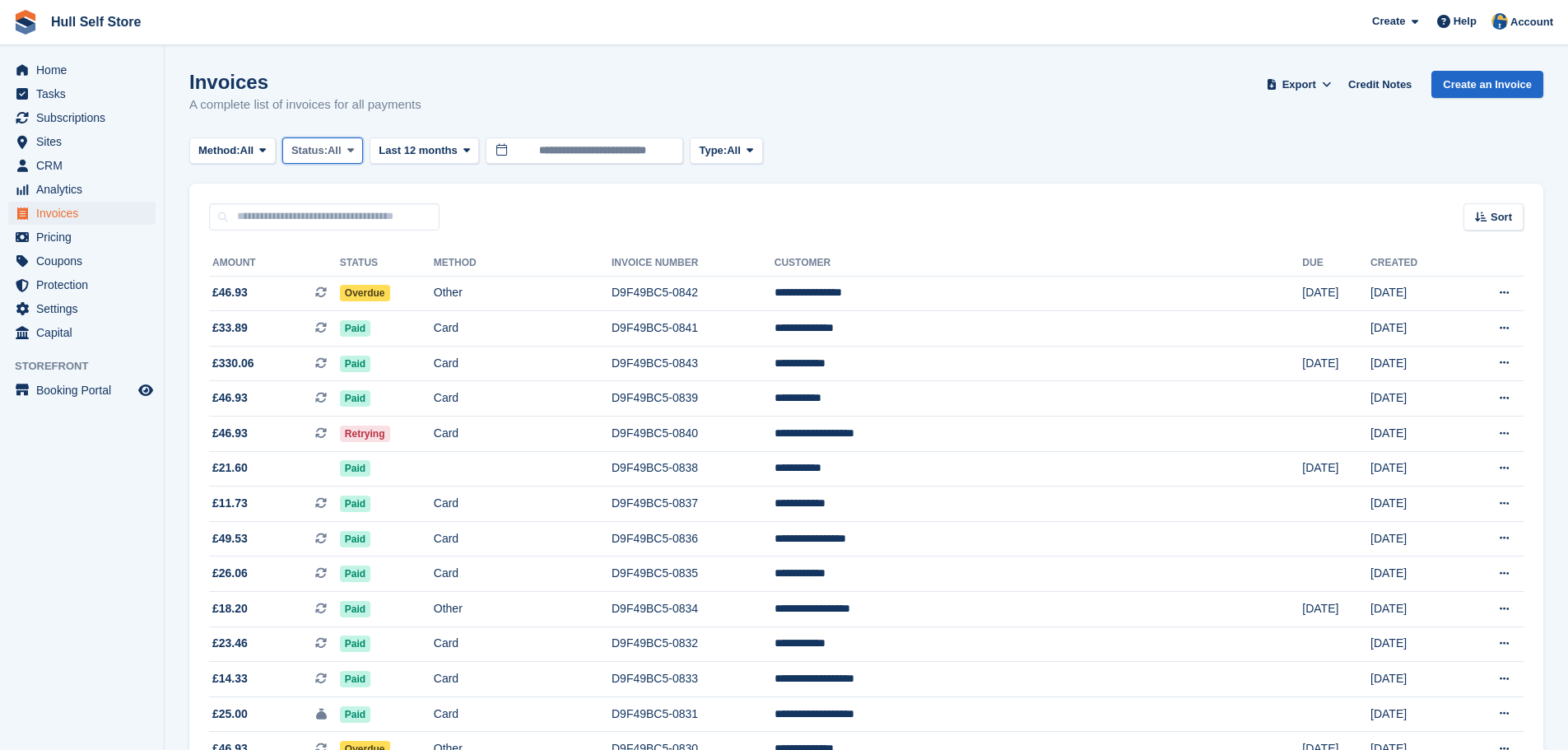
click at [309, 150] on span "Status:" at bounding box center [309, 150] width 36 height 16
click at [326, 278] on link "Open" at bounding box center [361, 278] width 143 height 30
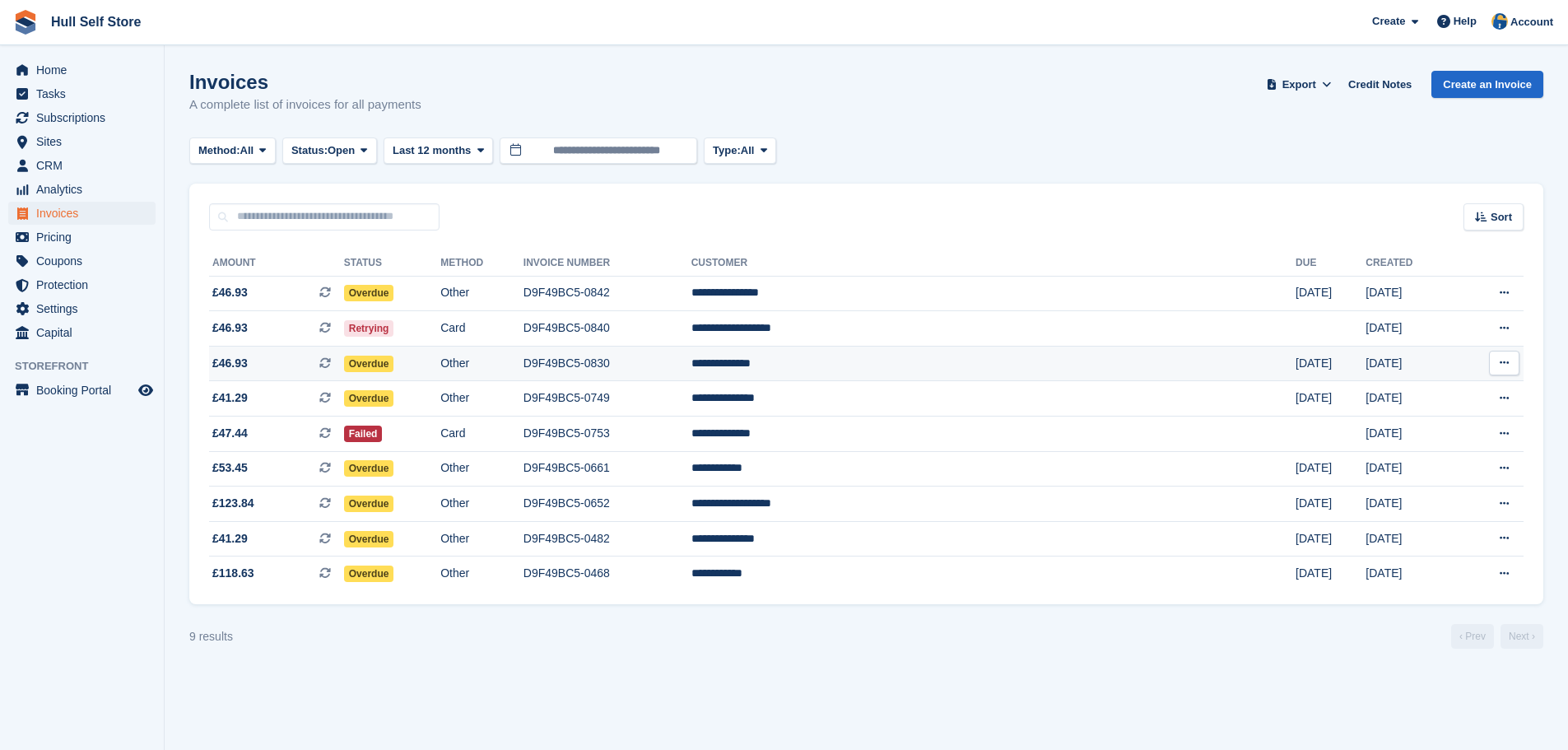
click at [523, 375] on td "Other" at bounding box center [481, 363] width 83 height 35
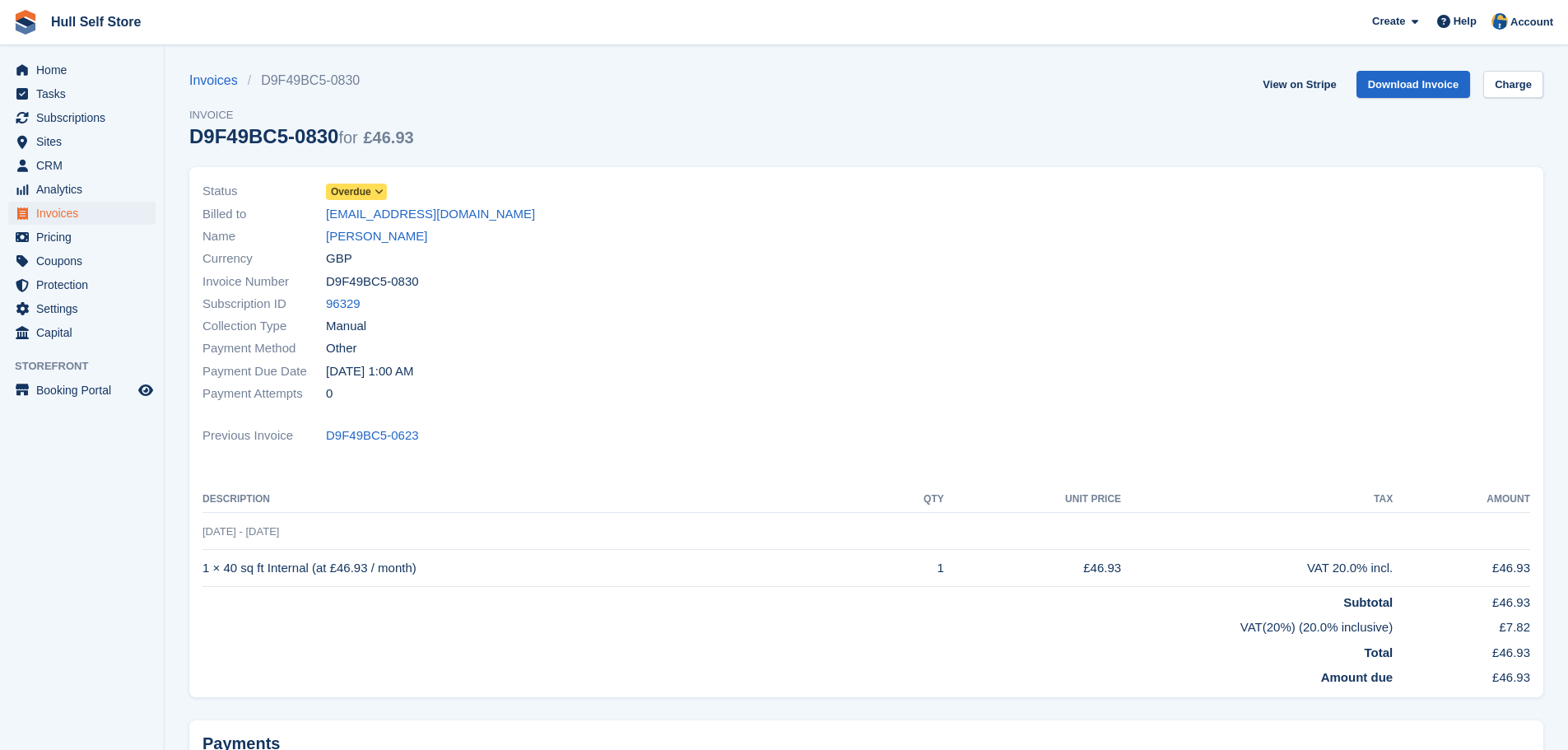
click at [392, 249] on div "Currency GBP" at bounding box center [529, 259] width 654 height 22
click at [392, 243] on link "[PERSON_NAME]" at bounding box center [376, 237] width 101 height 19
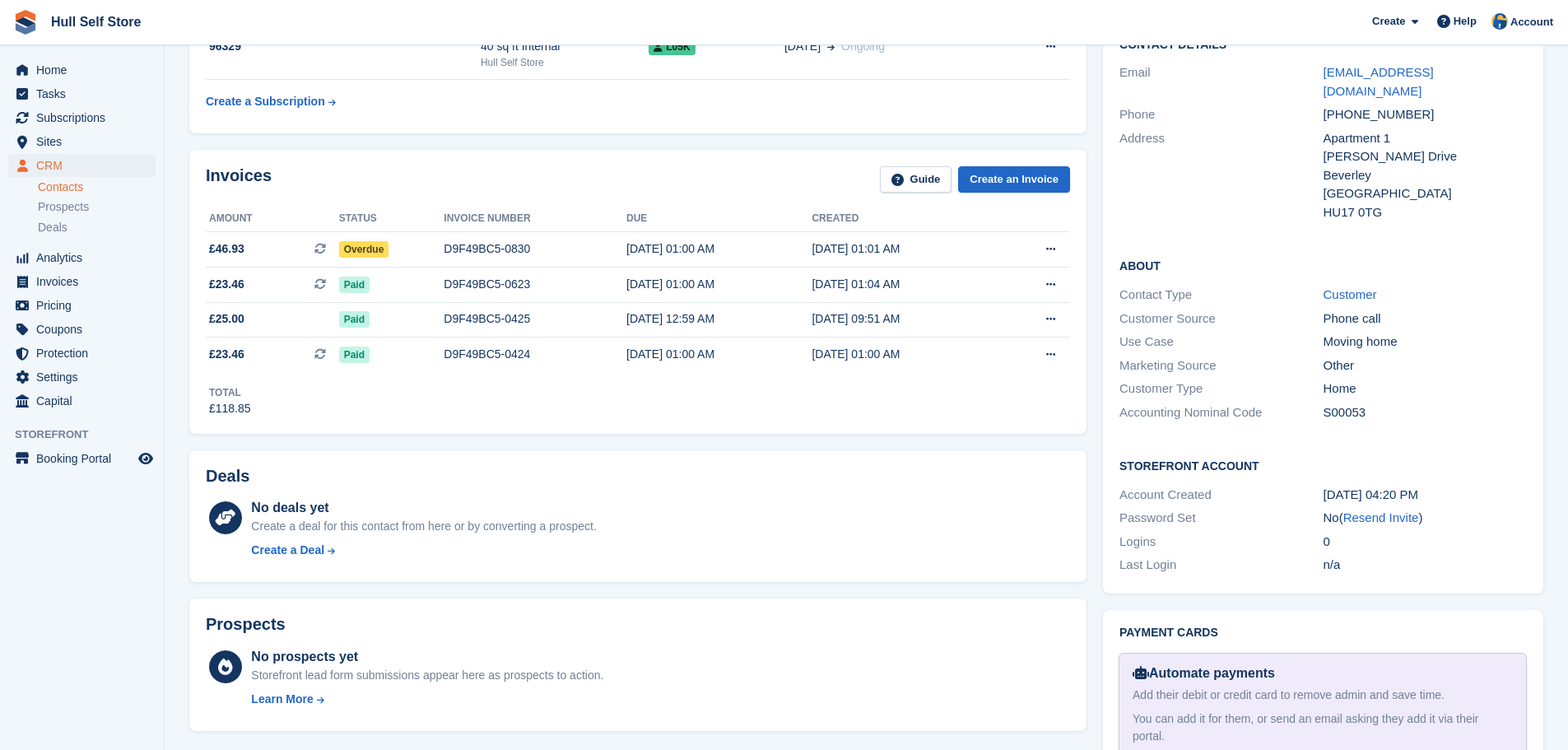
scroll to position [164, 0]
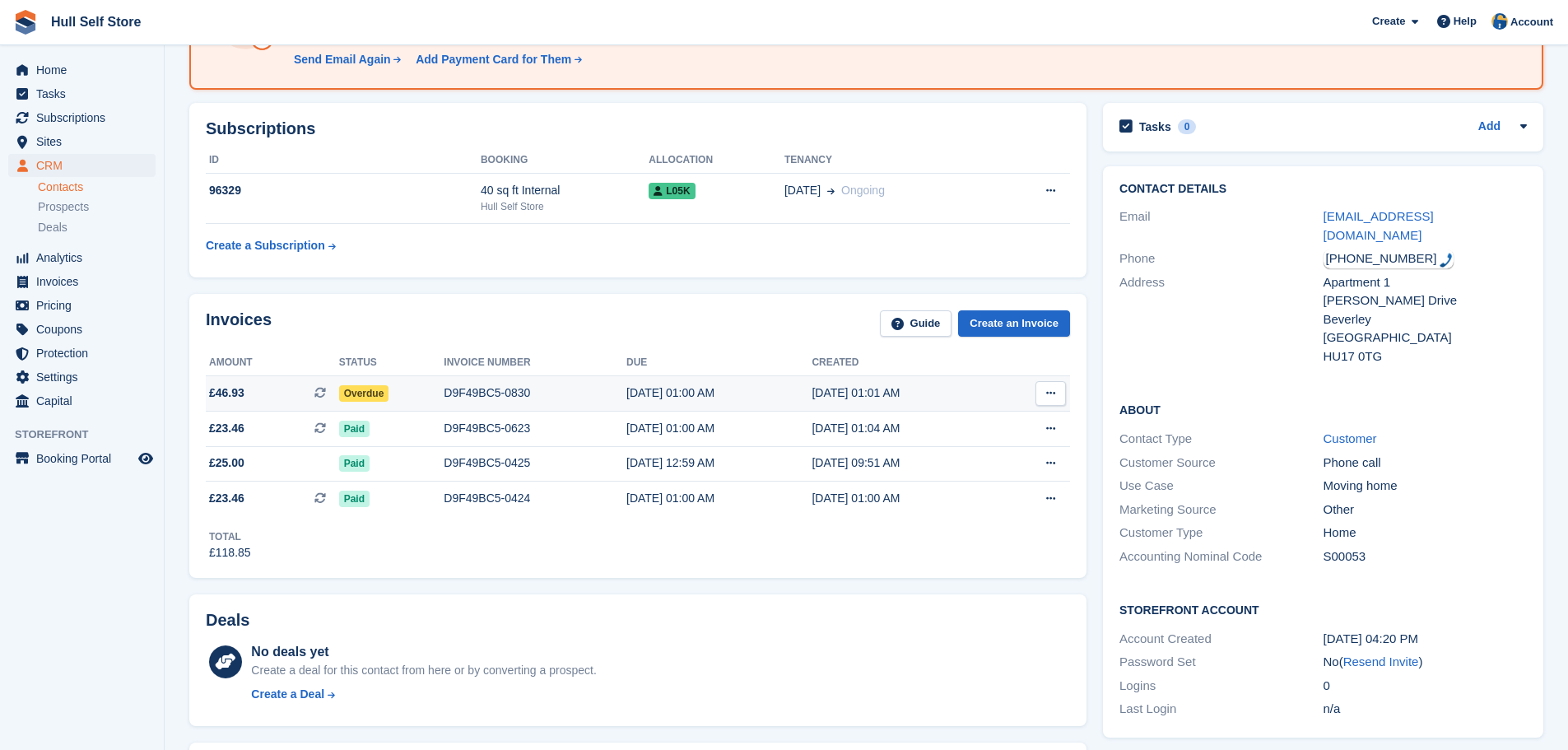
click at [566, 380] on td "D9F49BC5-0830" at bounding box center [535, 394] width 182 height 35
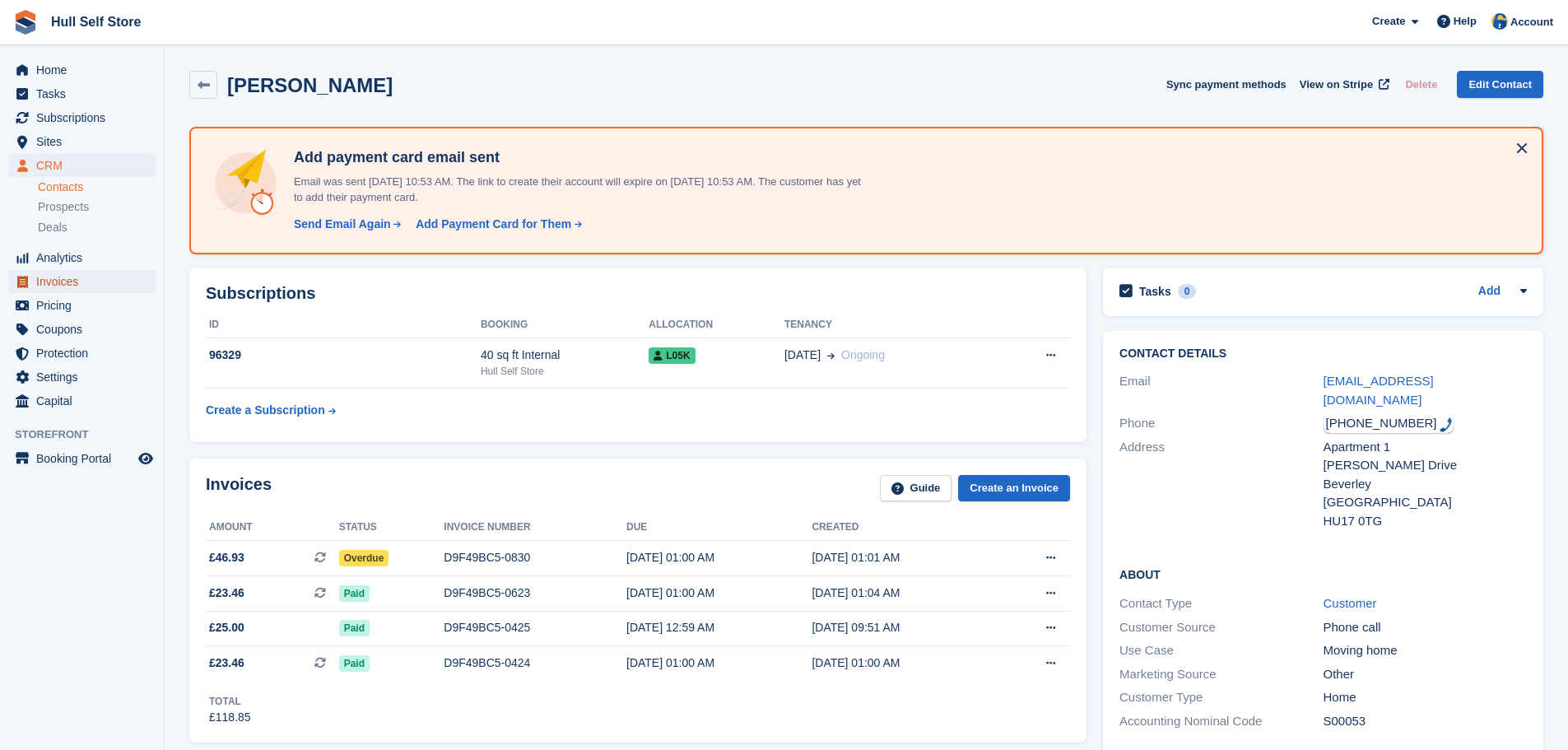
click at [60, 277] on span "Invoices" at bounding box center [85, 282] width 98 height 23
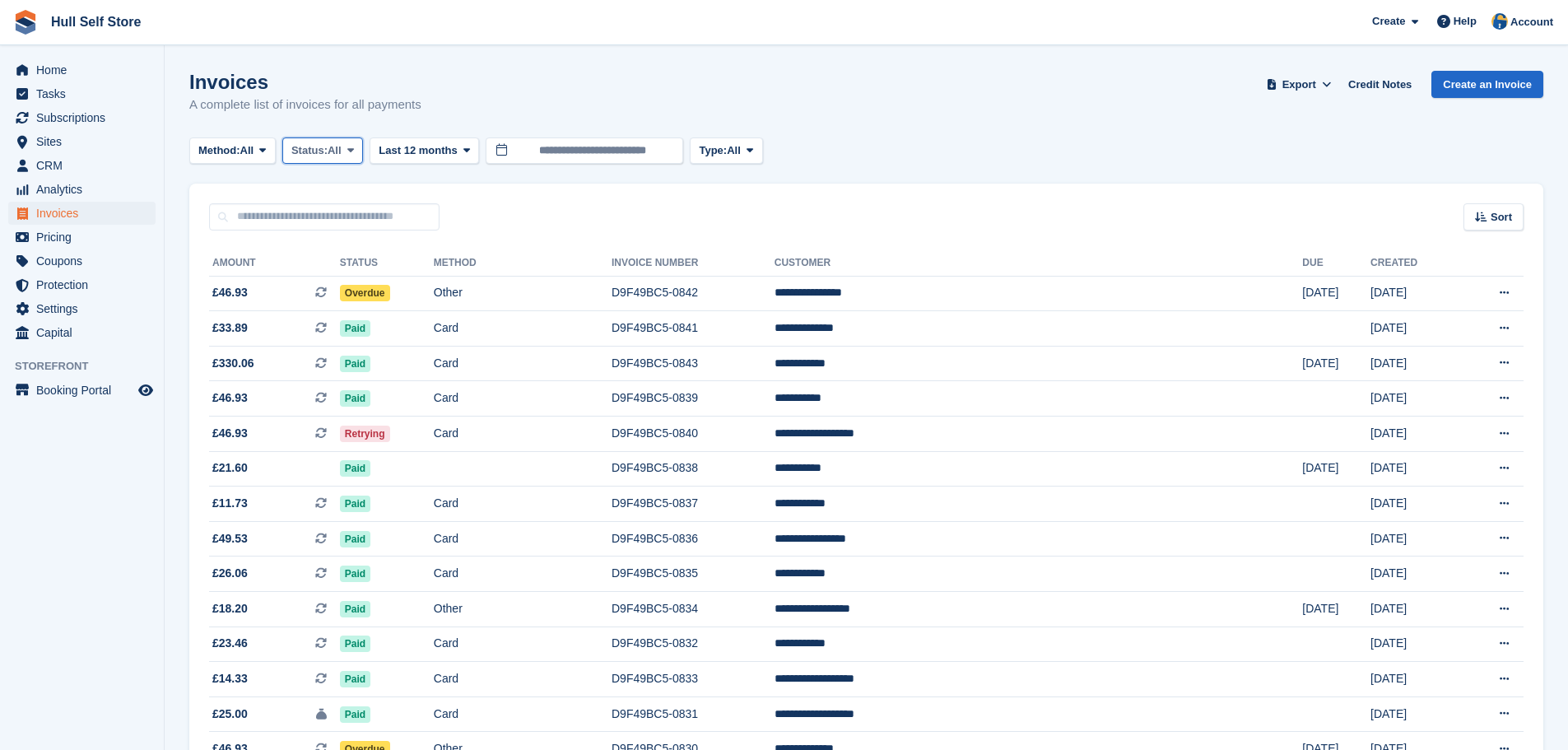
click at [325, 149] on span "Status:" at bounding box center [309, 150] width 36 height 16
click at [313, 277] on link "Open" at bounding box center [361, 278] width 143 height 30
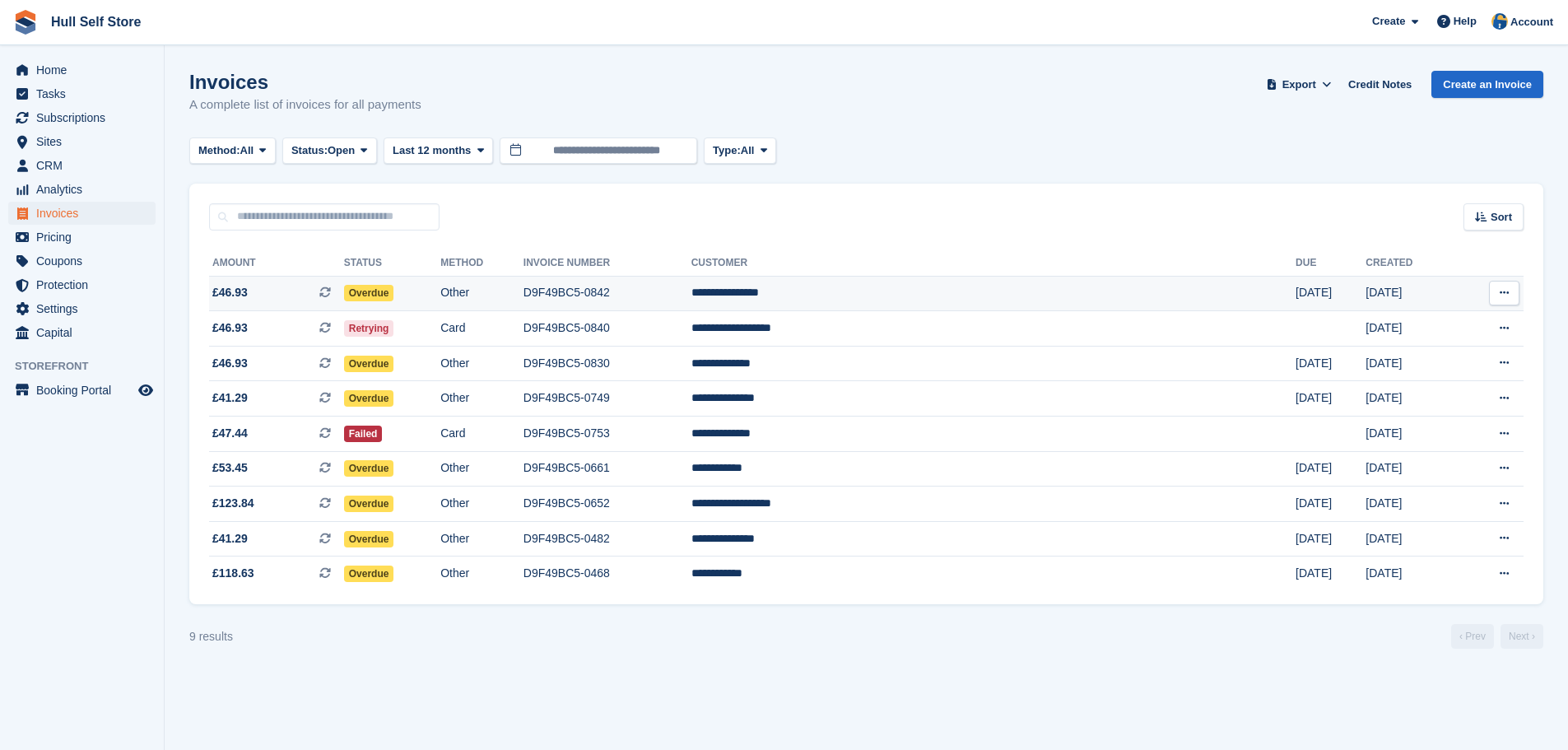
click at [523, 300] on td "Other" at bounding box center [481, 293] width 83 height 35
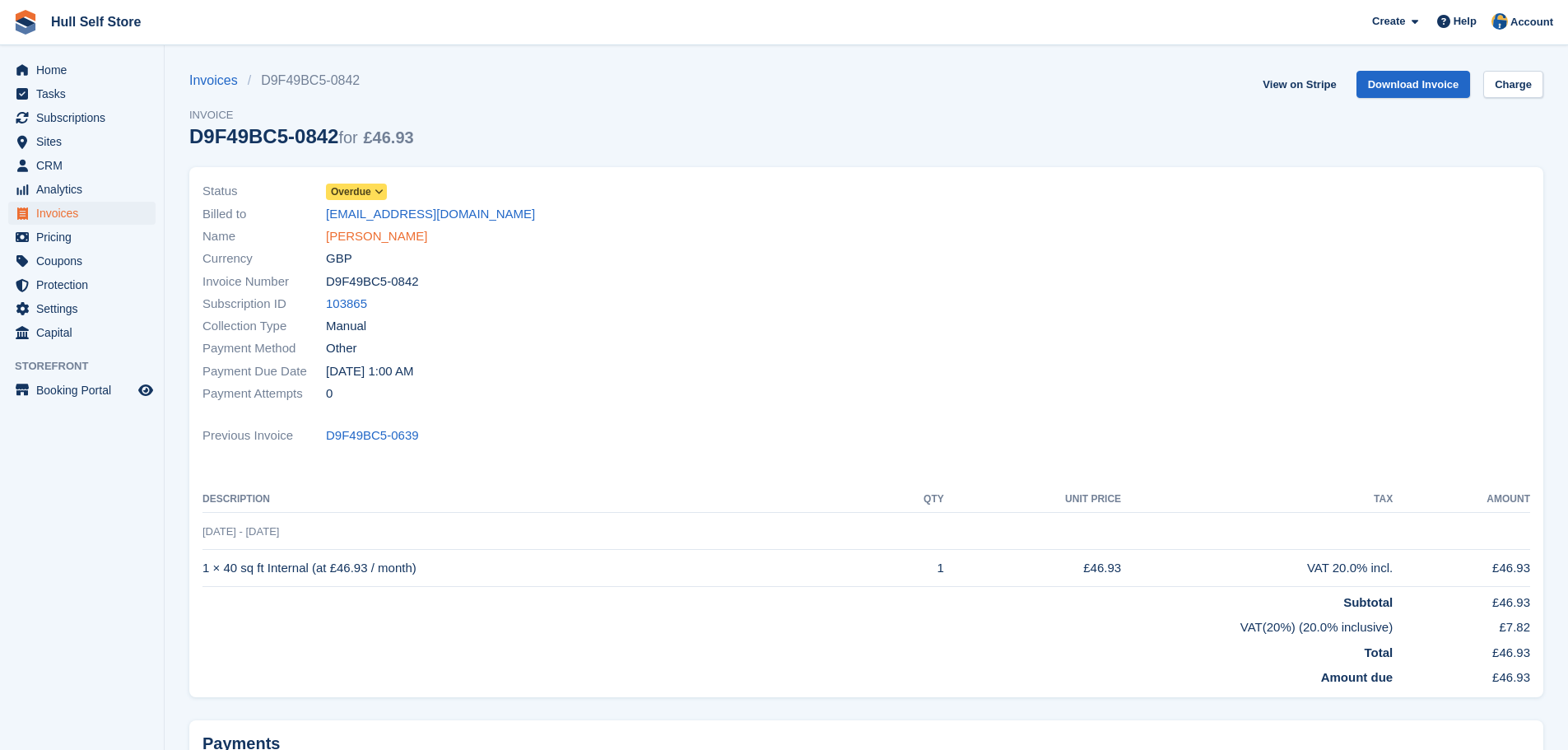
click at [383, 238] on link "[PERSON_NAME]" at bounding box center [376, 237] width 101 height 19
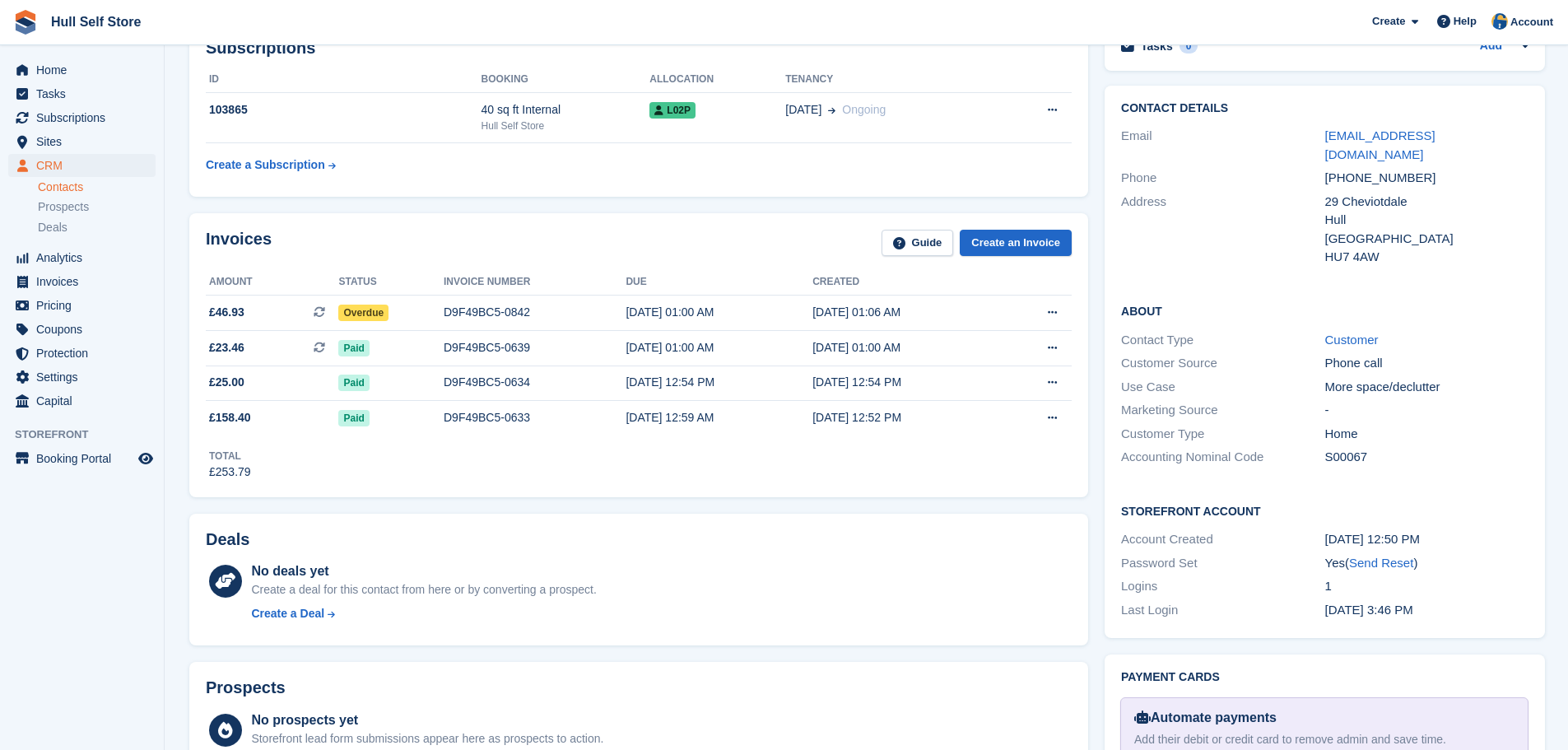
scroll to position [82, 0]
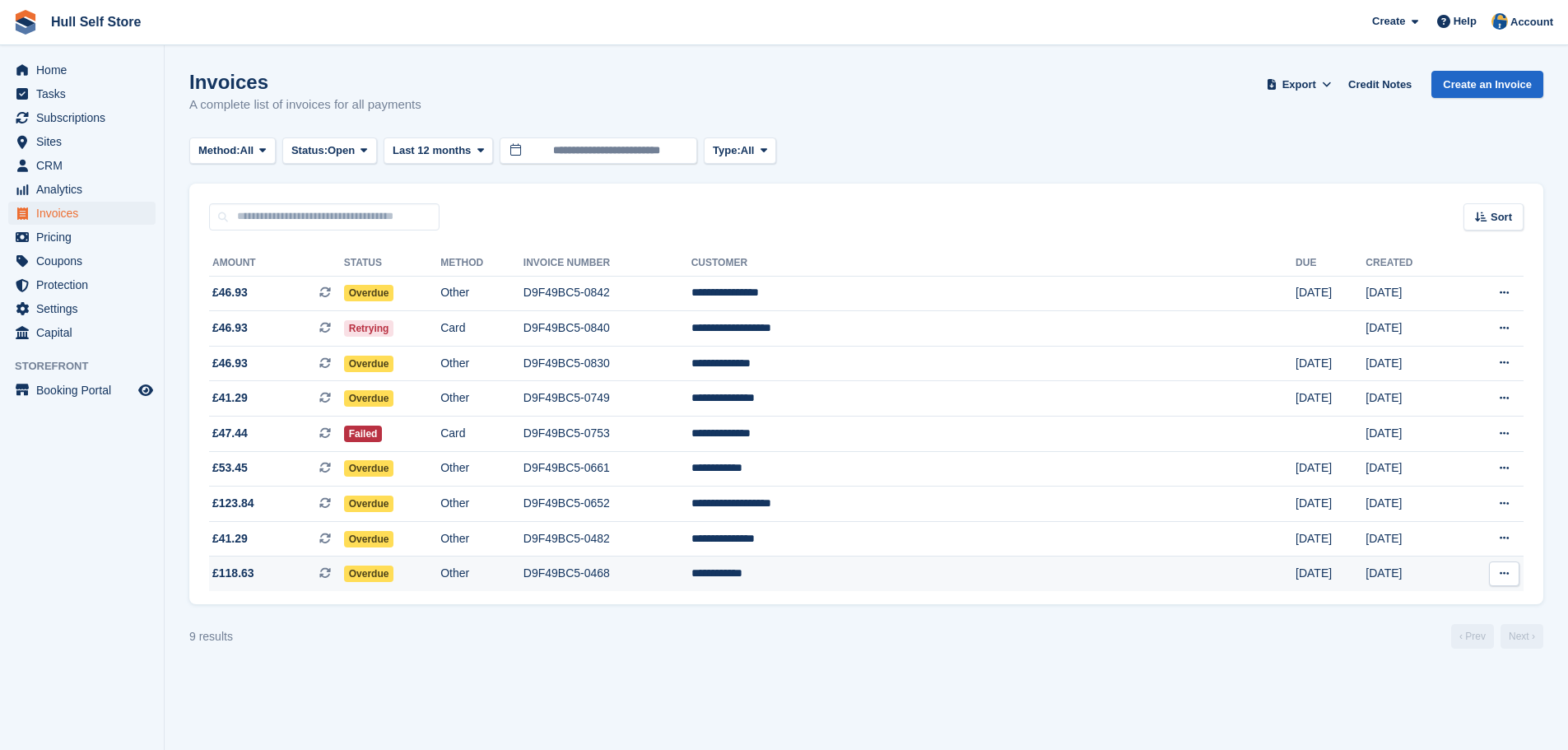
click at [440, 569] on td "Overdue" at bounding box center [392, 574] width 96 height 34
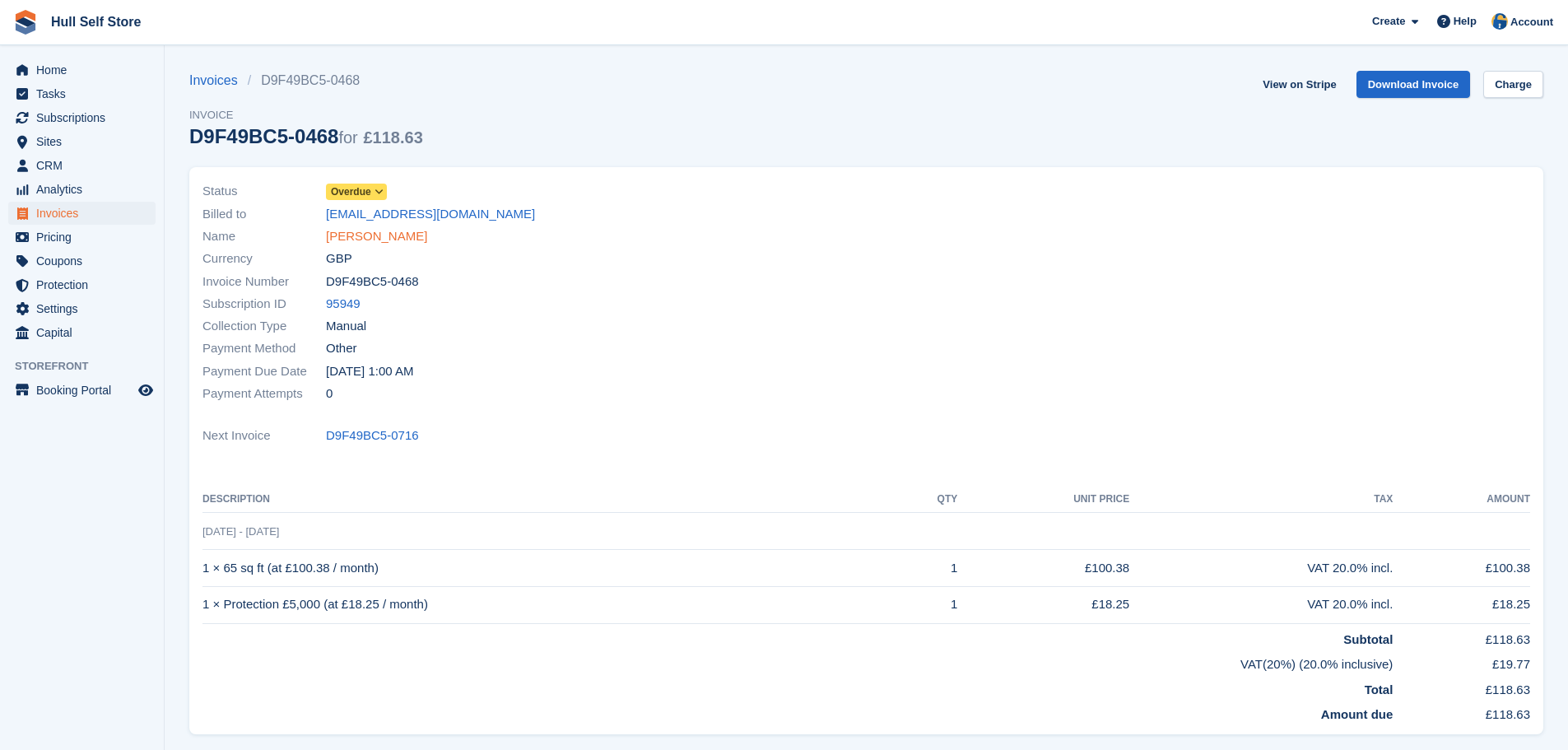
click at [384, 227] on link "Sean Maloney" at bounding box center [376, 237] width 101 height 19
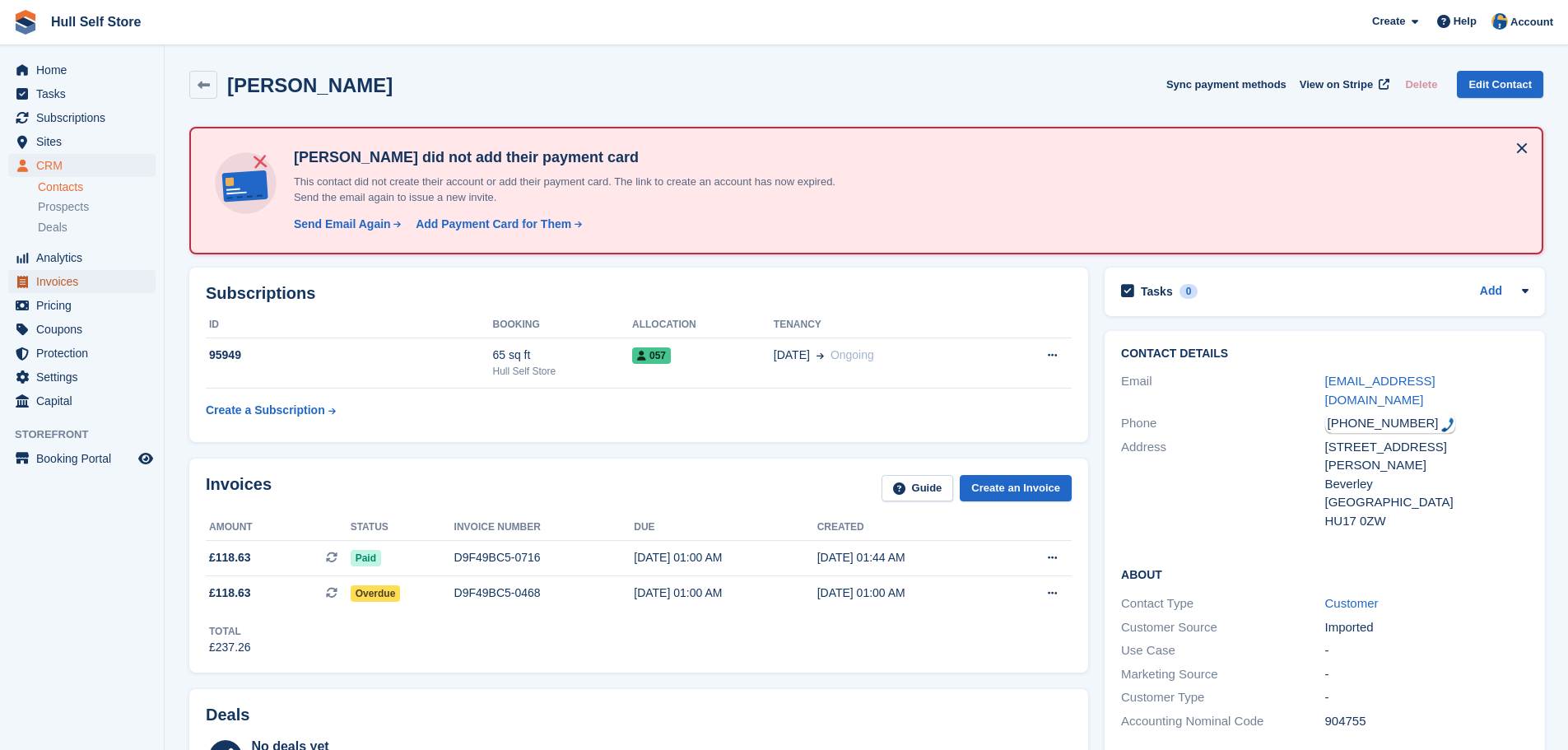
click at [58, 288] on span "Invoices" at bounding box center [85, 282] width 98 height 23
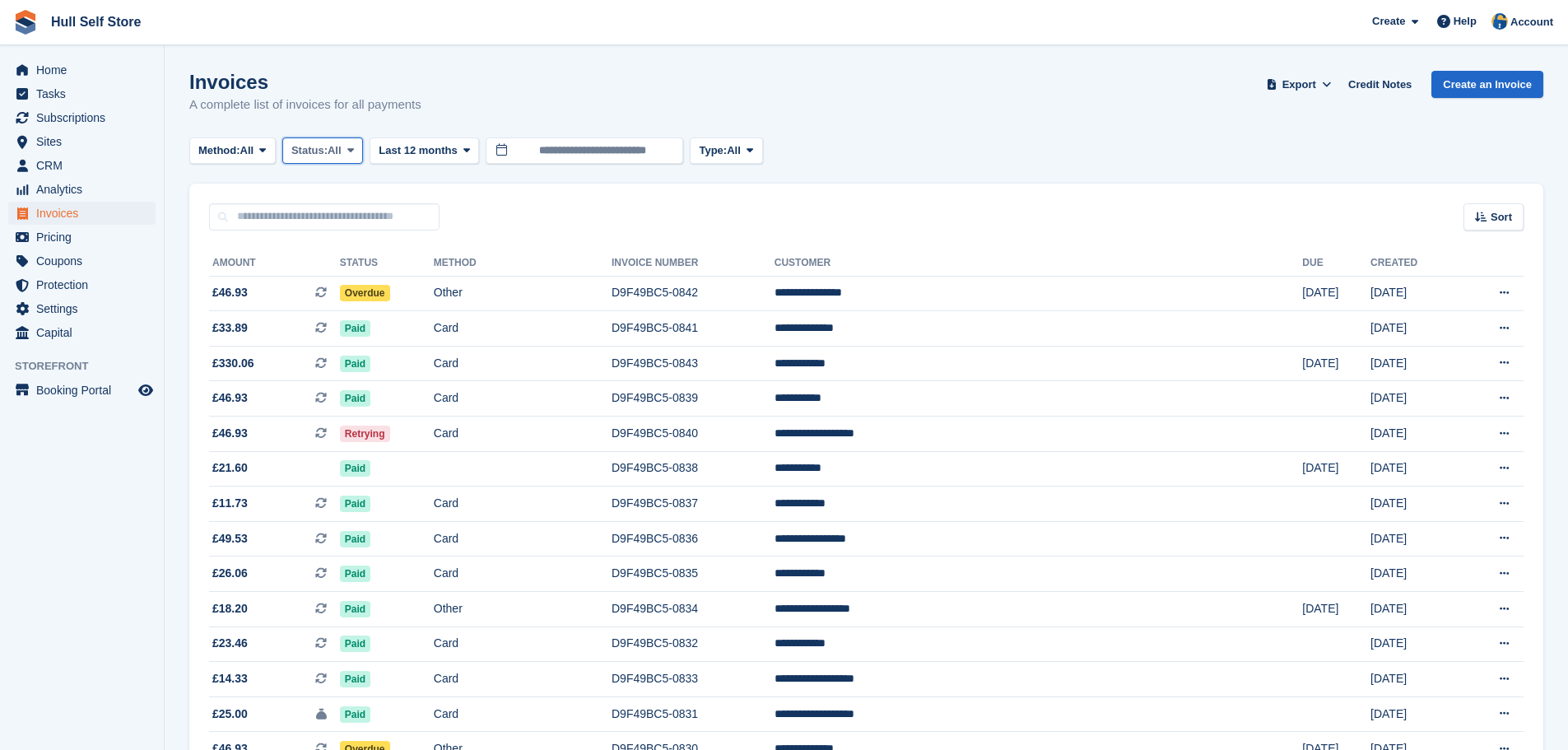
click at [321, 156] on span "Status:" at bounding box center [309, 150] width 36 height 16
click at [331, 276] on link "Open" at bounding box center [361, 278] width 143 height 30
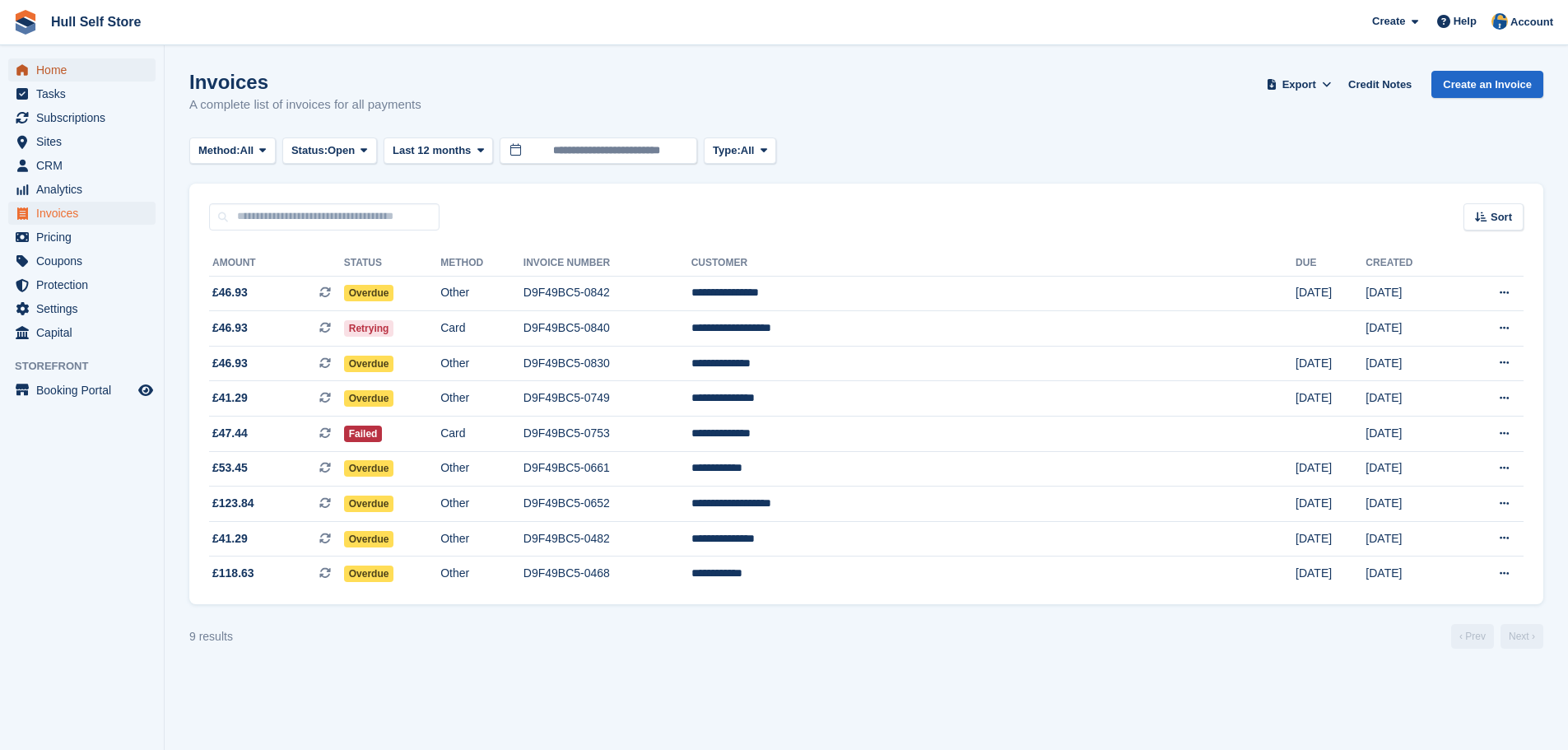
click at [41, 73] on span "Home" at bounding box center [85, 70] width 98 height 23
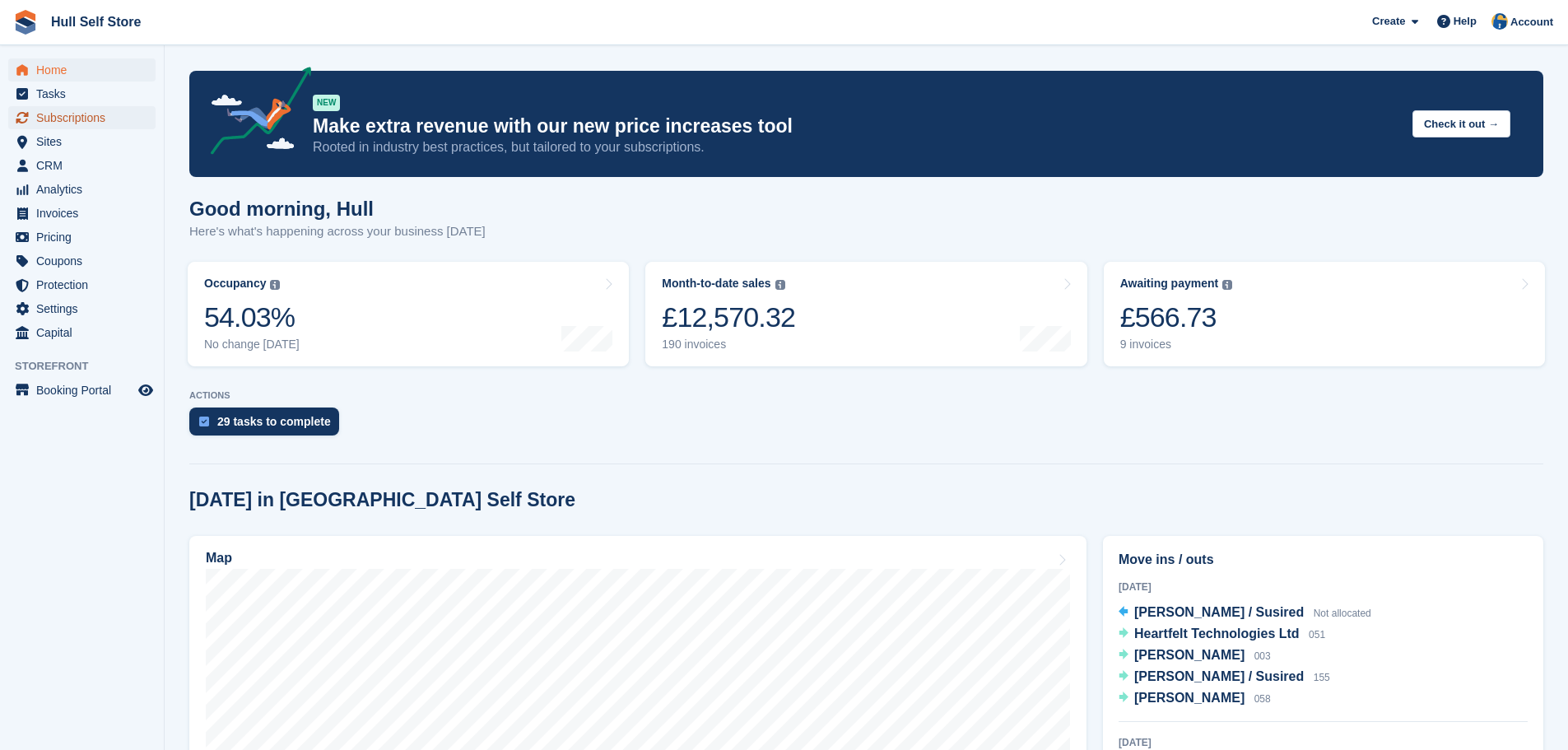
click at [64, 121] on span "Subscriptions" at bounding box center [85, 118] width 98 height 23
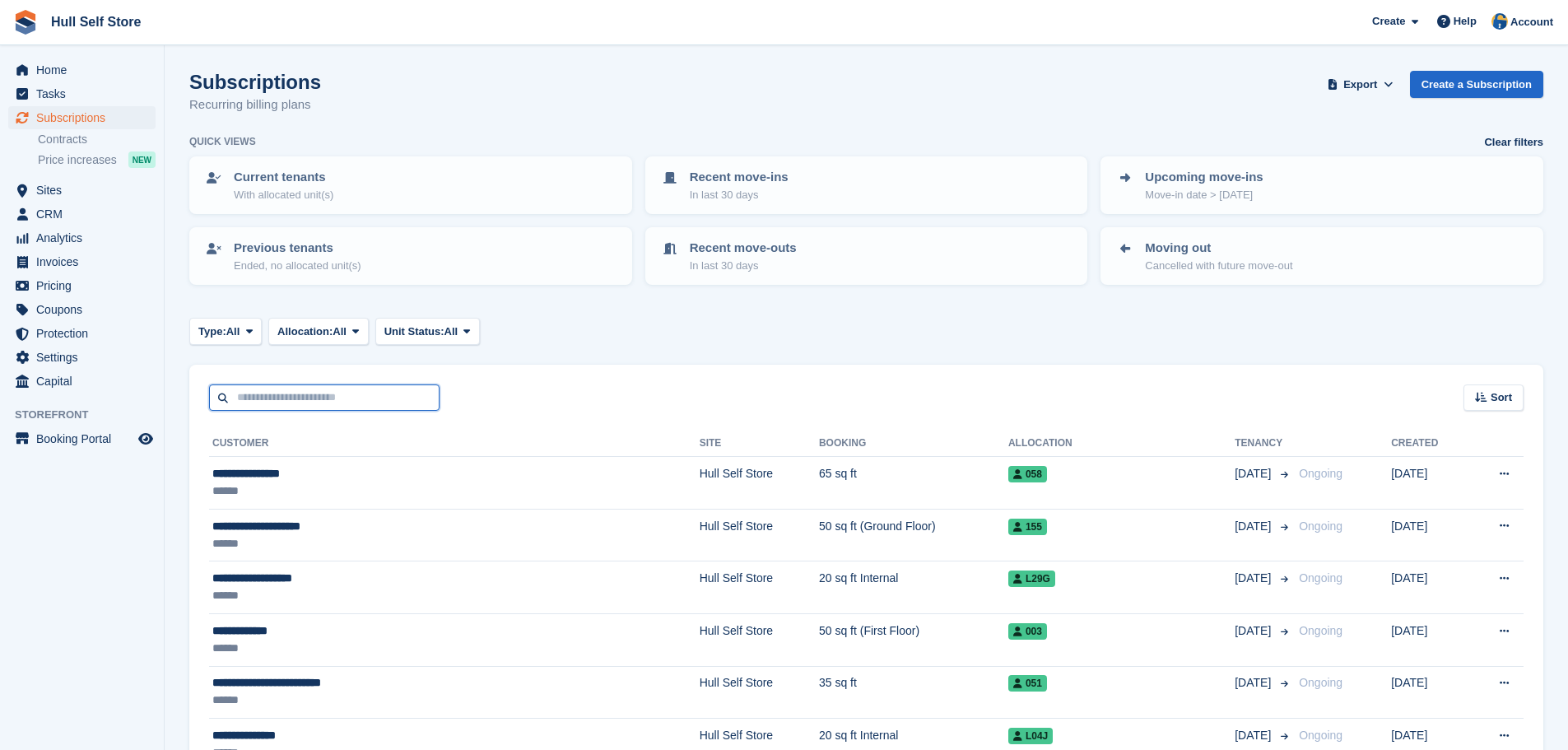
click at [312, 403] on input "text" at bounding box center [324, 398] width 230 height 27
type input "***"
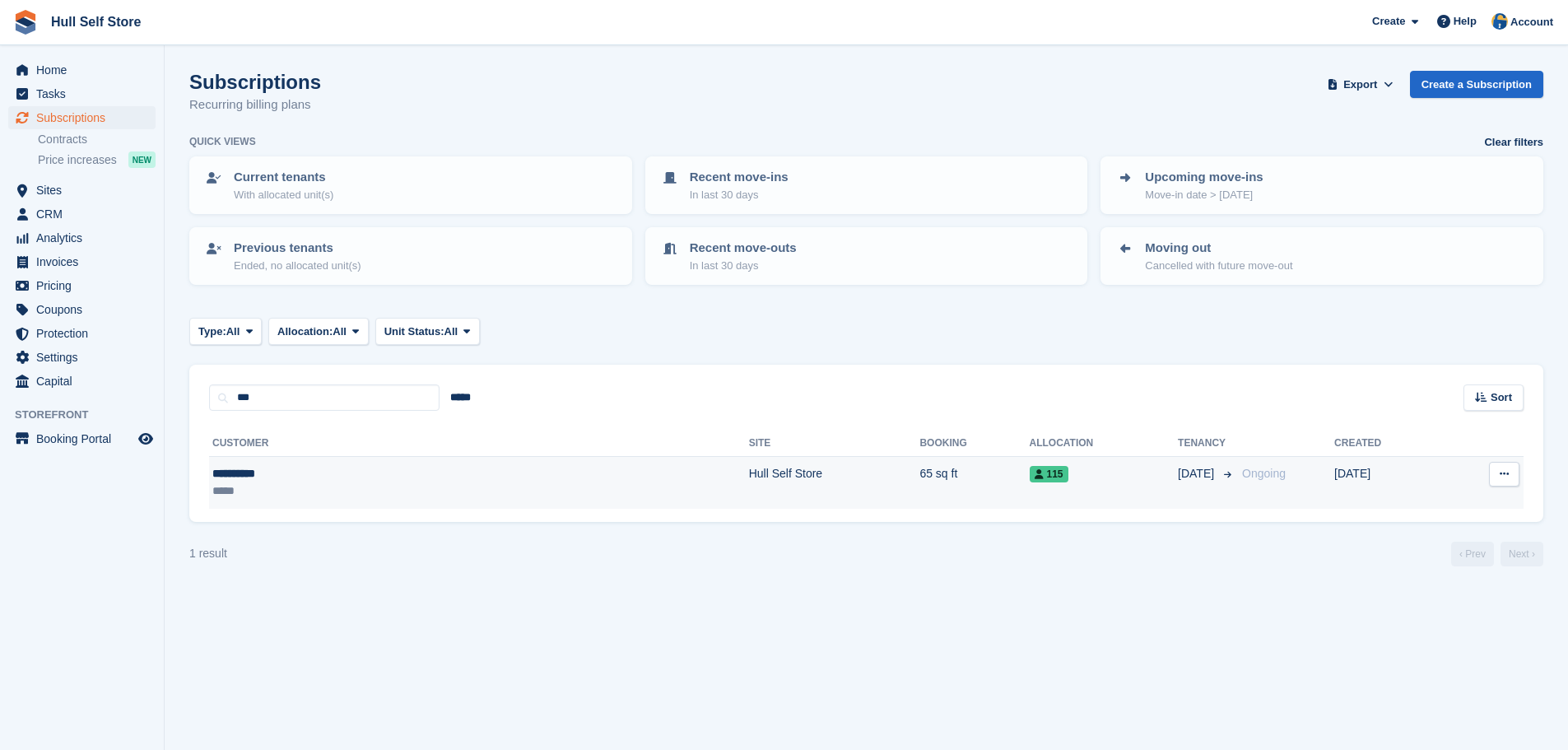
click at [340, 485] on div "*****" at bounding box center [327, 491] width 229 height 17
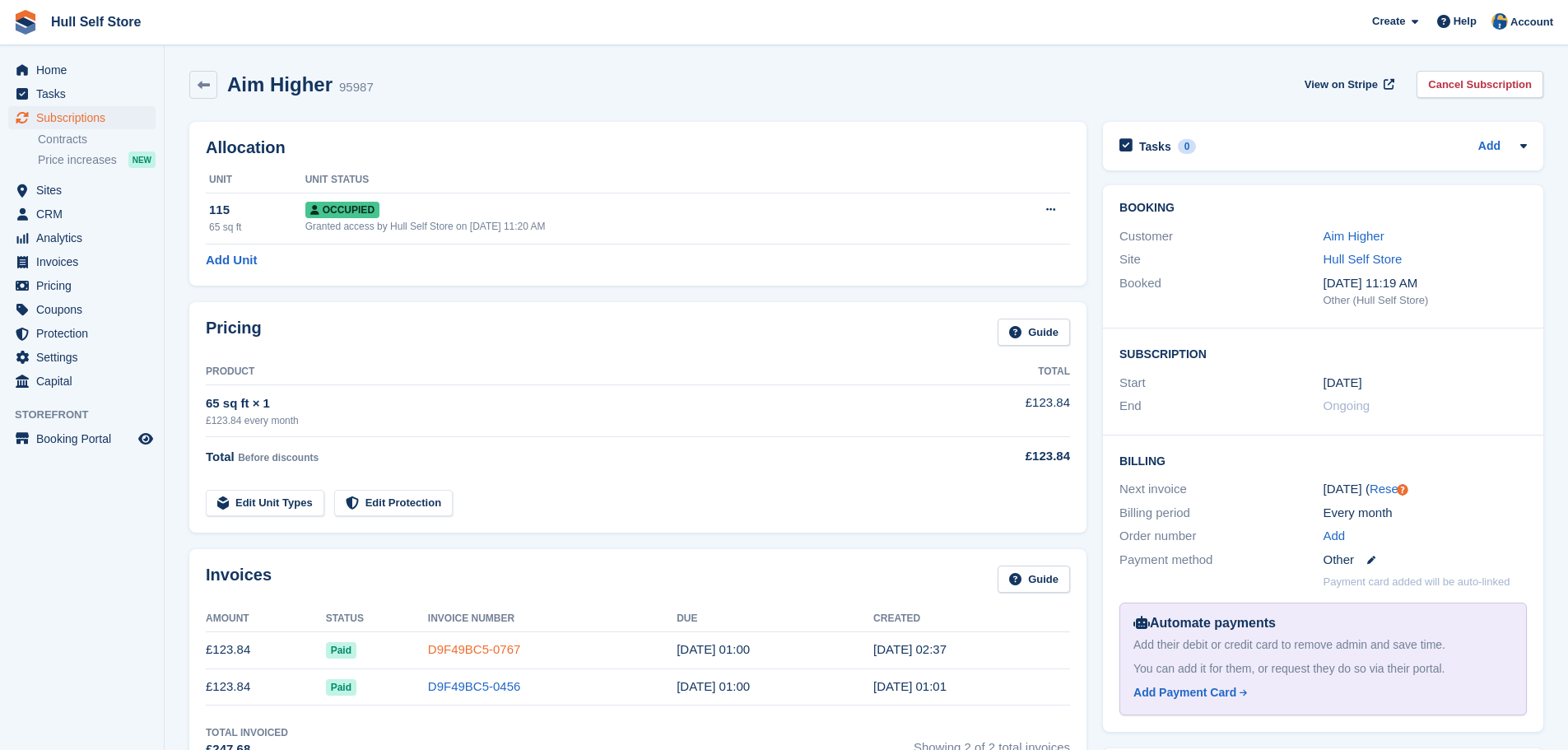
click at [447, 652] on link "D9F49BC5-0767" at bounding box center [474, 649] width 93 height 14
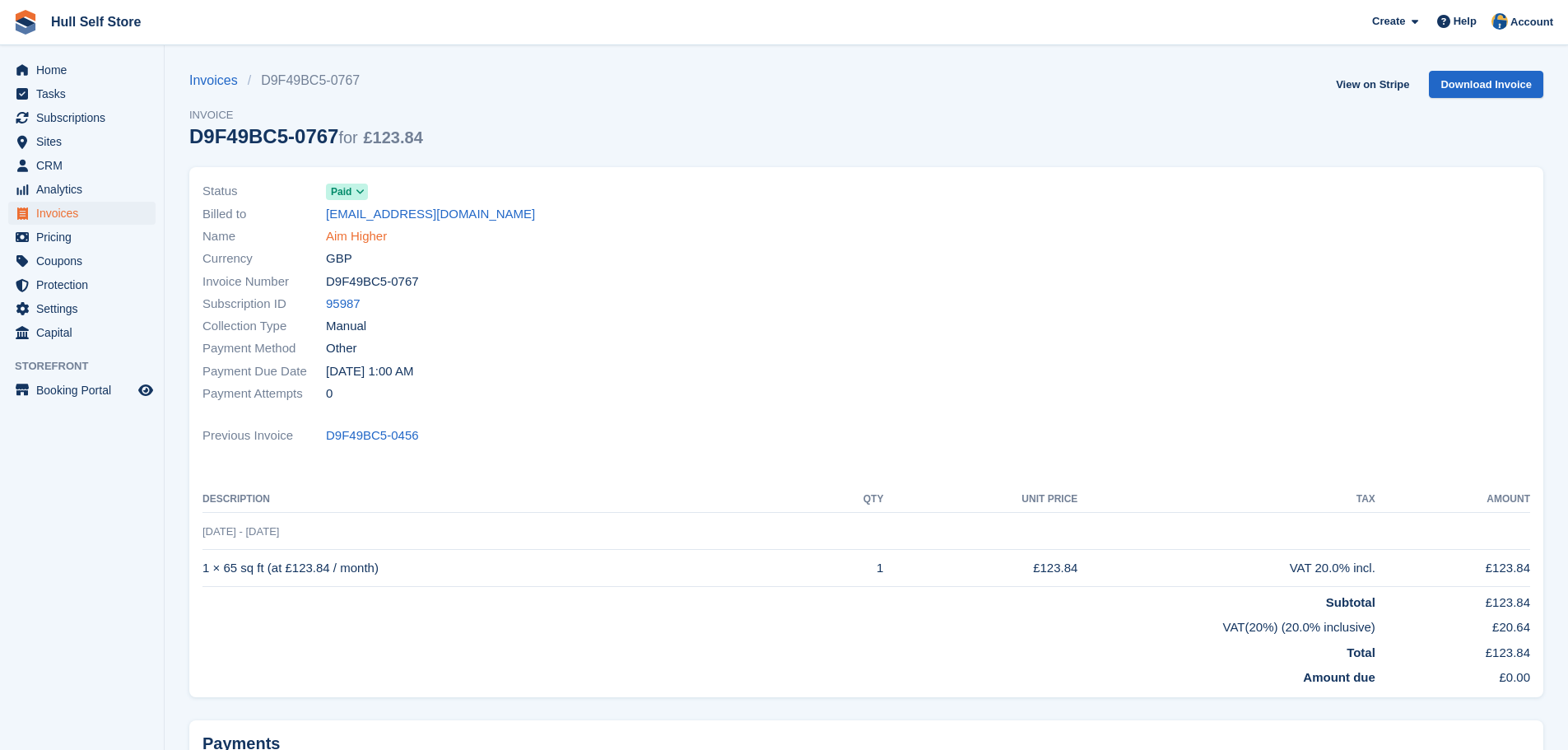
click at [373, 246] on link "Aim Higher" at bounding box center [356, 237] width 61 height 19
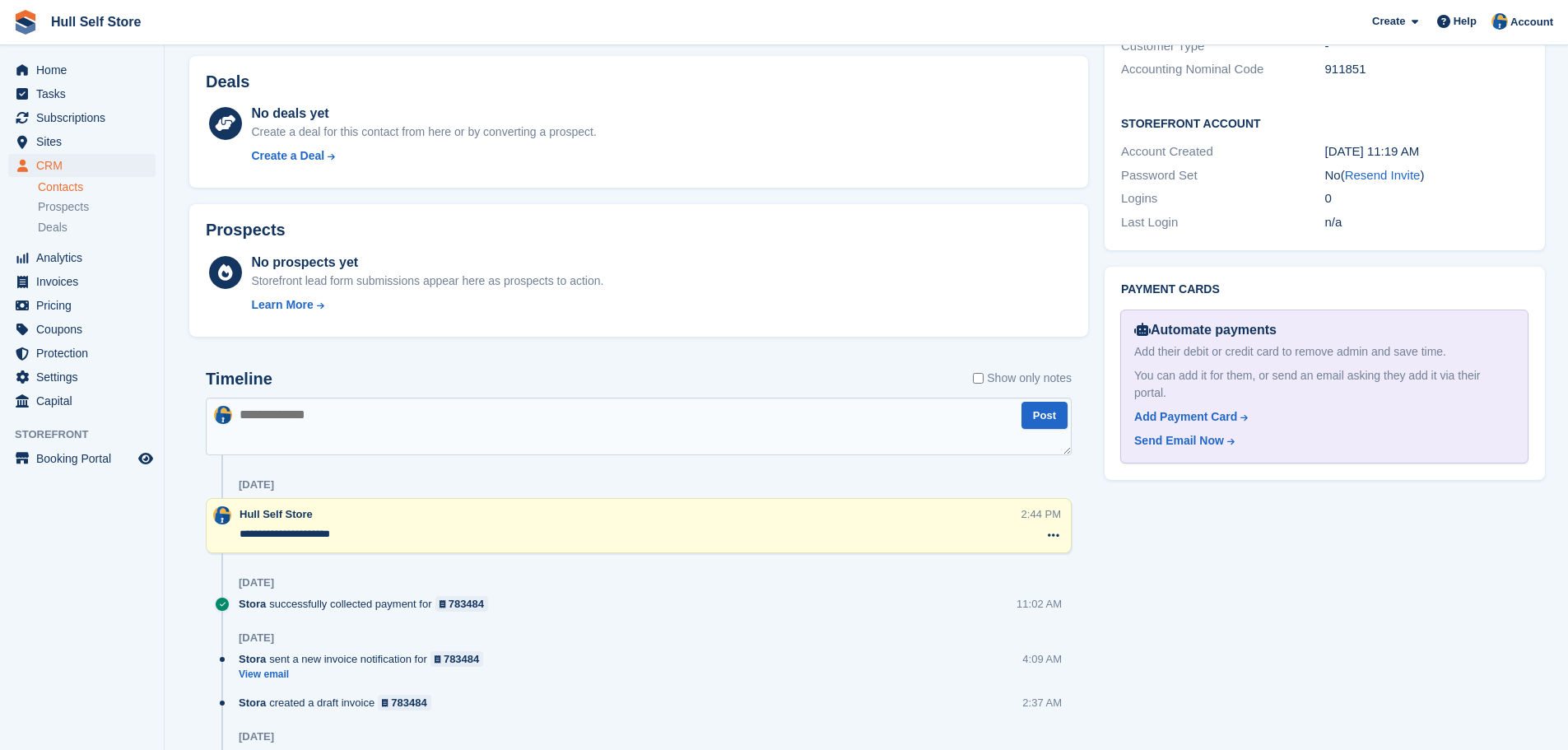
scroll to position [659, 0]
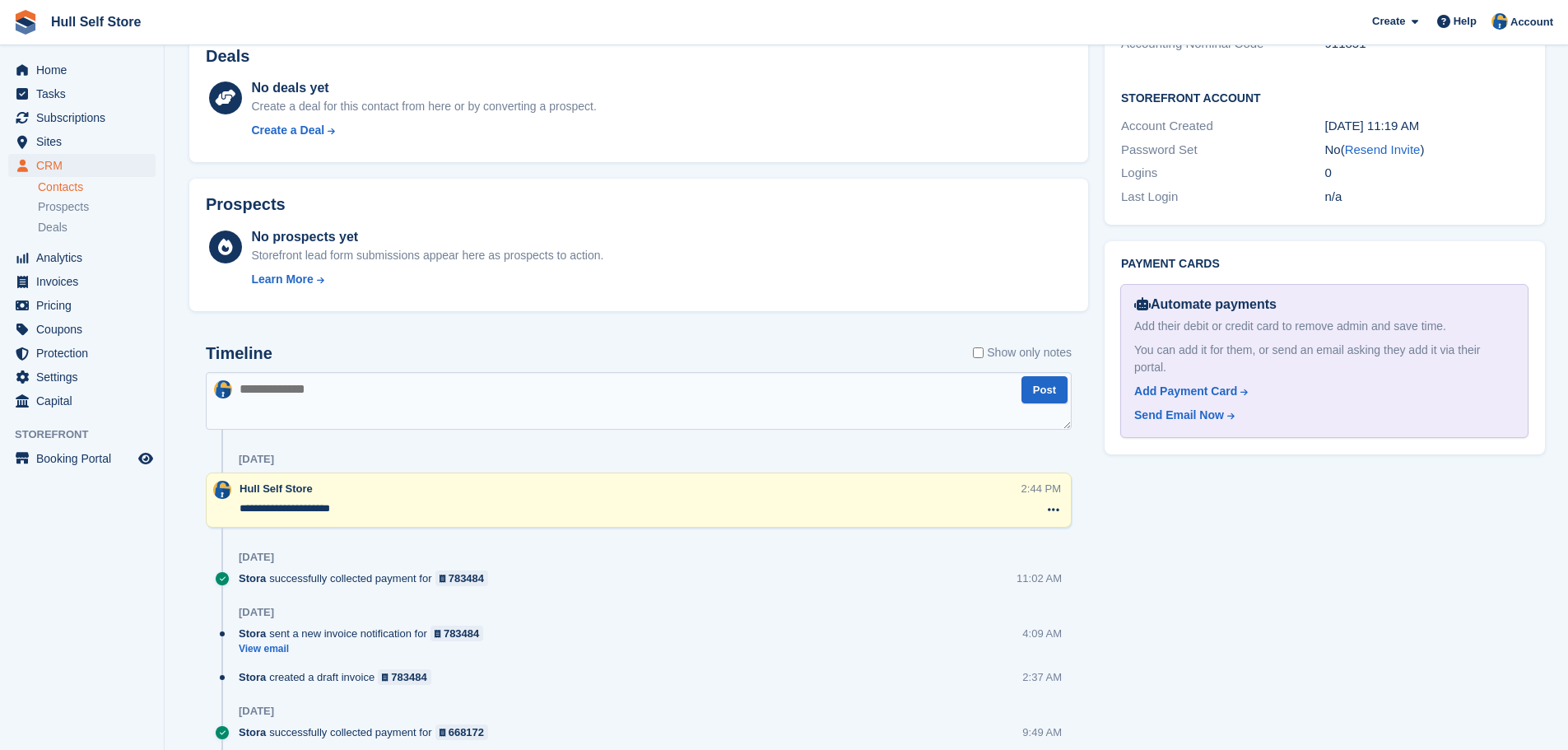
click at [379, 411] on textarea at bounding box center [639, 401] width 866 height 57
click at [737, 387] on textarea "**********" at bounding box center [639, 401] width 866 height 57
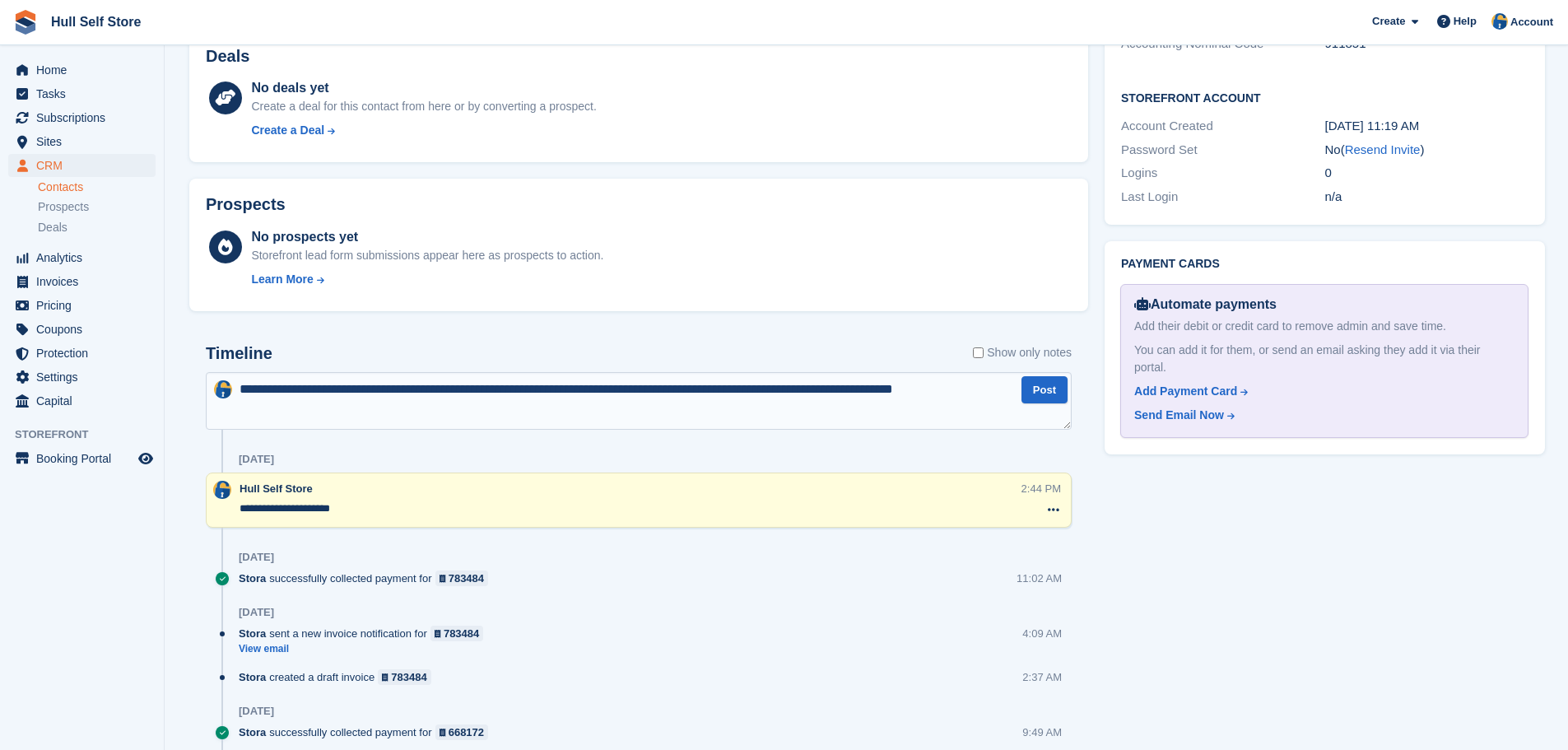
type textarea "**********"
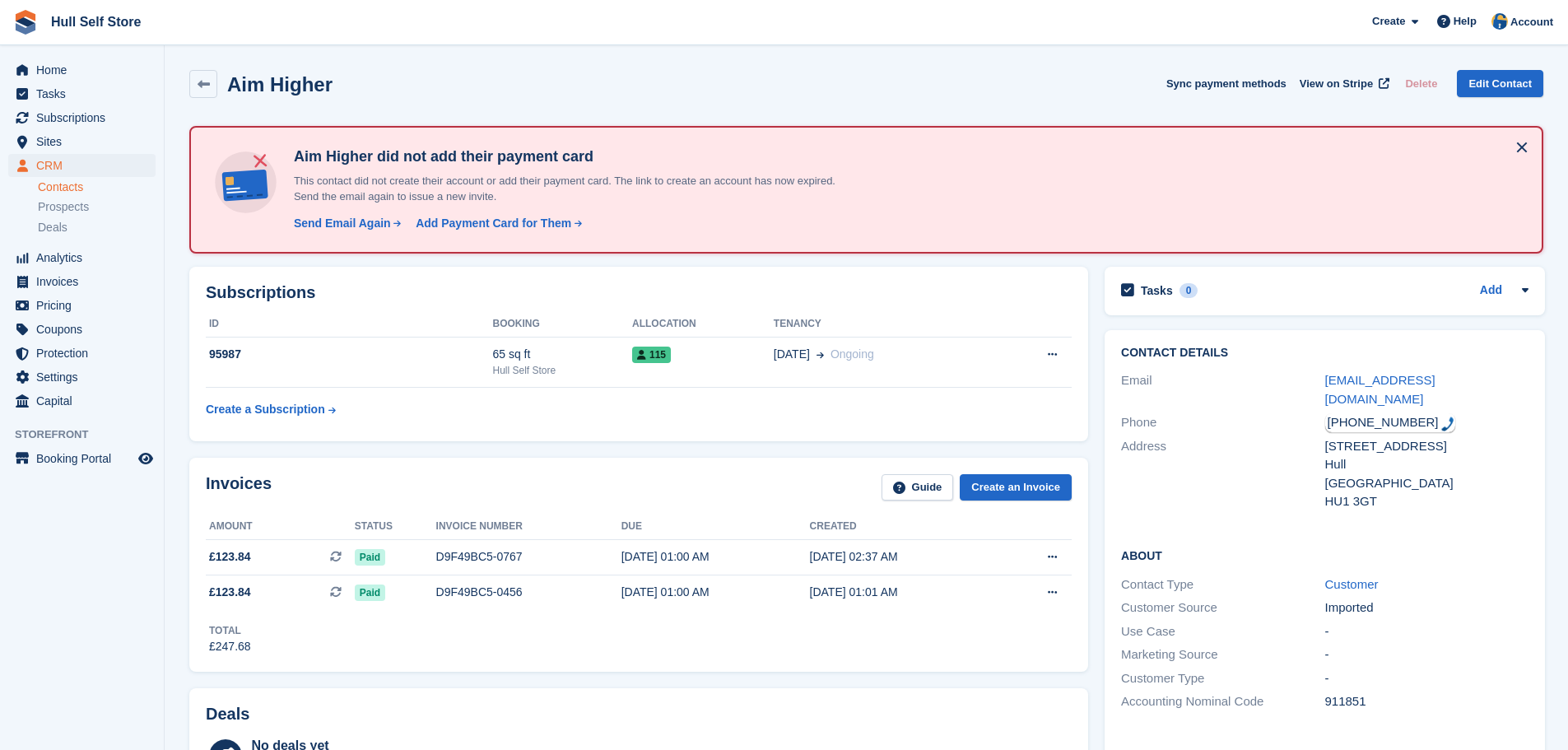
scroll to position [0, 0]
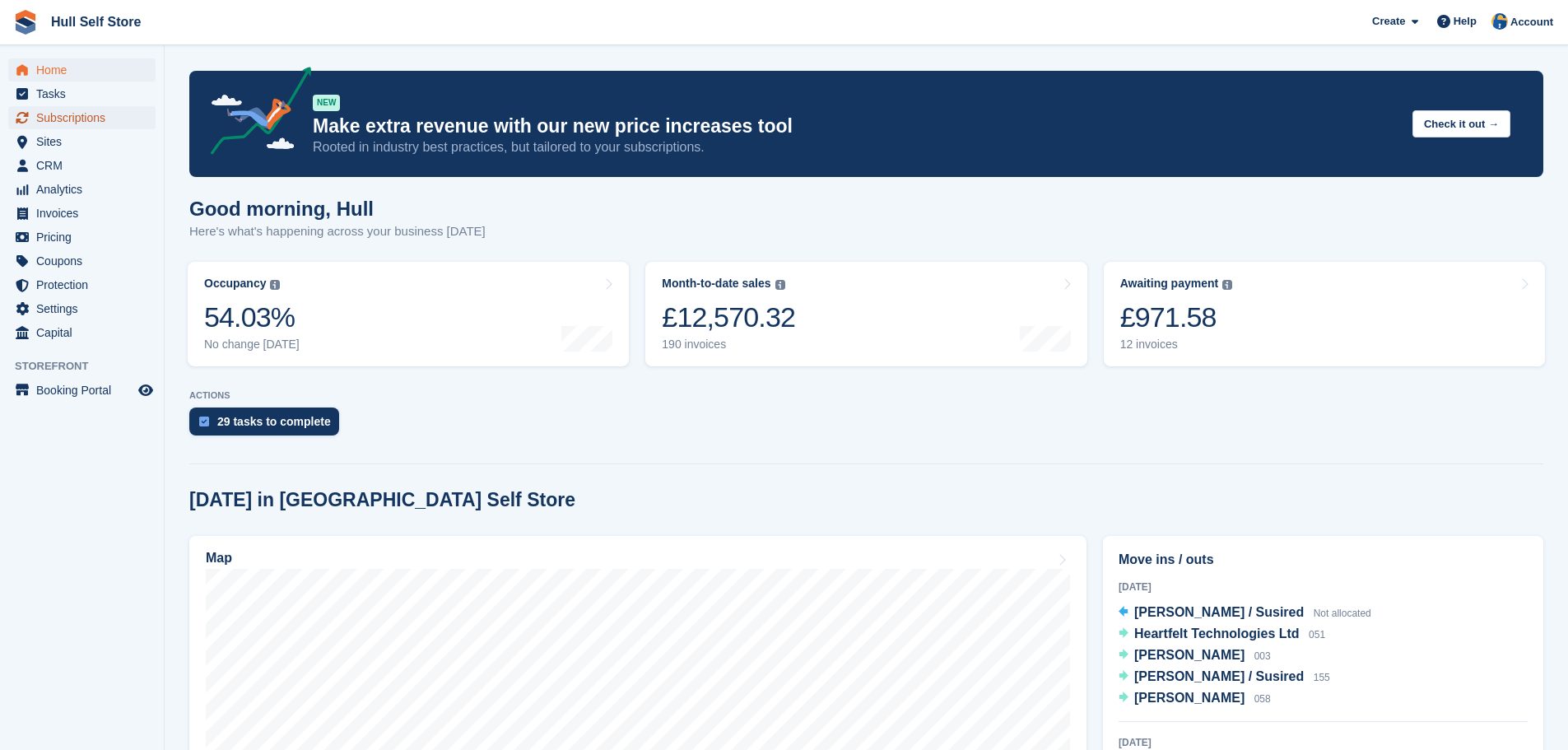
click at [99, 126] on span "Subscriptions" at bounding box center [85, 118] width 98 height 23
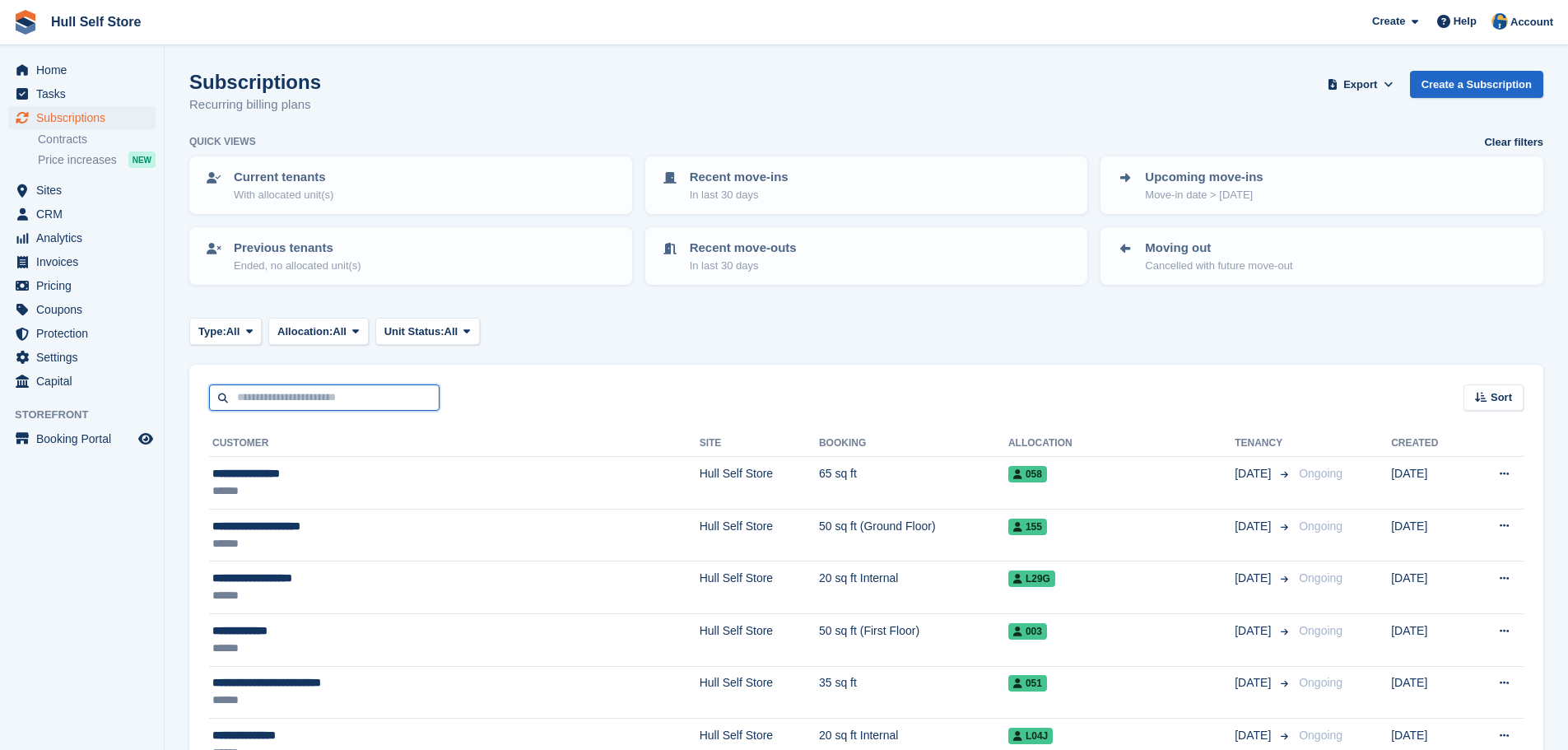
click at [302, 394] on input "text" at bounding box center [324, 398] width 230 height 27
type input "*****"
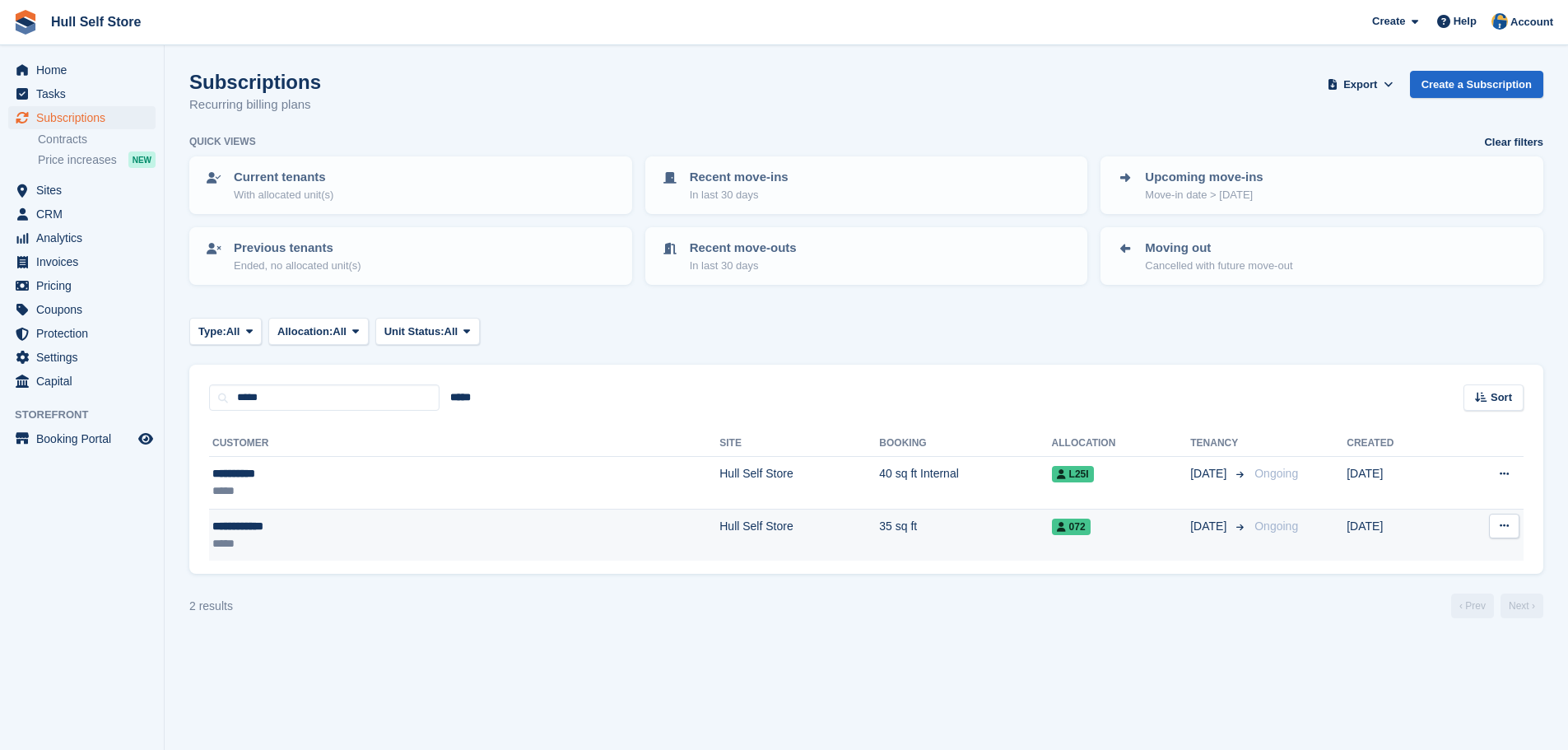
click at [297, 546] on div "*****" at bounding box center [328, 544] width 232 height 17
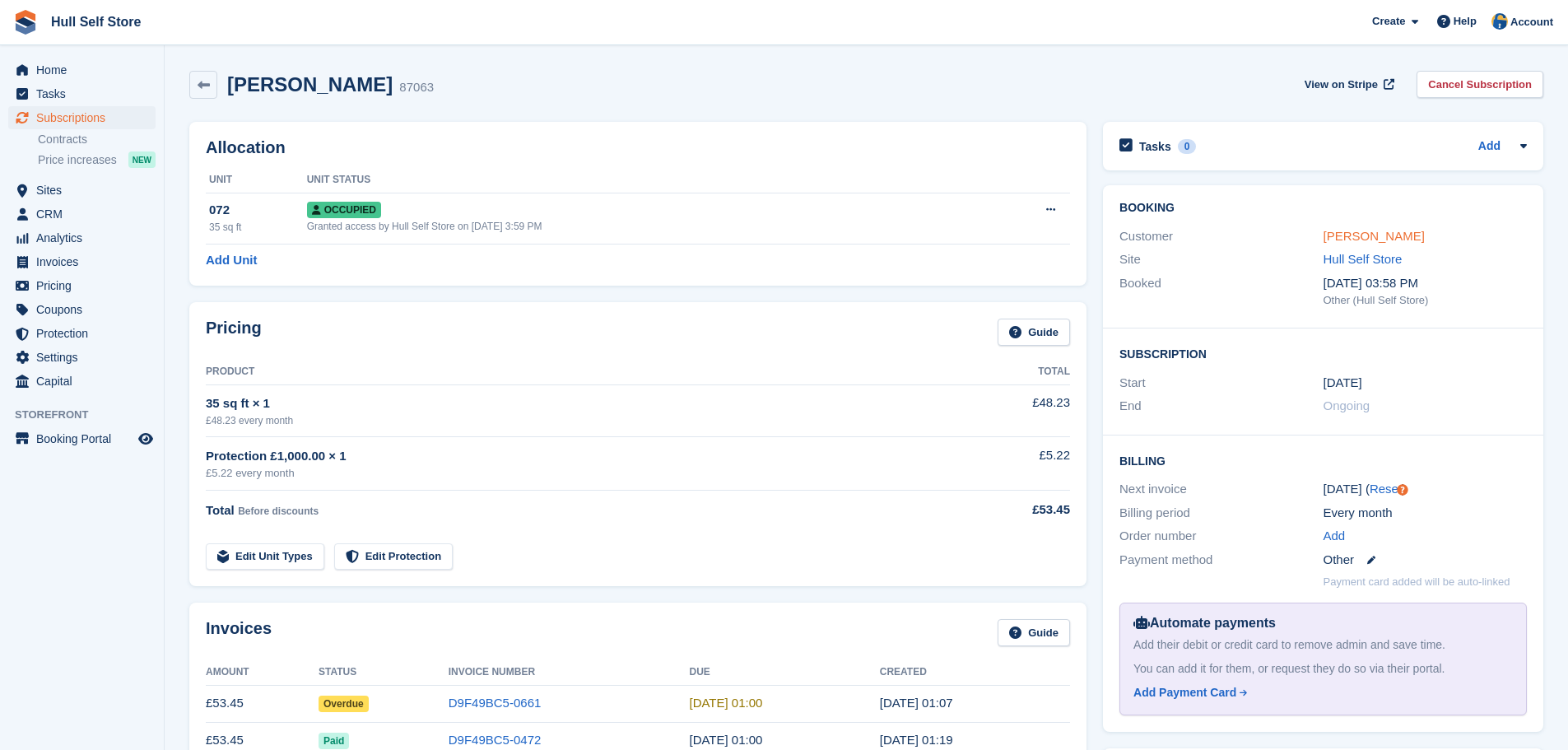
click at [1344, 230] on link "Simon Barker" at bounding box center [1374, 236] width 101 height 14
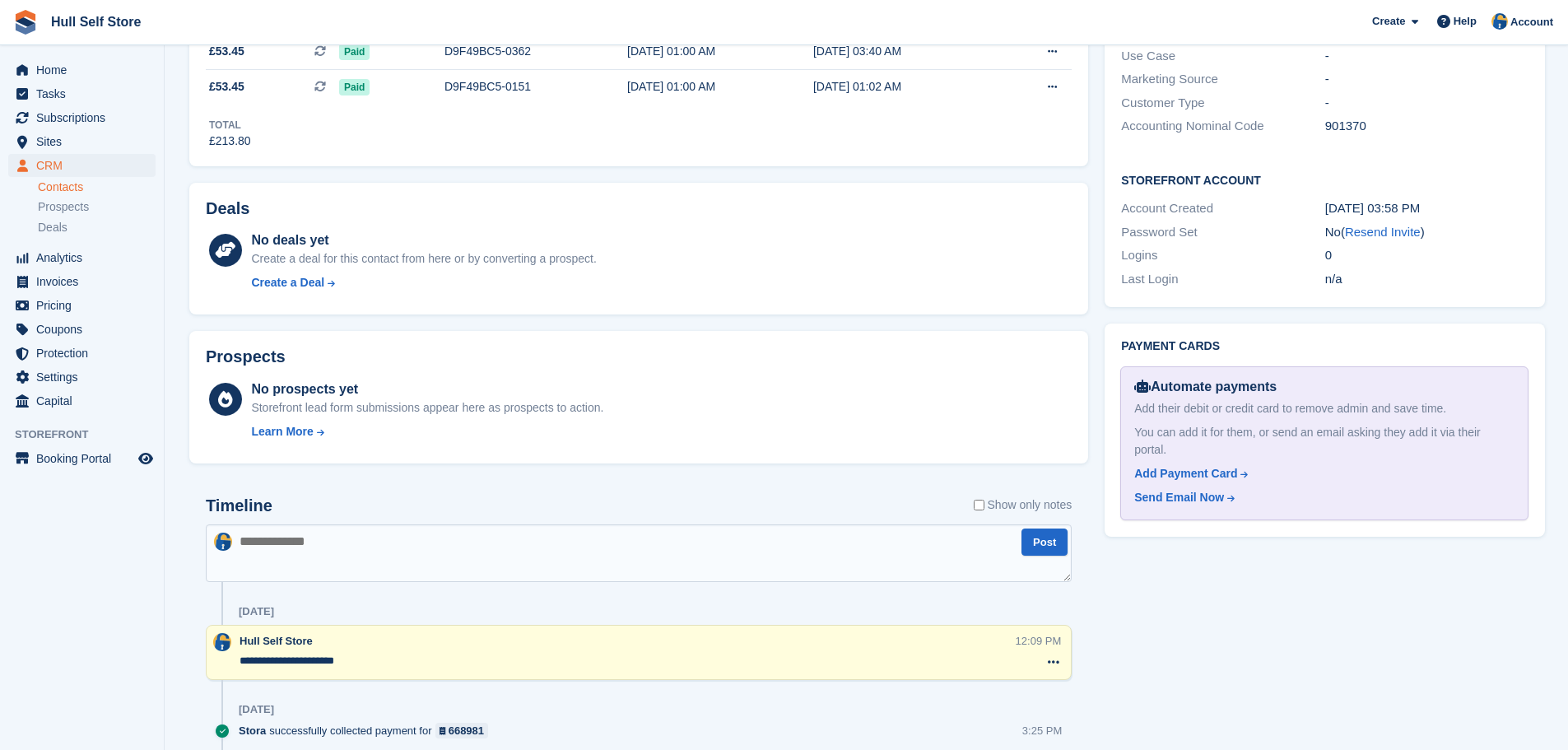
scroll to position [1071, 0]
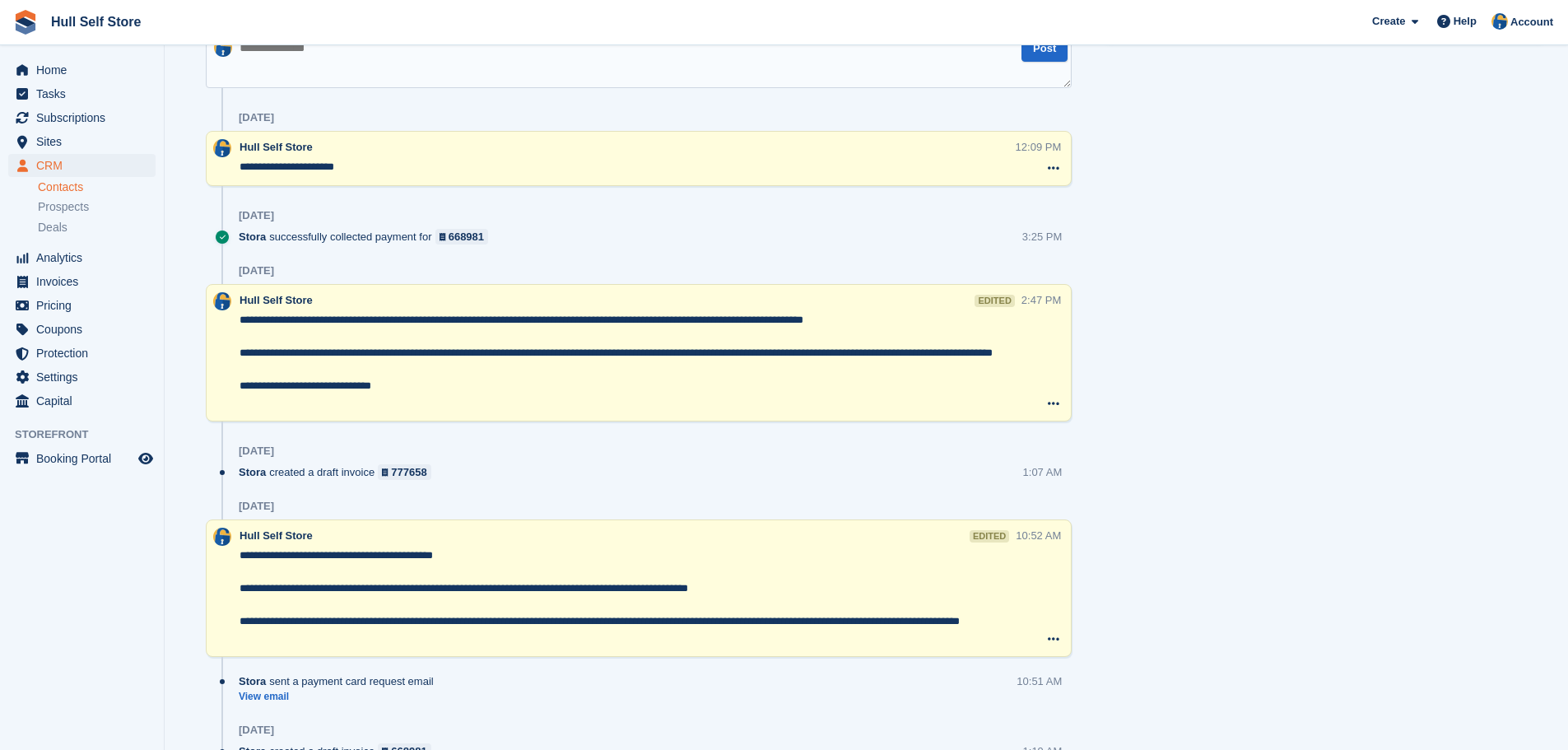
click at [242, 322] on textarea "**********" at bounding box center [630, 361] width 782 height 98
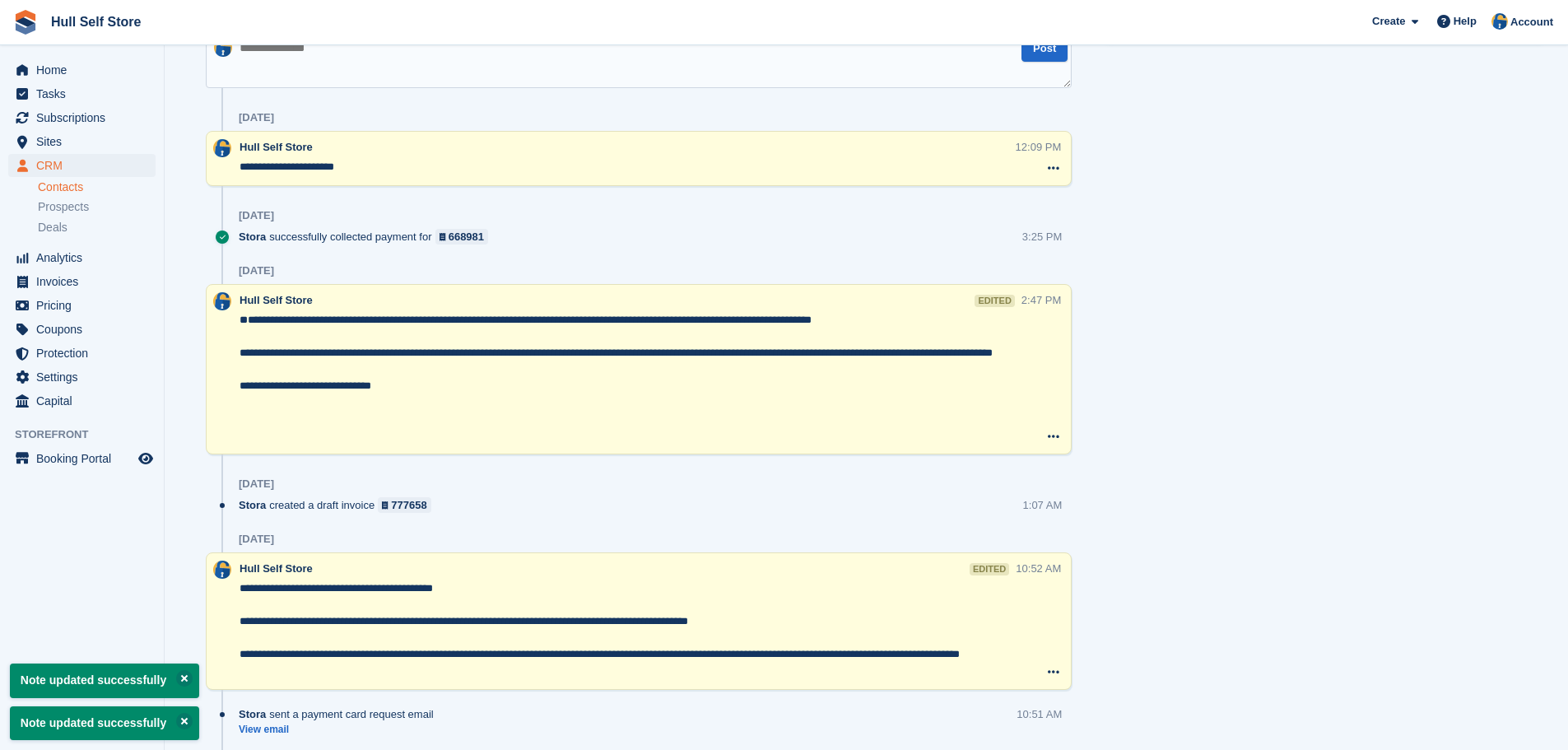
click at [260, 320] on textarea "**********" at bounding box center [630, 378] width 782 height 132
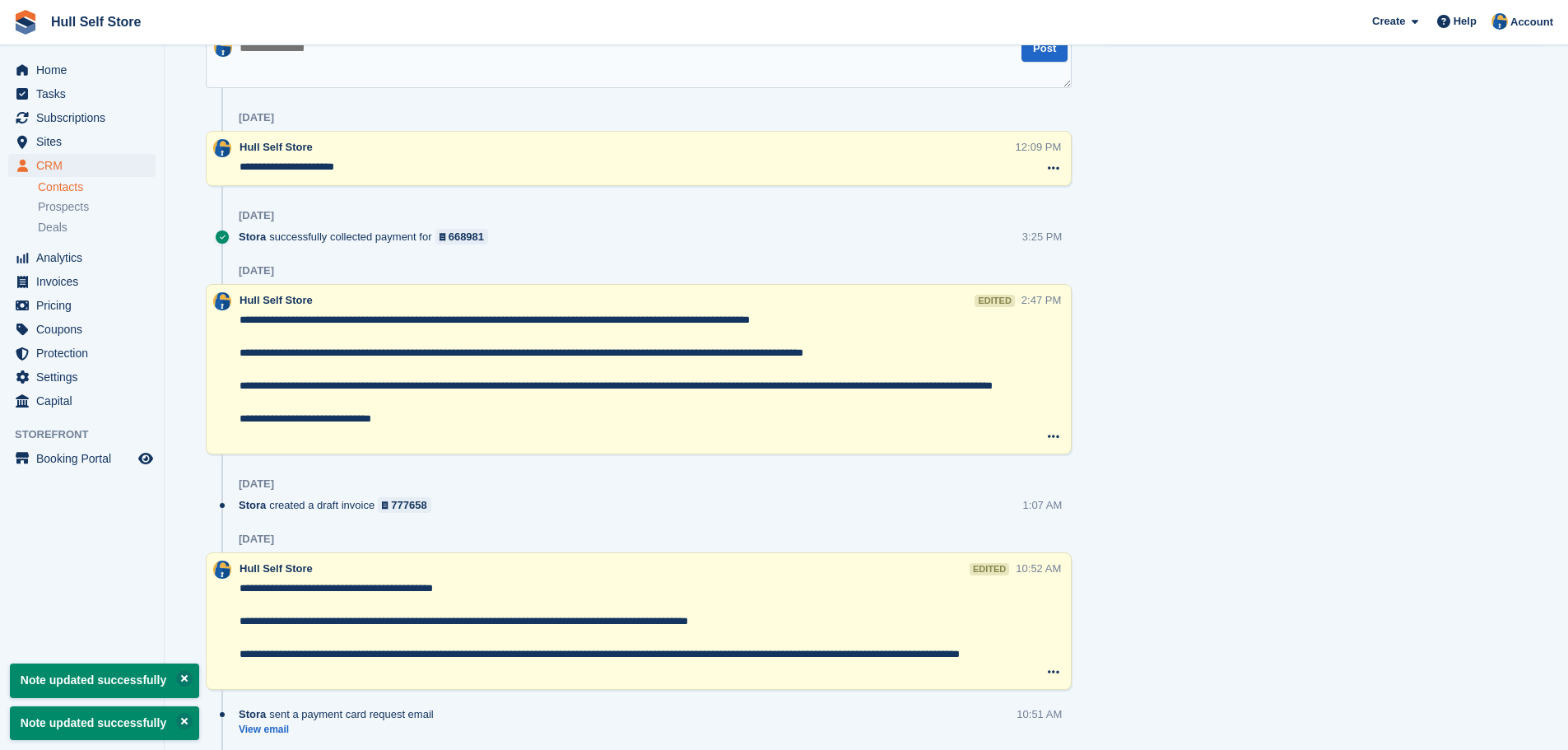
click at [862, 314] on textarea "**********" at bounding box center [630, 378] width 782 height 132
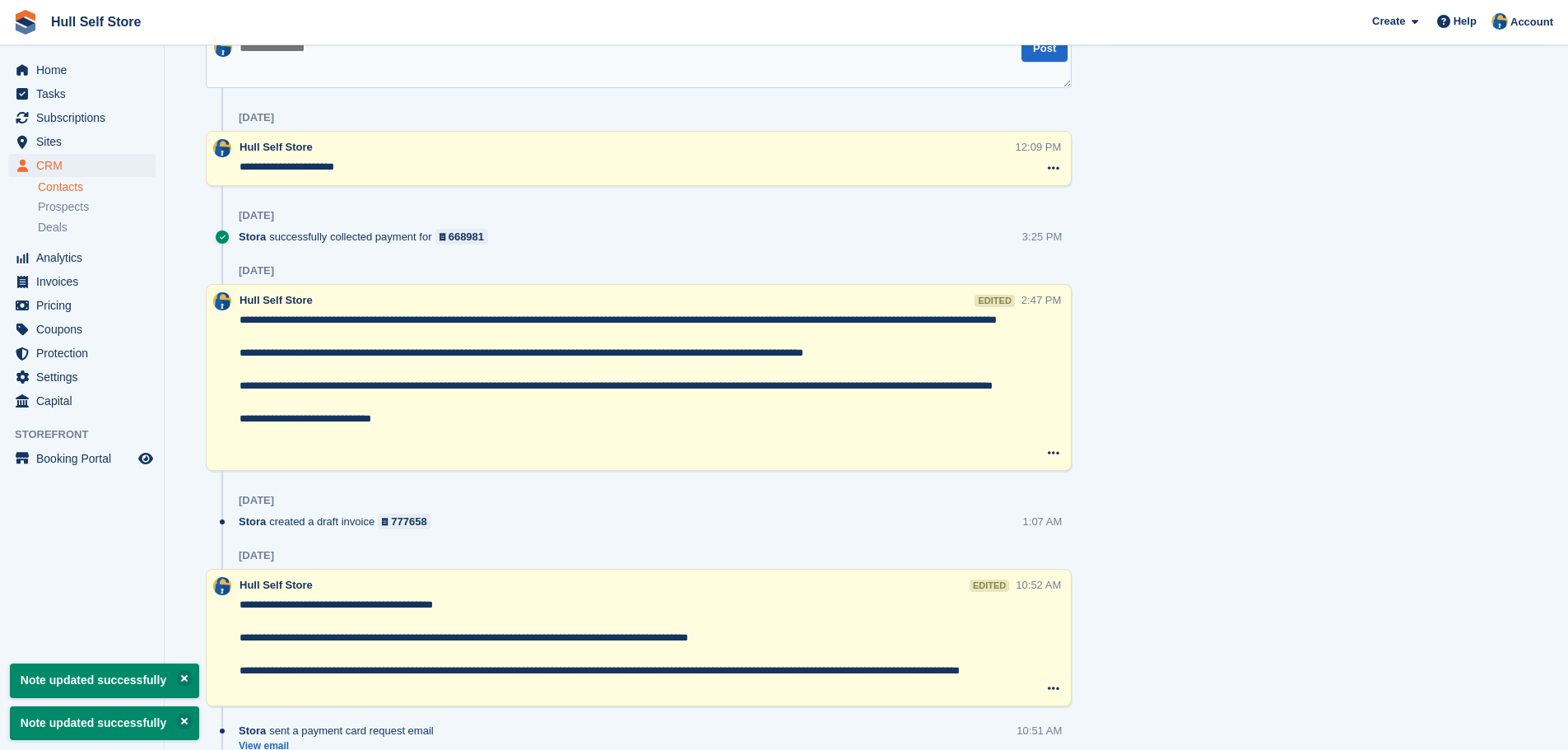
click at [350, 341] on textarea "**********" at bounding box center [630, 386] width 782 height 148
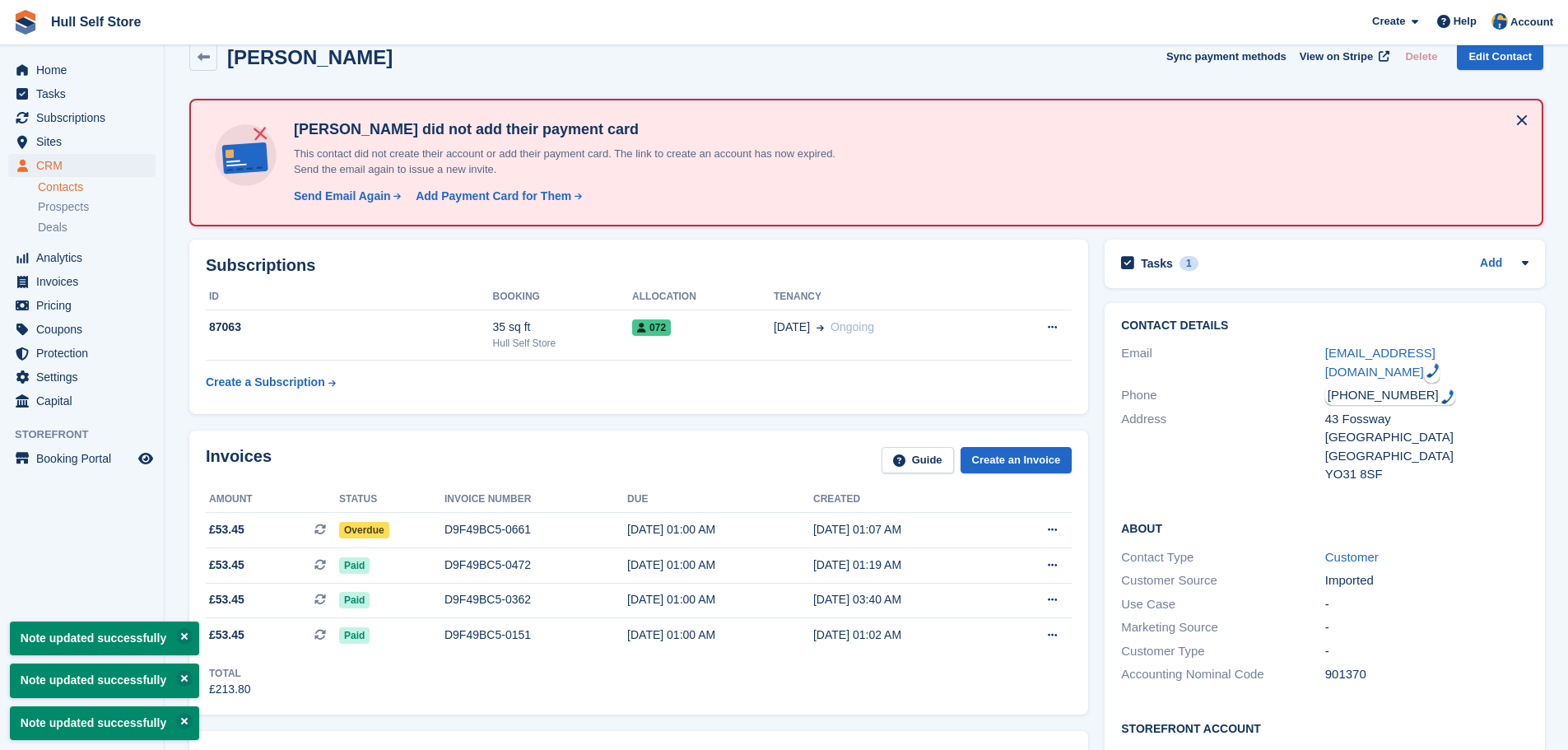
scroll to position [0, 0]
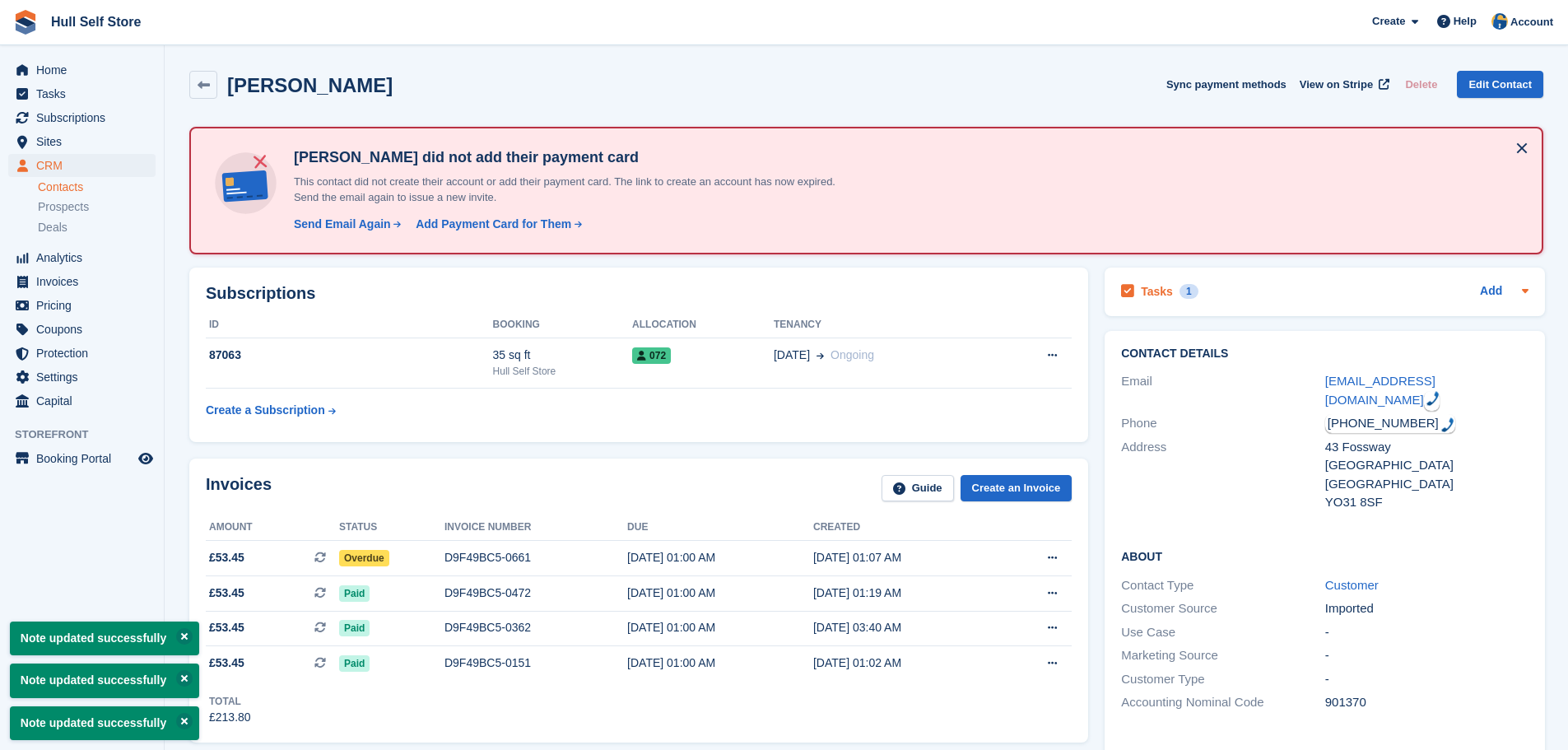
type textarea "**********"
click at [1221, 294] on div "Tasks 1 Add" at bounding box center [1324, 291] width 408 height 22
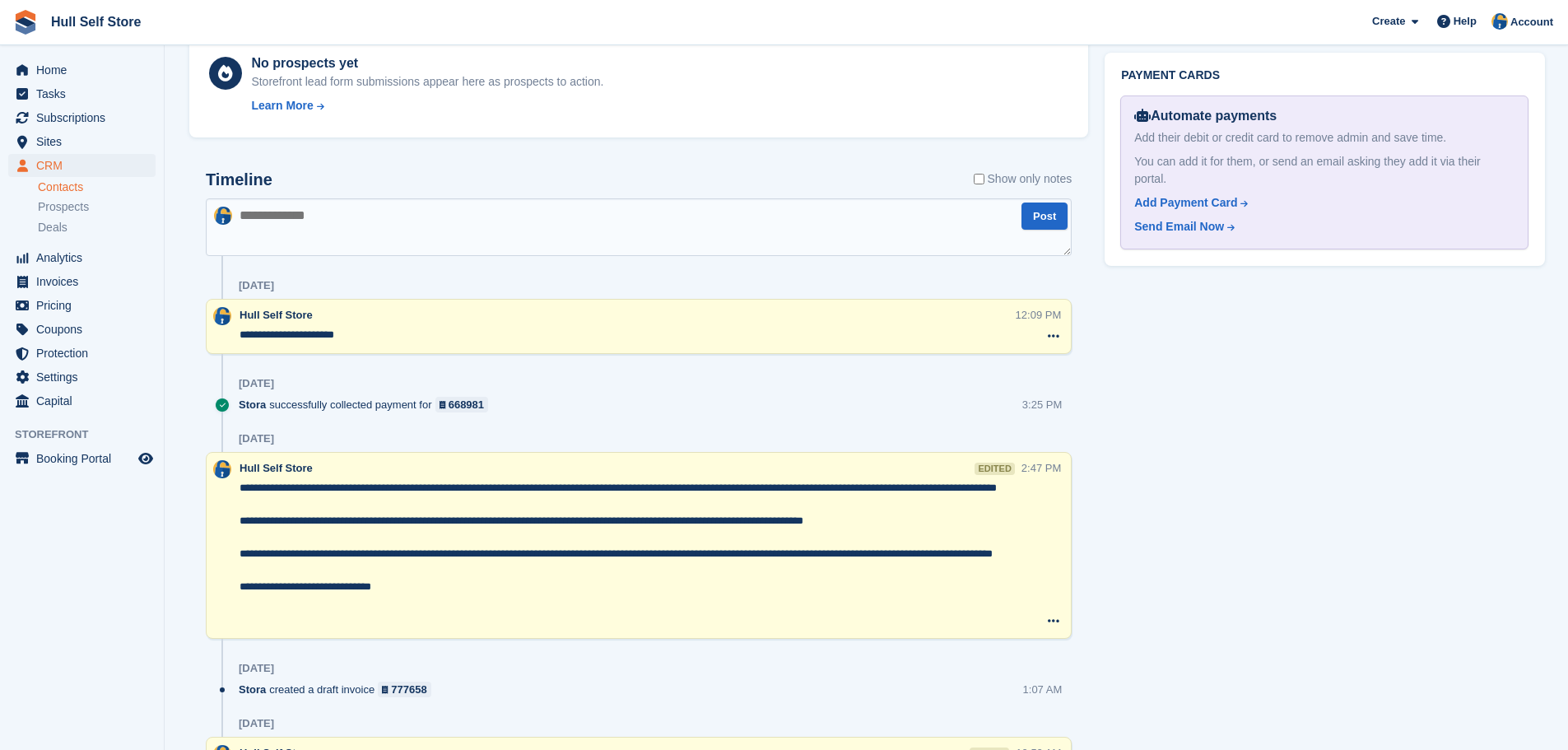
scroll to position [906, 0]
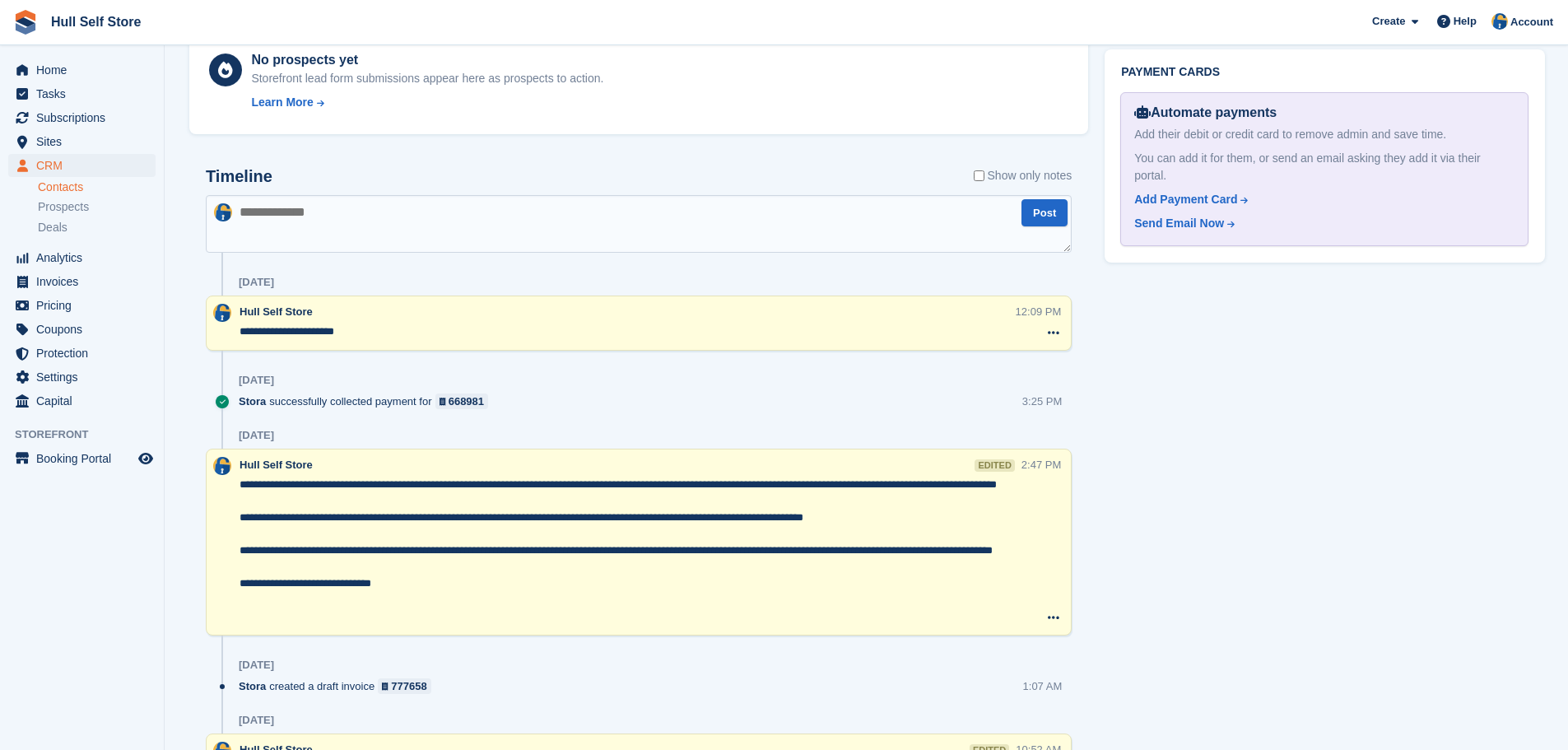
click at [376, 501] on textarea "**********" at bounding box center [630, 550] width 782 height 148
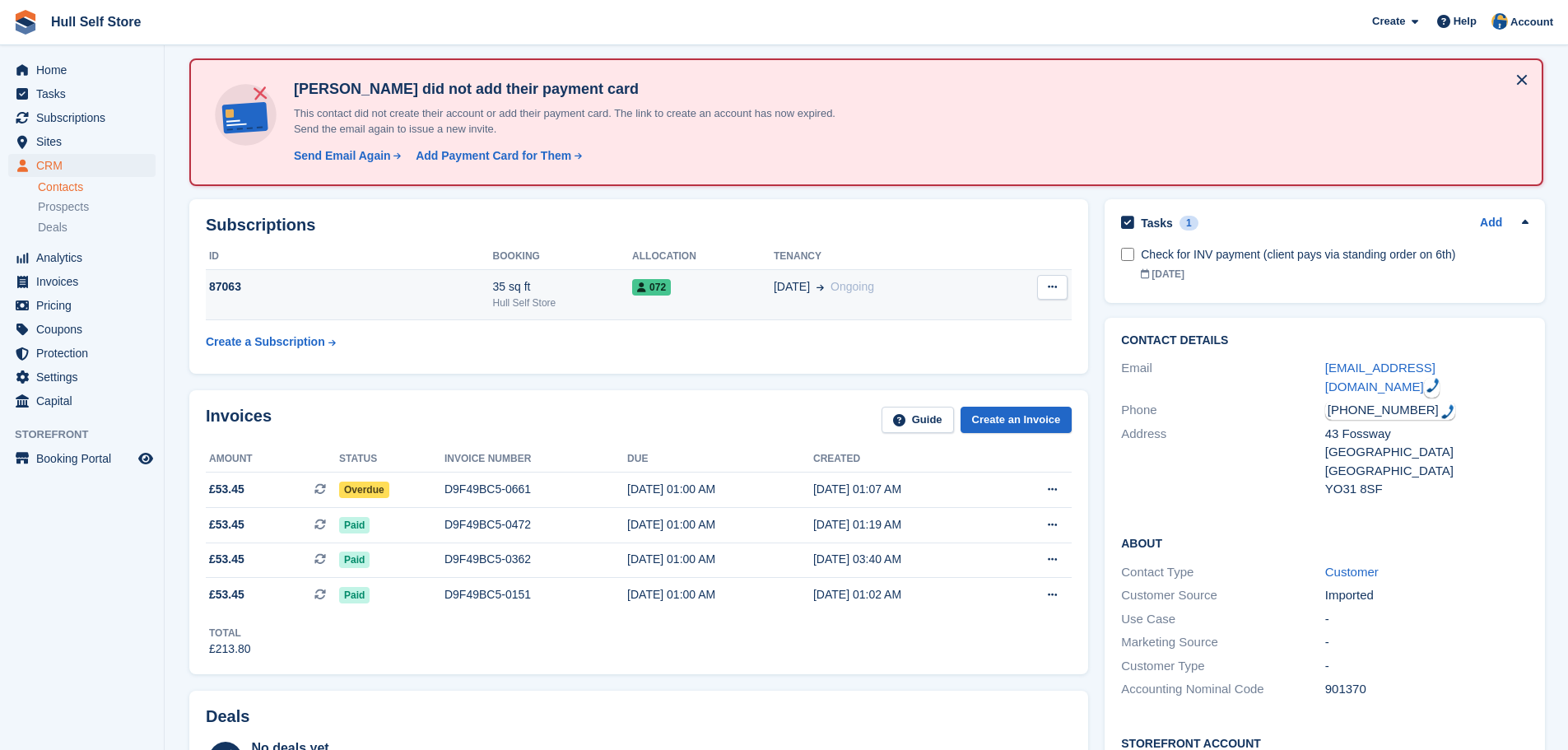
scroll to position [0, 0]
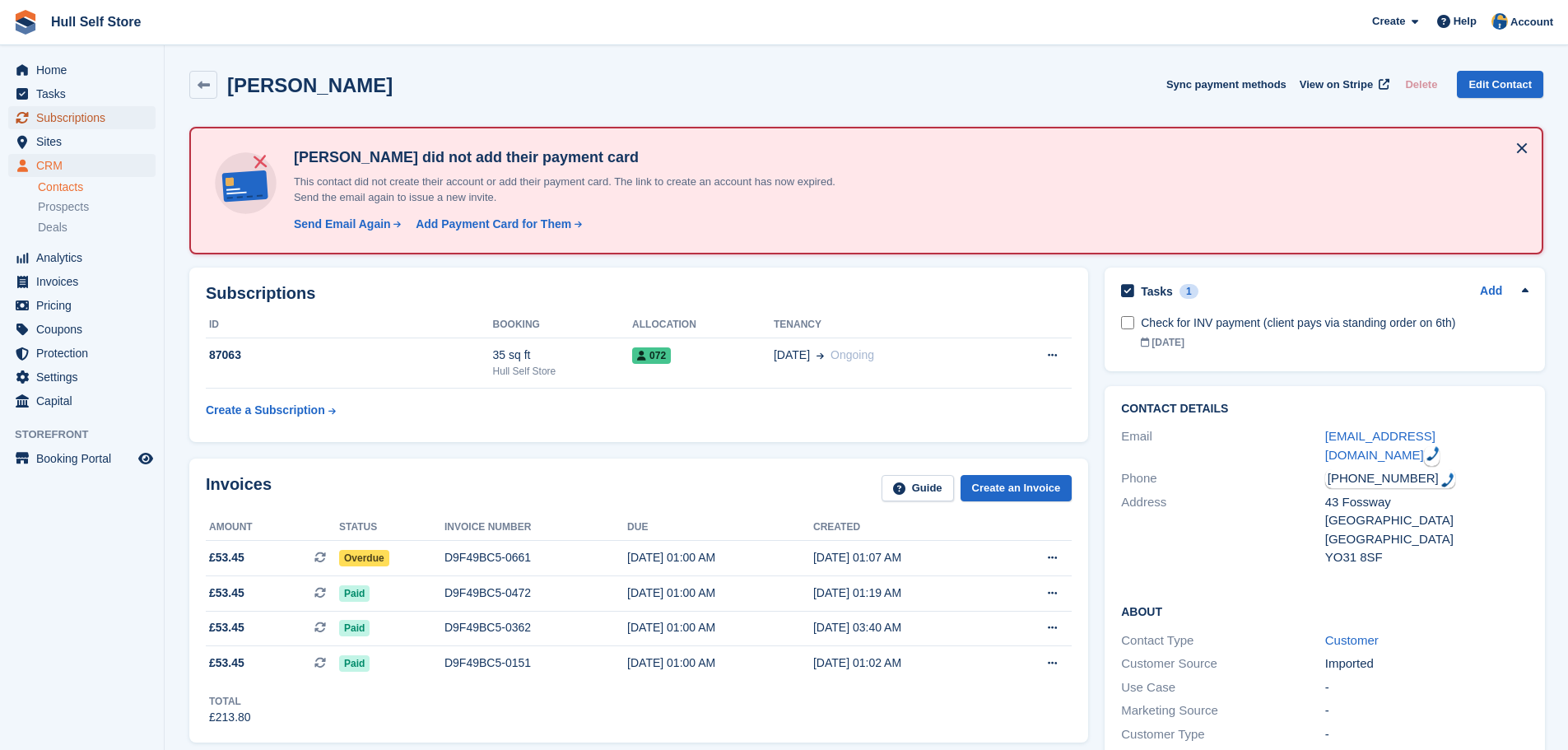
click at [86, 117] on span "Subscriptions" at bounding box center [85, 118] width 98 height 23
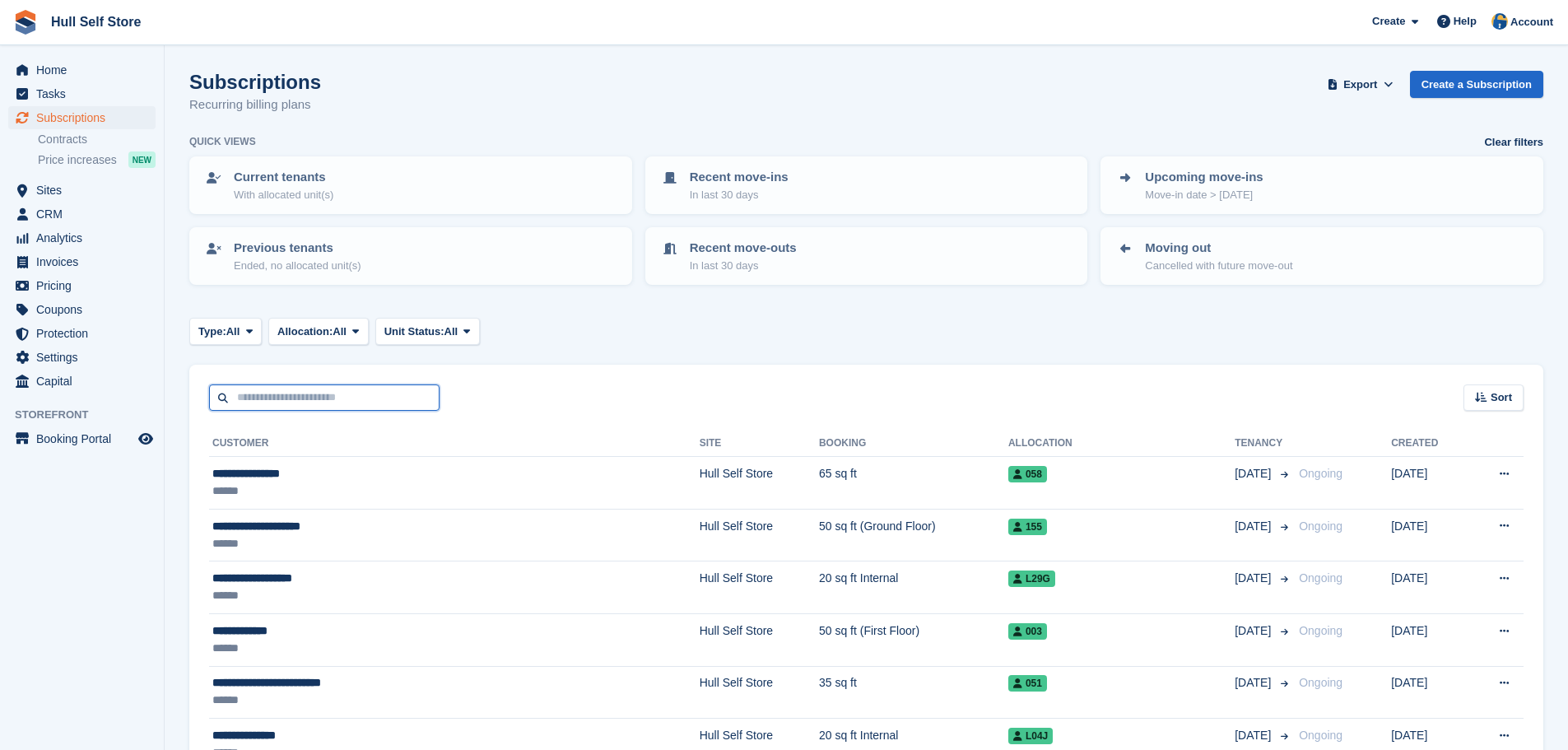
click at [299, 391] on input "text" at bounding box center [324, 398] width 230 height 27
type input "*****"
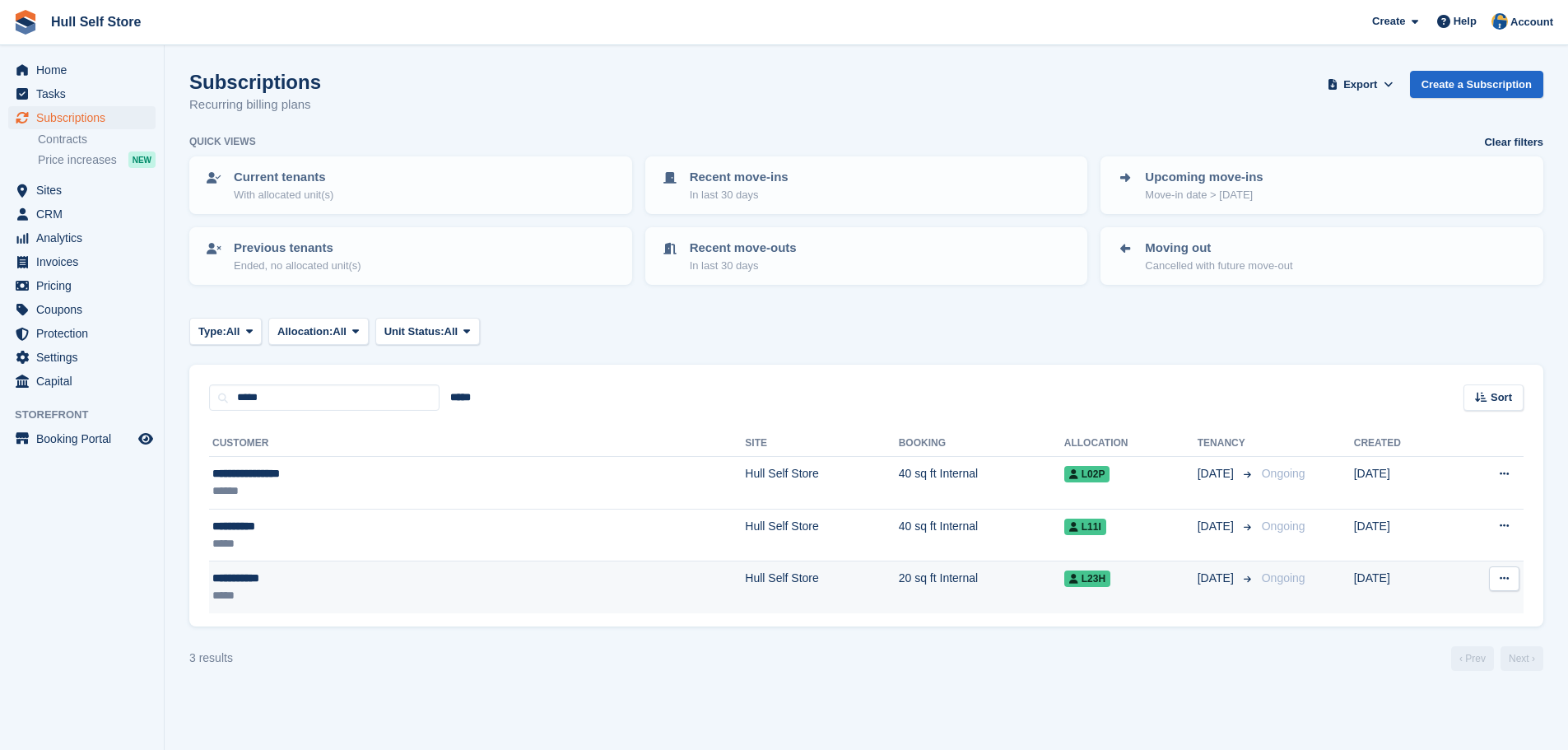
click at [312, 575] on div "**********" at bounding box center [339, 579] width 254 height 17
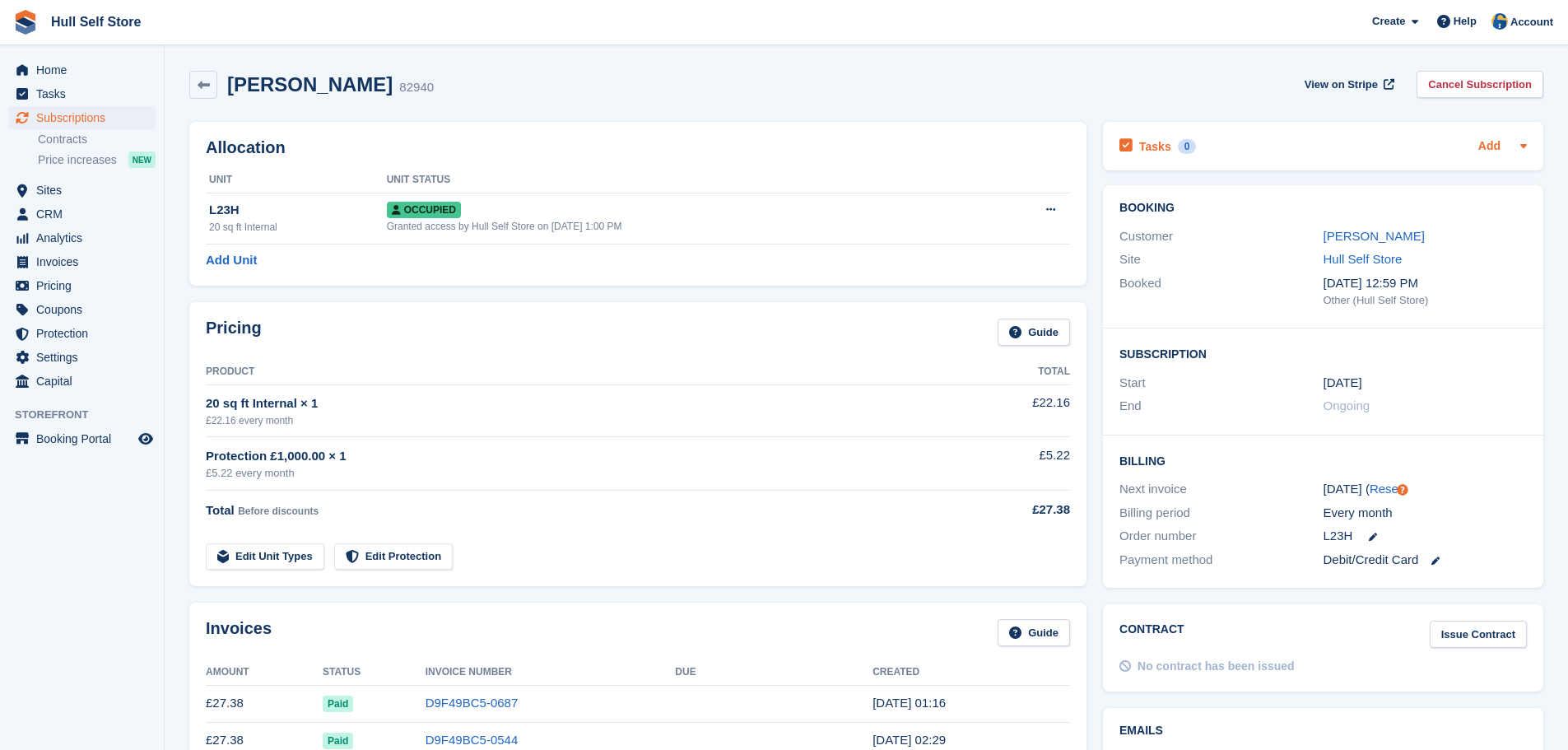
click at [1492, 149] on link "Add" at bounding box center [1489, 147] width 22 height 19
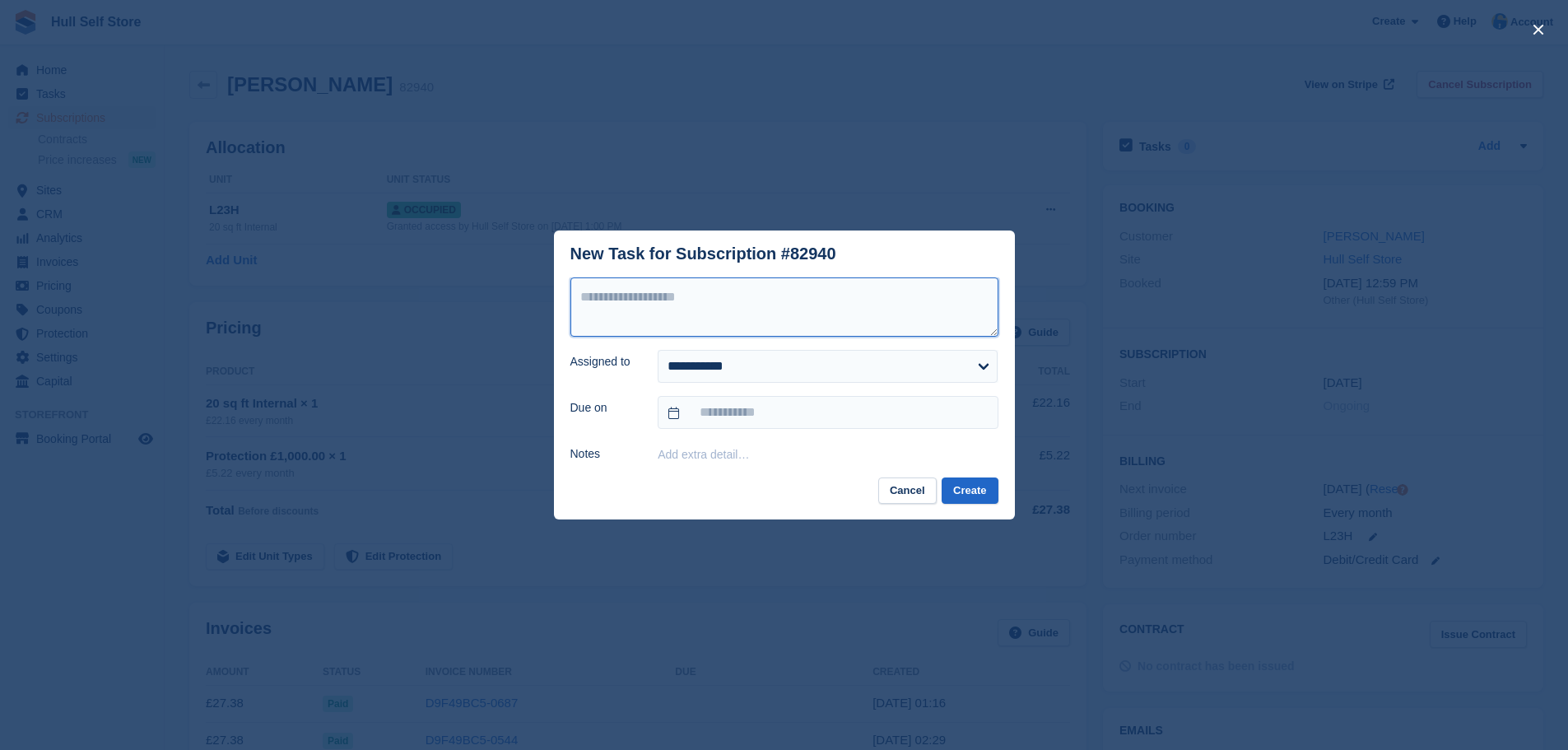
click at [830, 309] on textarea at bounding box center [784, 308] width 428 height 59
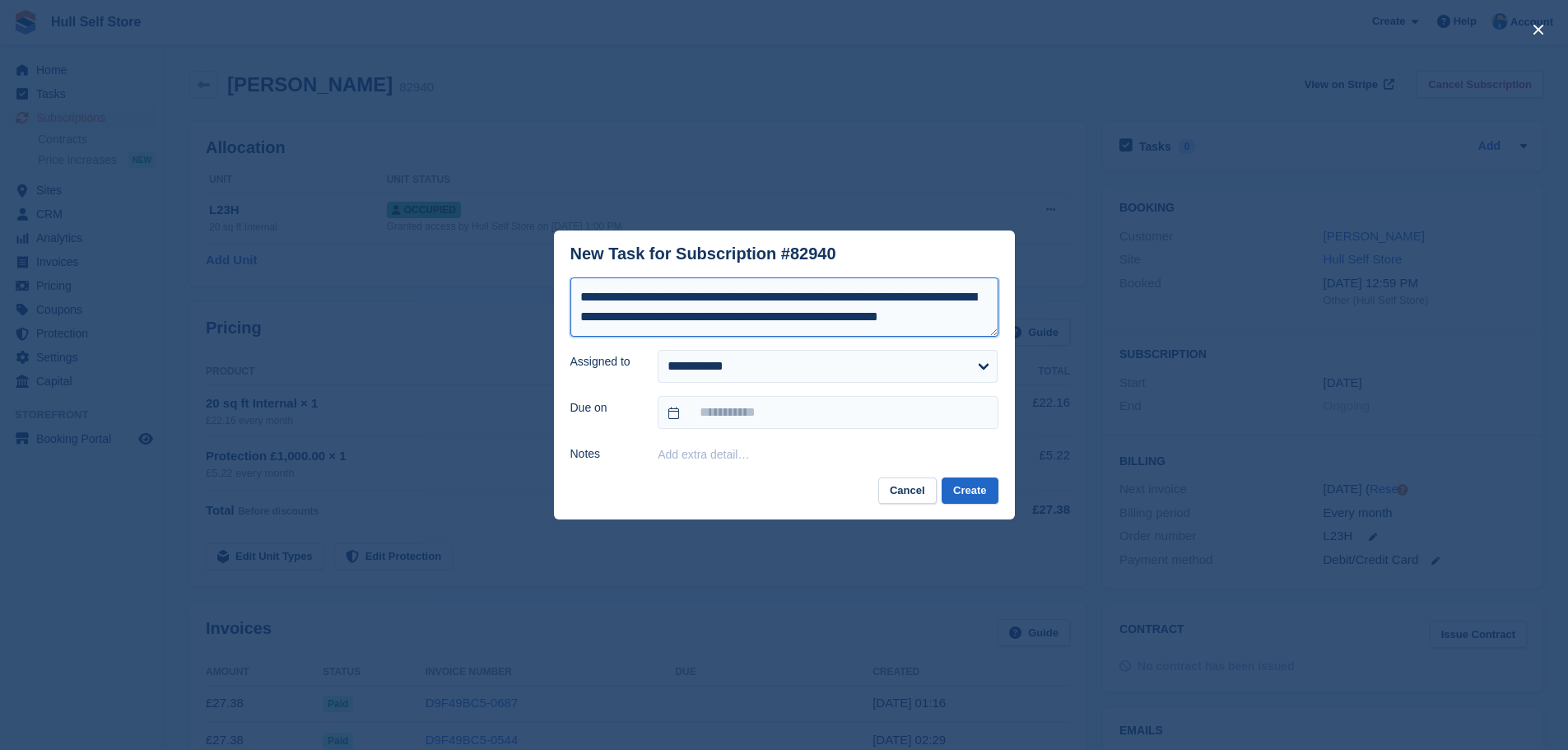
scroll to position [9, 0]
type textarea "**********"
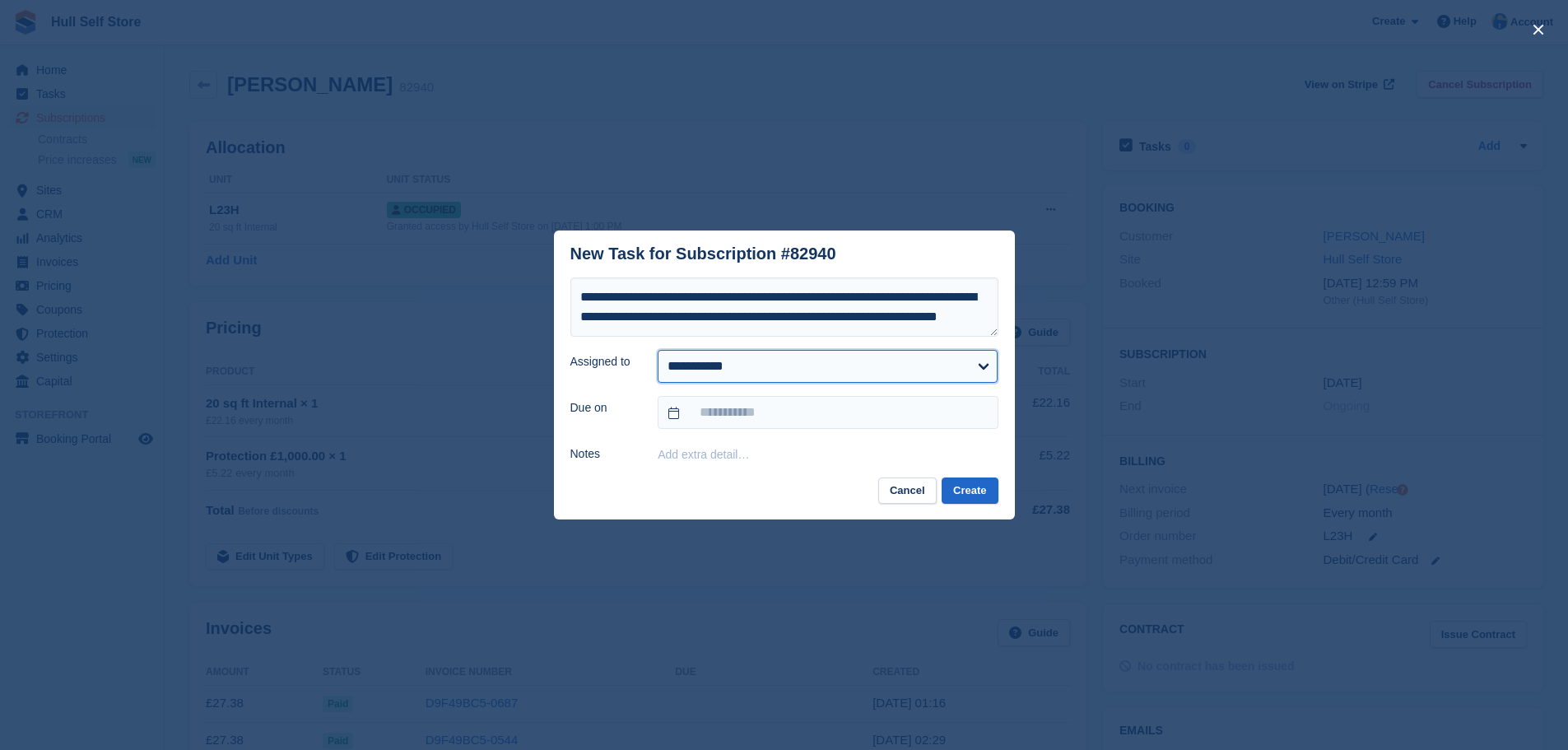
click at [816, 358] on select "**********" at bounding box center [828, 366] width 340 height 32
select select "****"
click at [658, 351] on select "**********" at bounding box center [828, 366] width 340 height 32
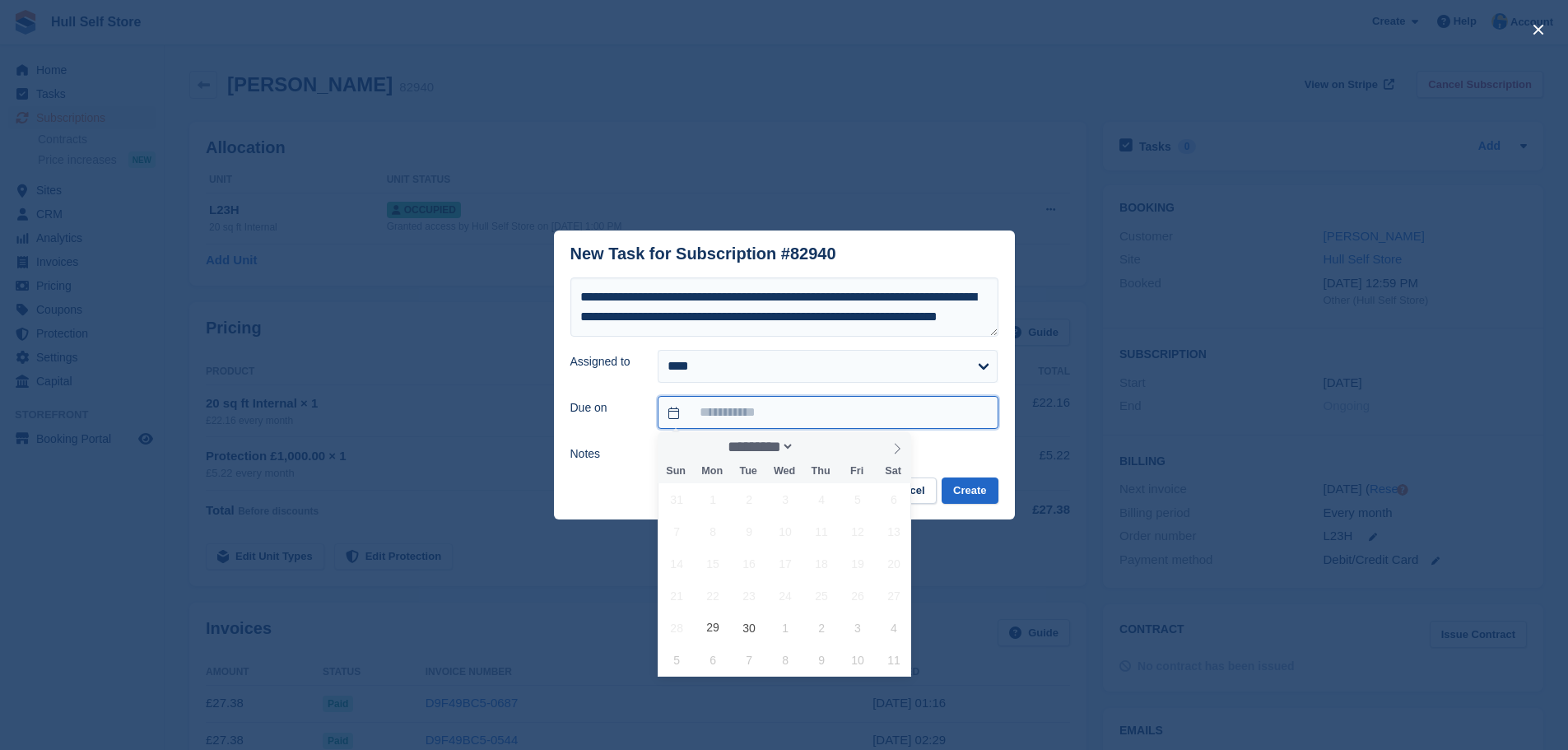
click at [755, 418] on input "text" at bounding box center [828, 413] width 340 height 32
click at [762, 631] on span "30" at bounding box center [750, 629] width 32 height 32
type input "**********"
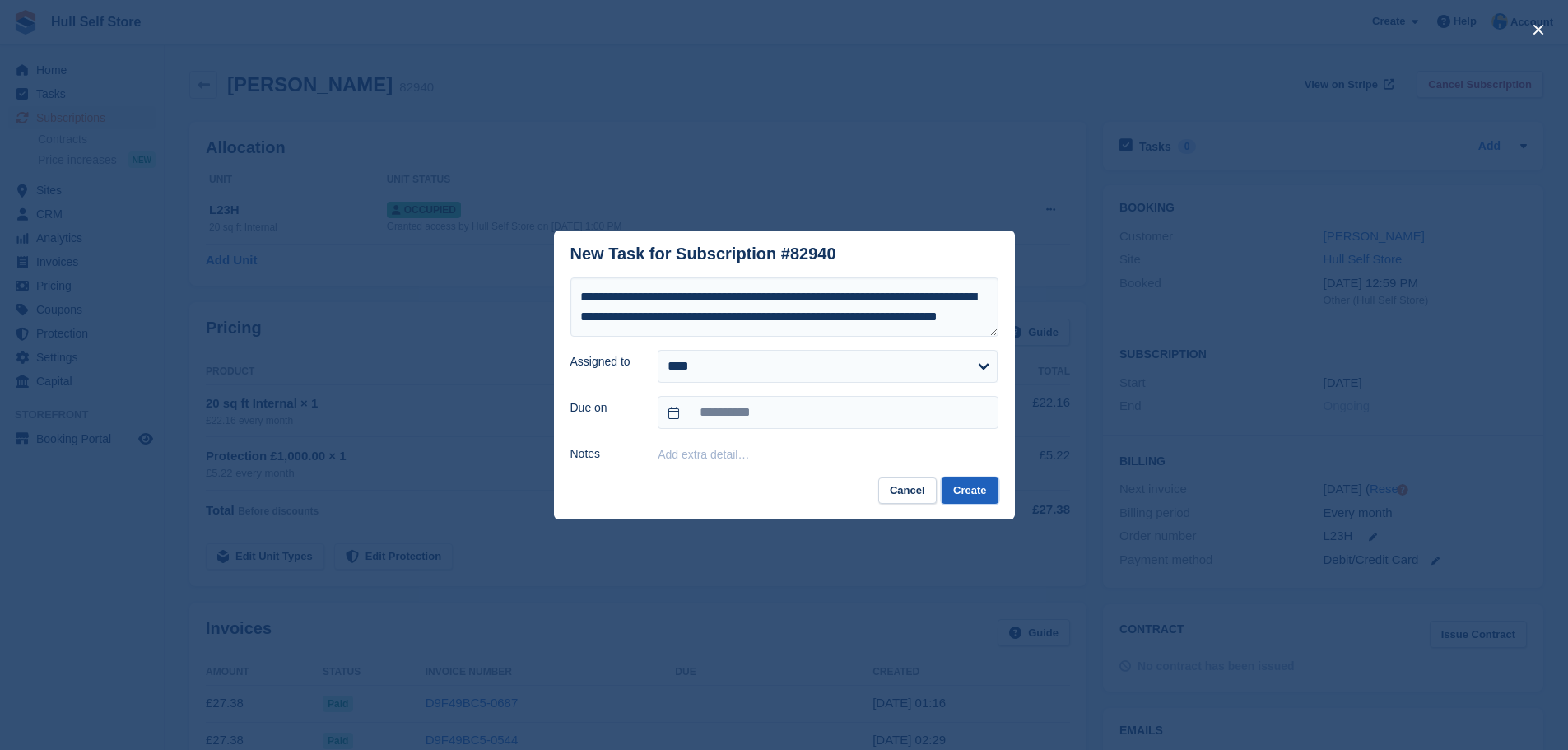
click at [986, 486] on button "Create" at bounding box center [969, 491] width 56 height 27
